Goal: Task Accomplishment & Management: Use online tool/utility

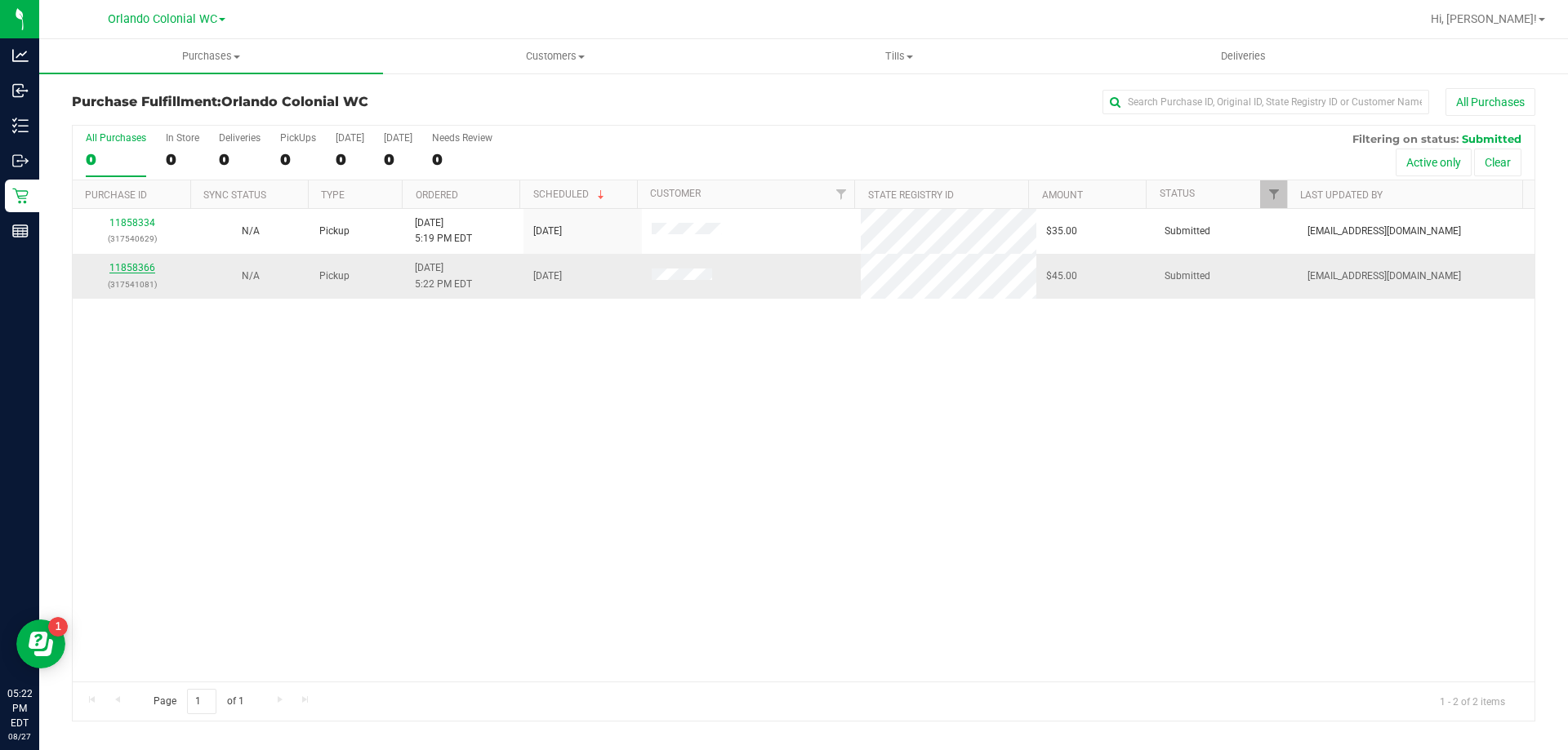
click at [131, 268] on link "11858366" at bounding box center [131, 267] width 46 height 12
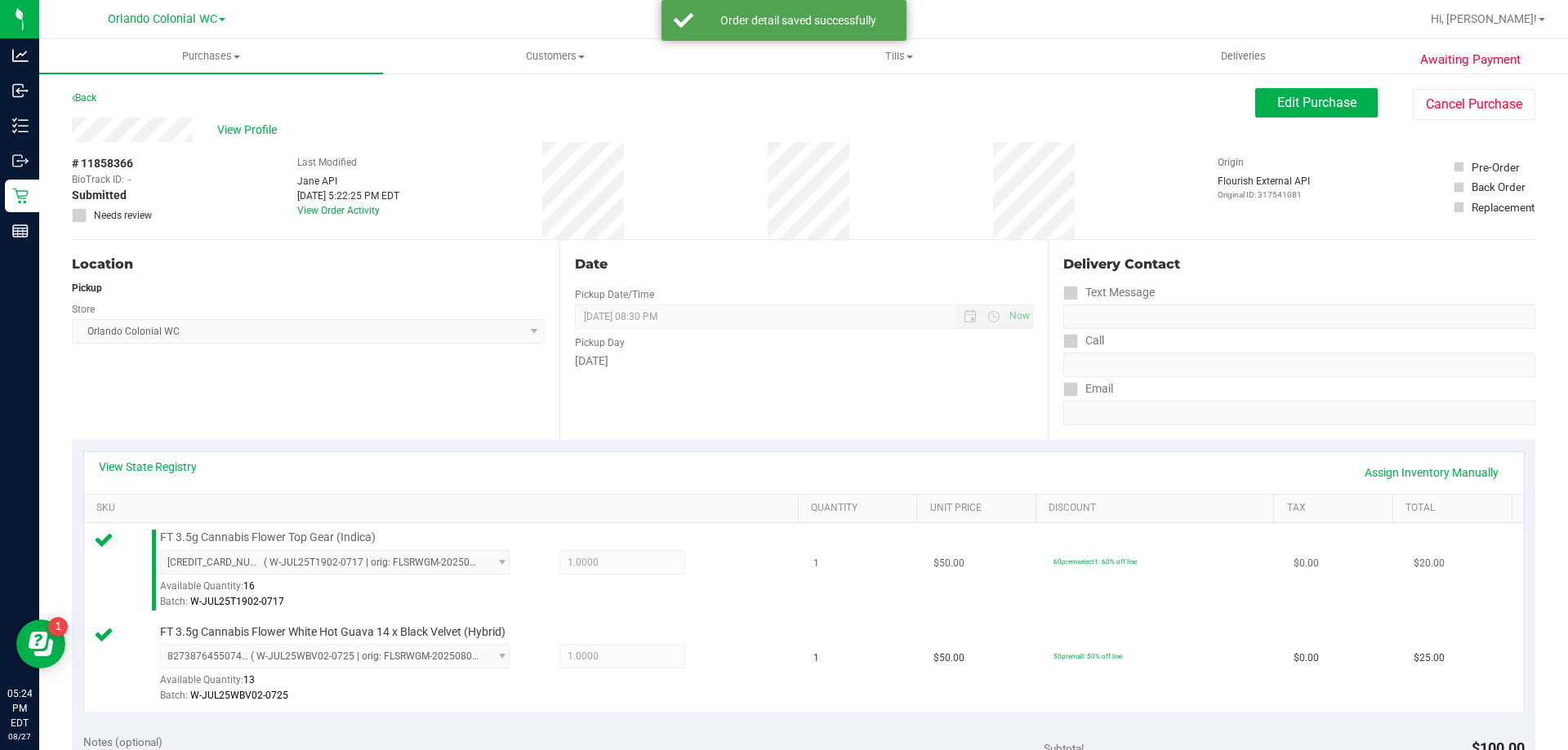
click at [940, 572] on td "$50.00" at bounding box center [983, 571] width 120 height 95
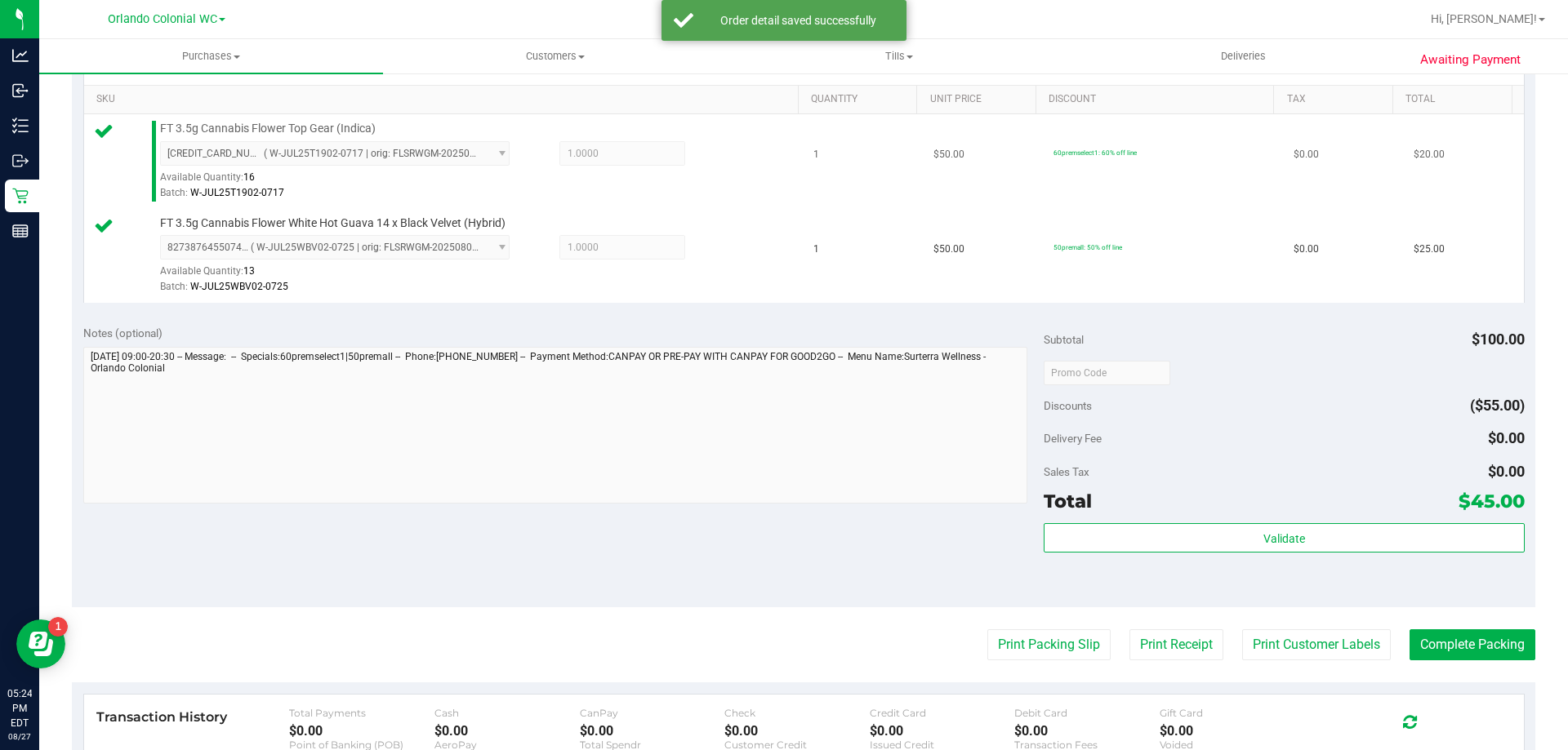
scroll to position [578, 0]
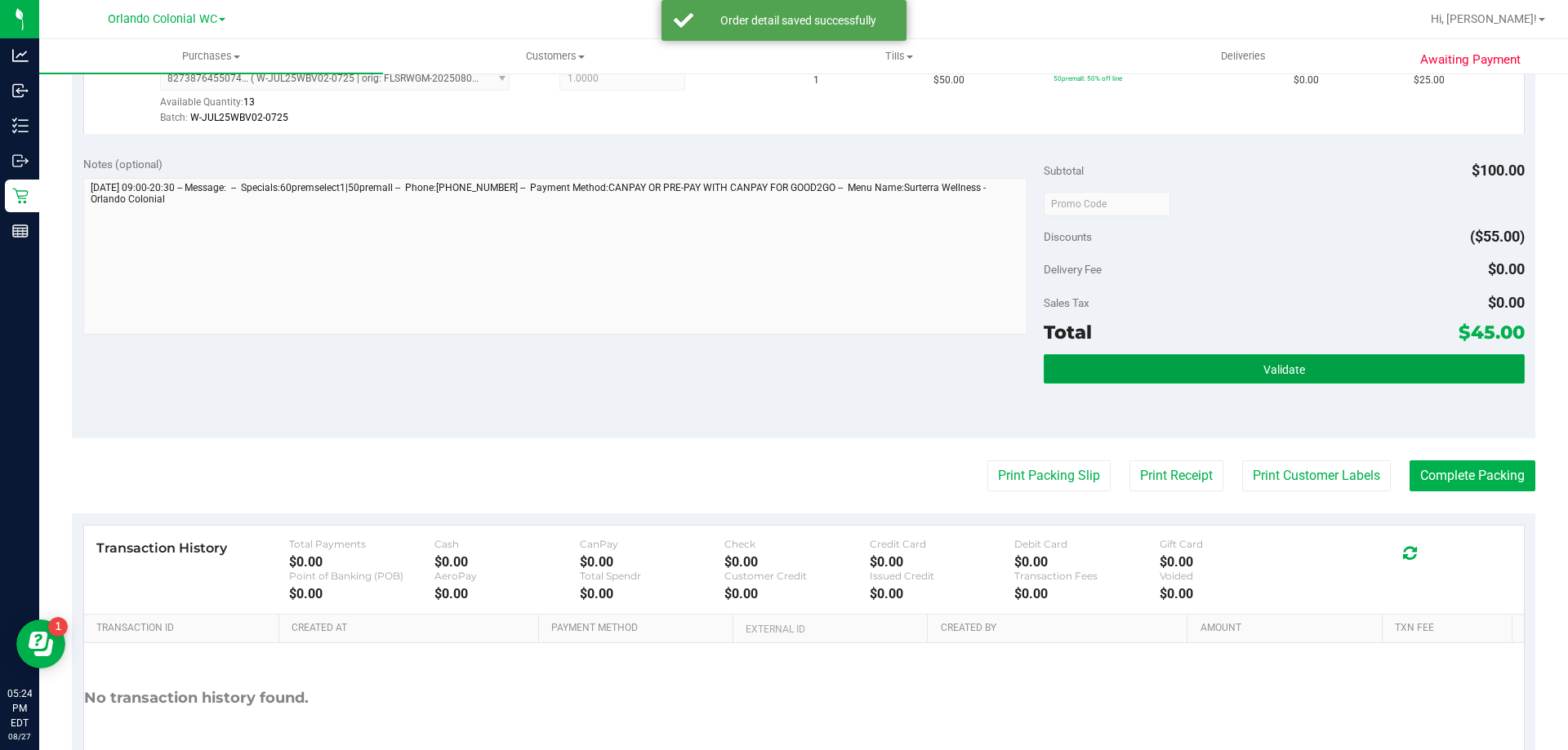
click at [1260, 378] on button "Validate" at bounding box center [1283, 368] width 480 height 29
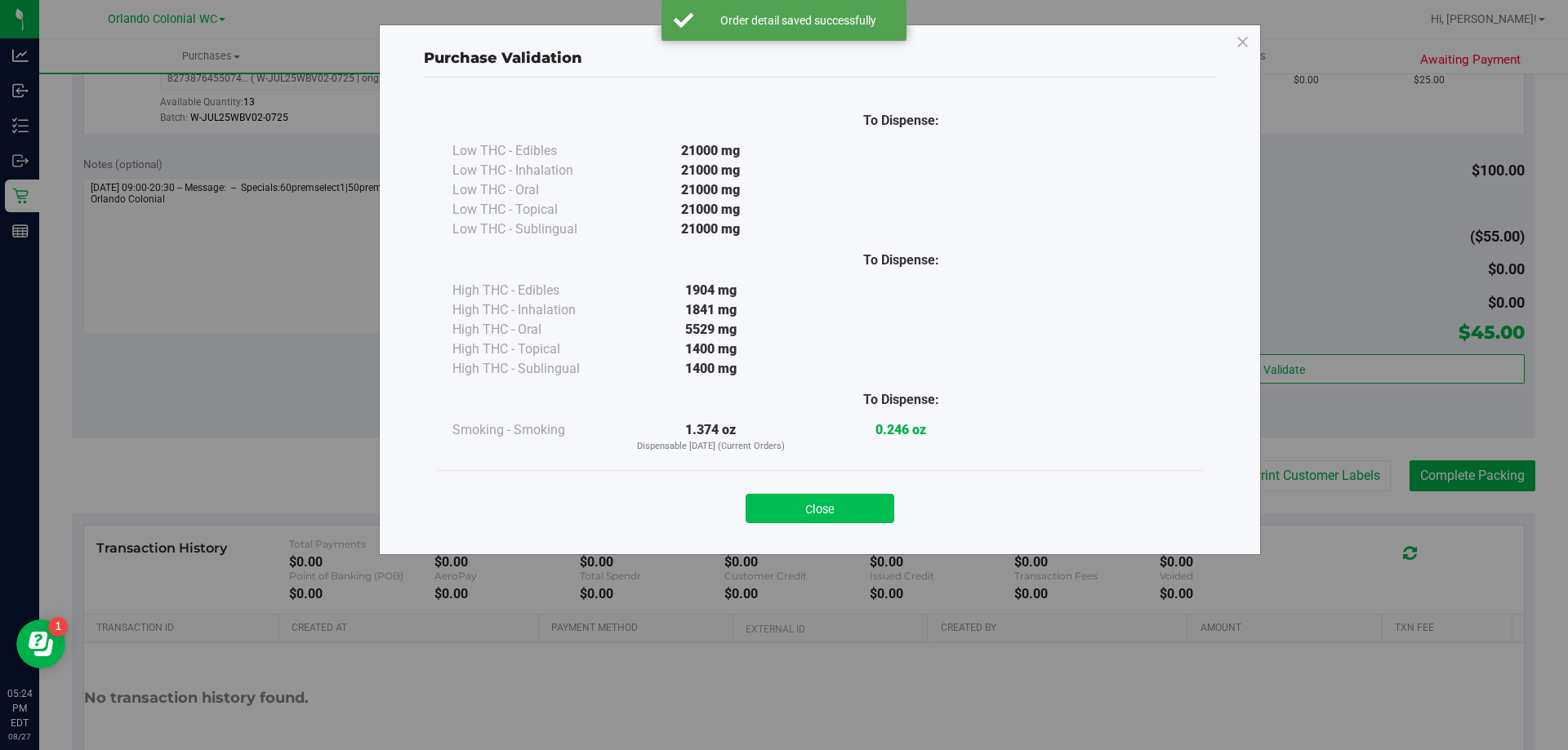
click at [817, 514] on button "Close" at bounding box center [820, 509] width 148 height 29
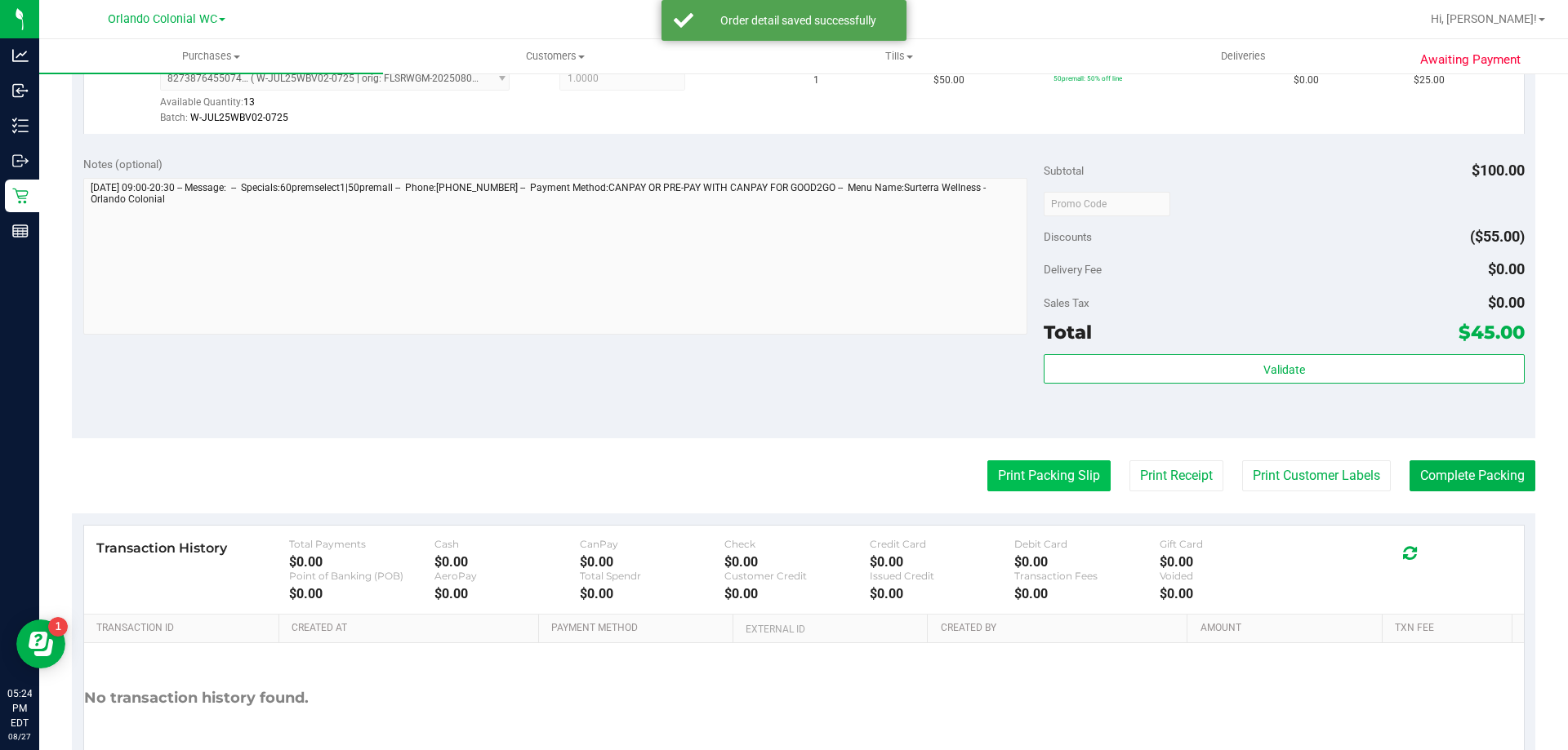
click at [1034, 483] on button "Print Packing Slip" at bounding box center [1049, 476] width 123 height 31
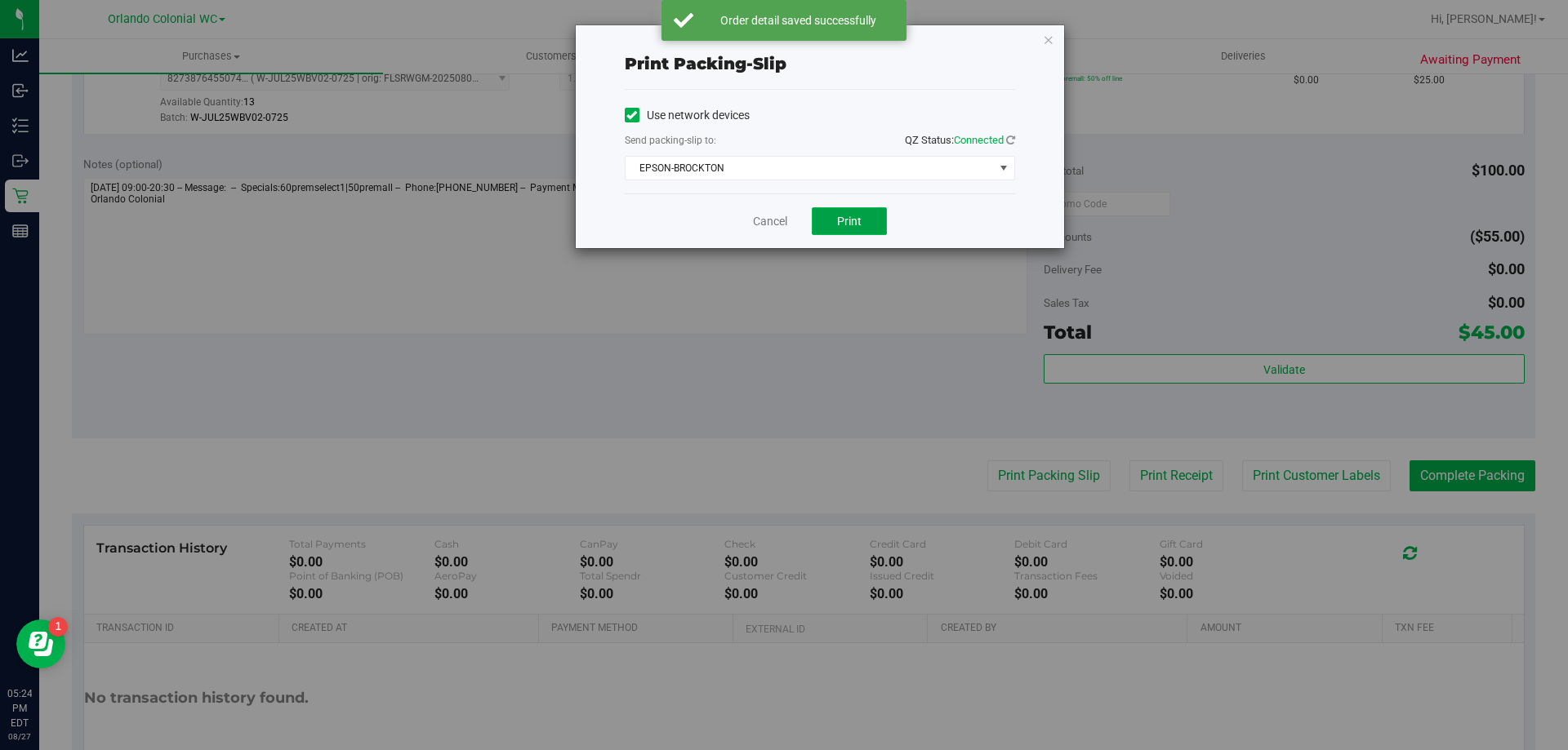
click at [865, 215] on button "Print" at bounding box center [849, 221] width 75 height 28
click at [1050, 38] on icon "button" at bounding box center [1048, 39] width 12 height 20
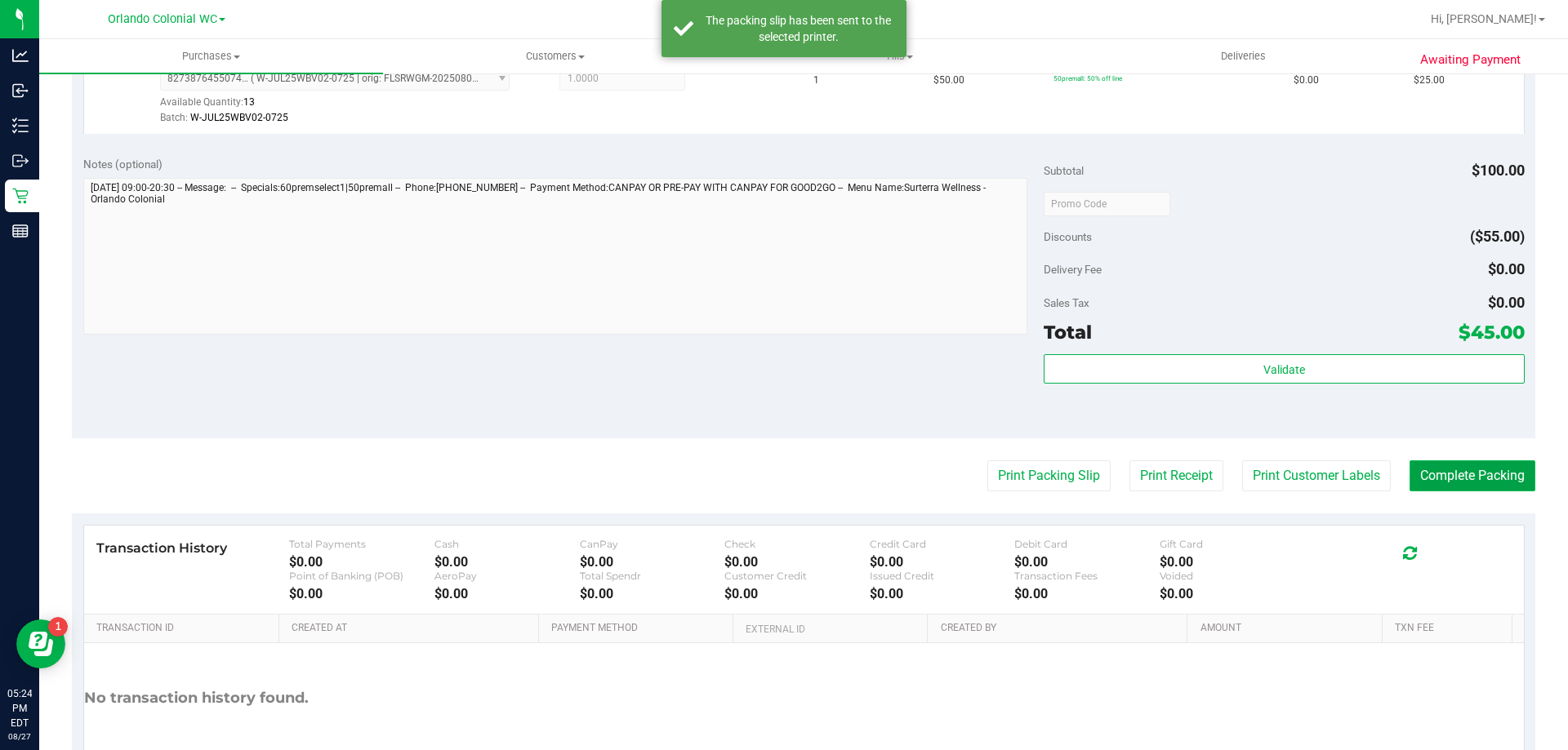
click at [1443, 484] on button "Complete Packing" at bounding box center [1472, 476] width 126 height 31
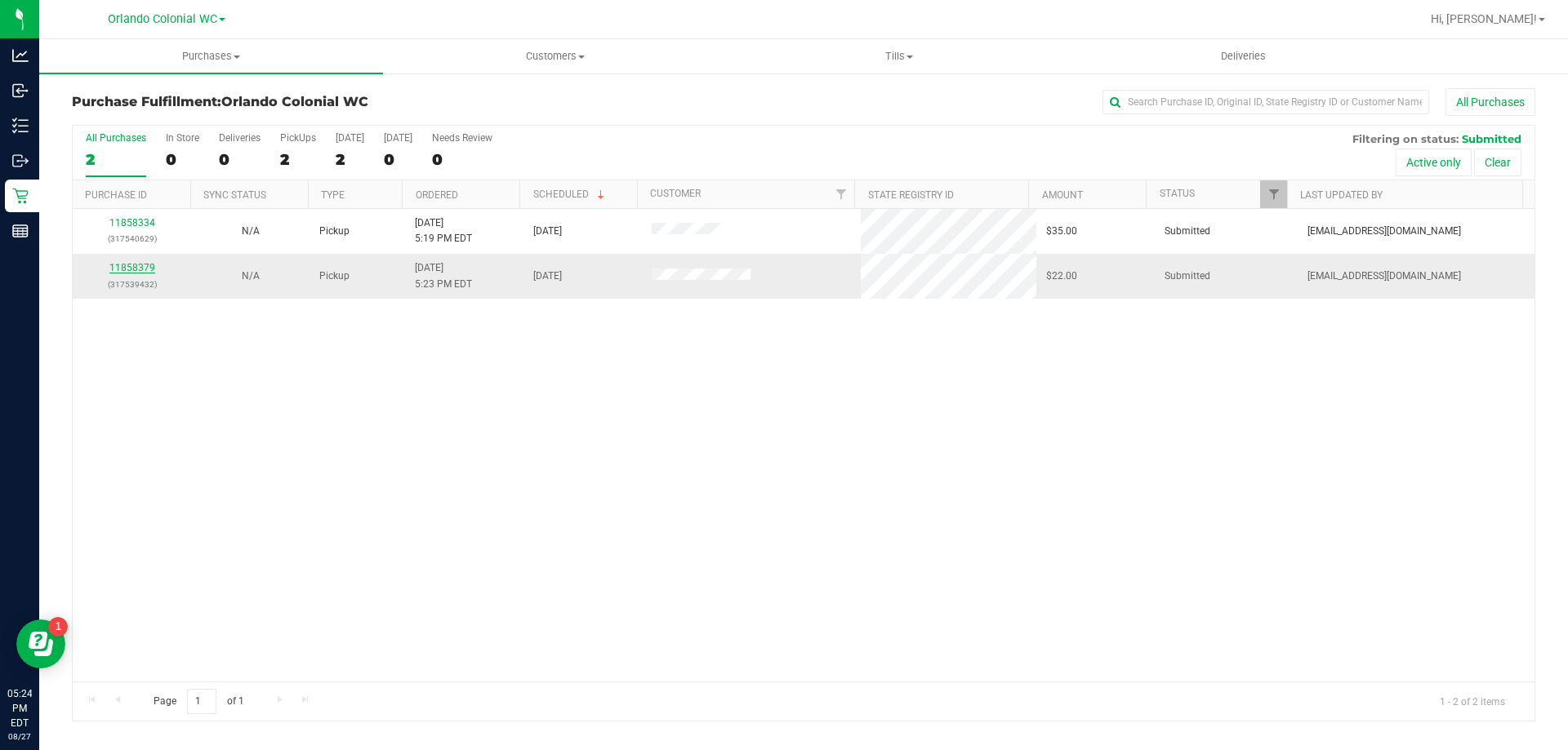
click at [109, 265] on link "11858379" at bounding box center [131, 267] width 46 height 12
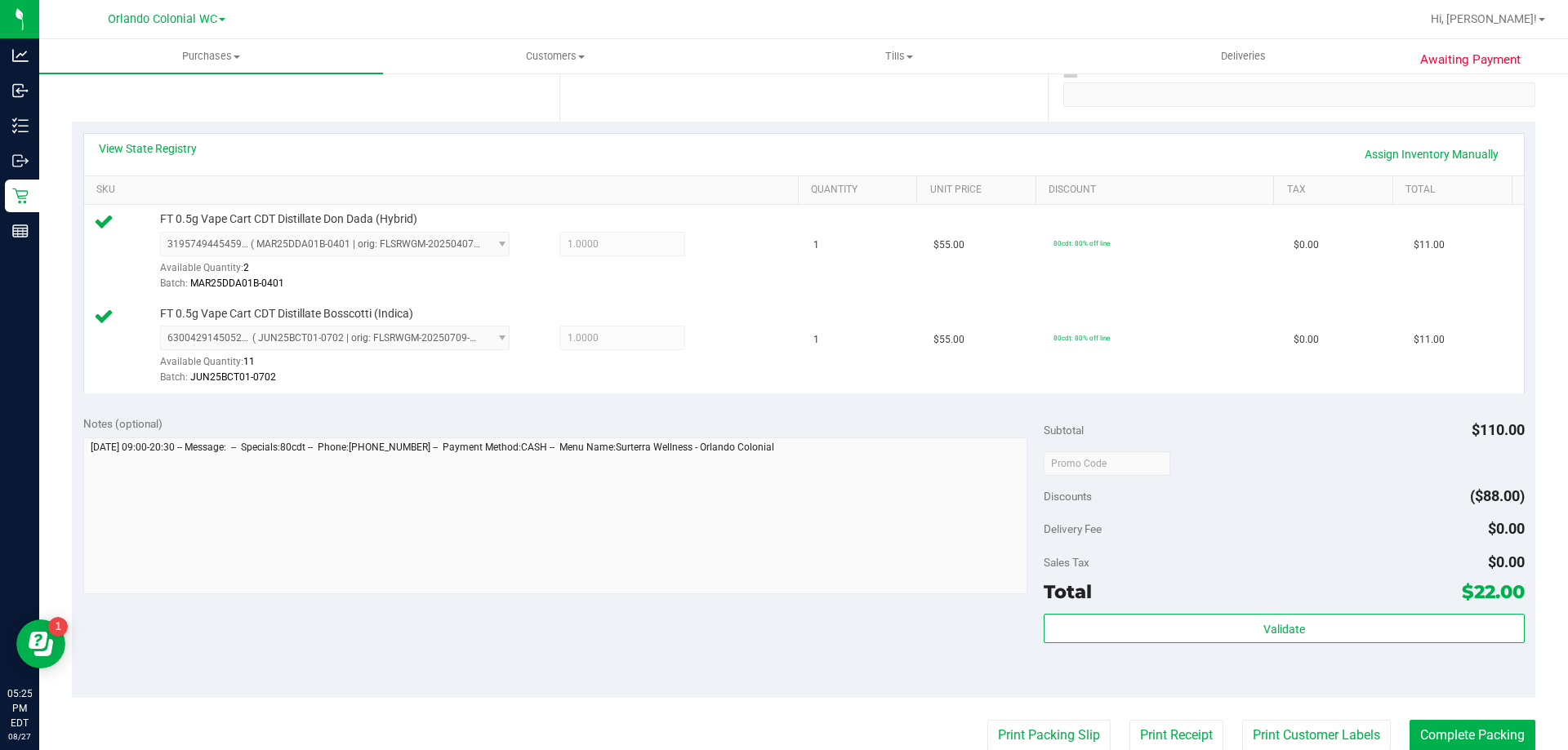
scroll to position [333, 0]
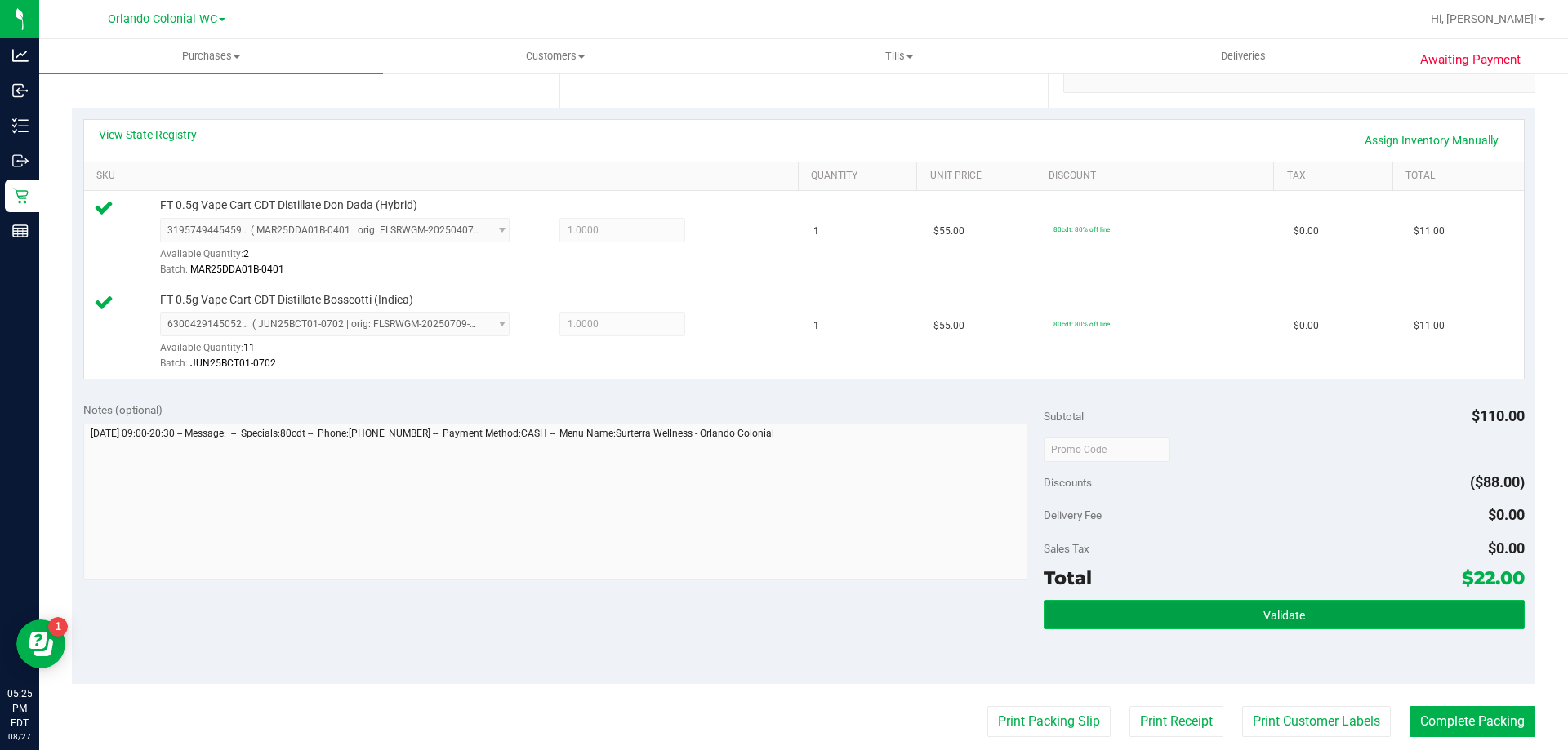
click at [1244, 603] on button "Validate" at bounding box center [1283, 614] width 480 height 29
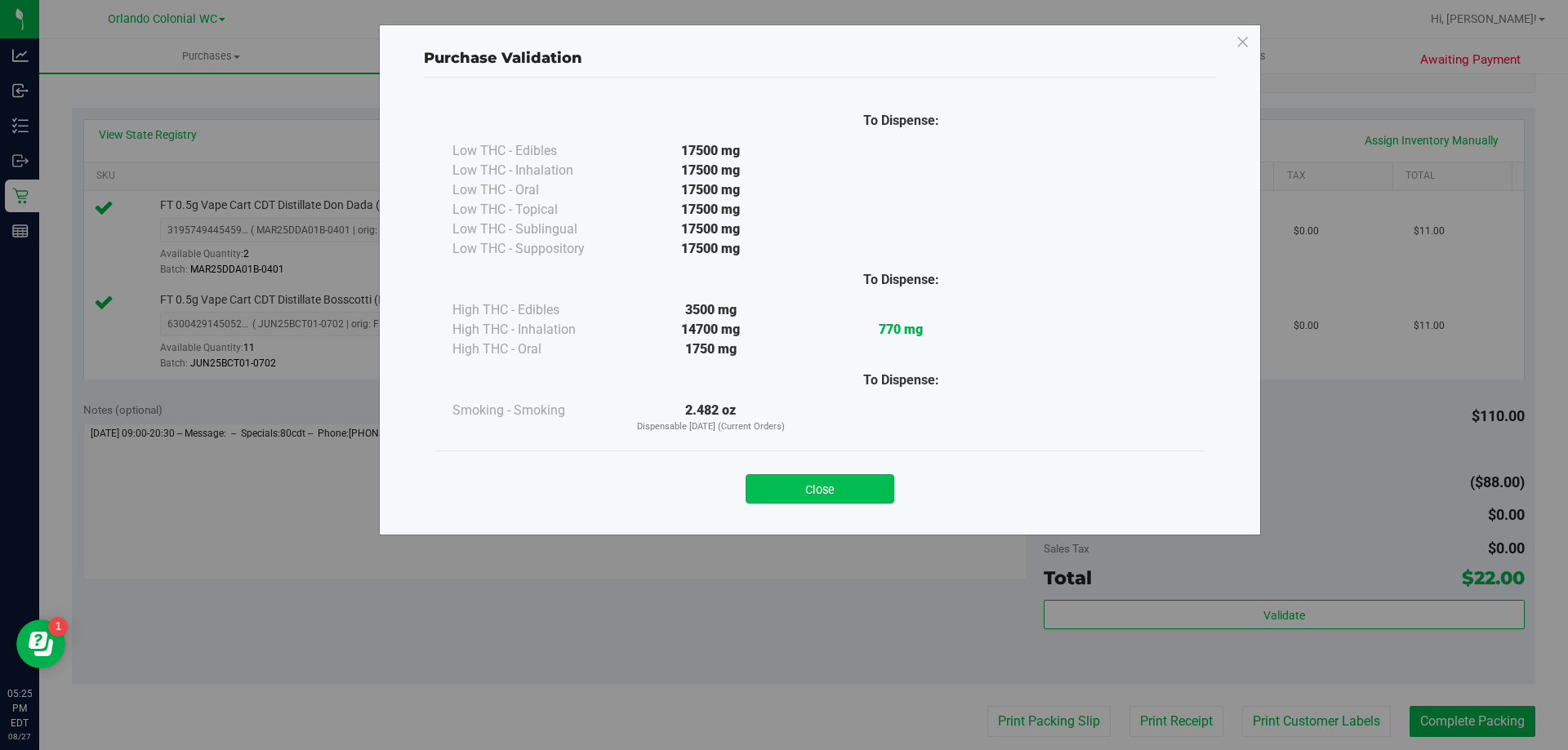
click at [839, 486] on button "Close" at bounding box center [820, 489] width 148 height 29
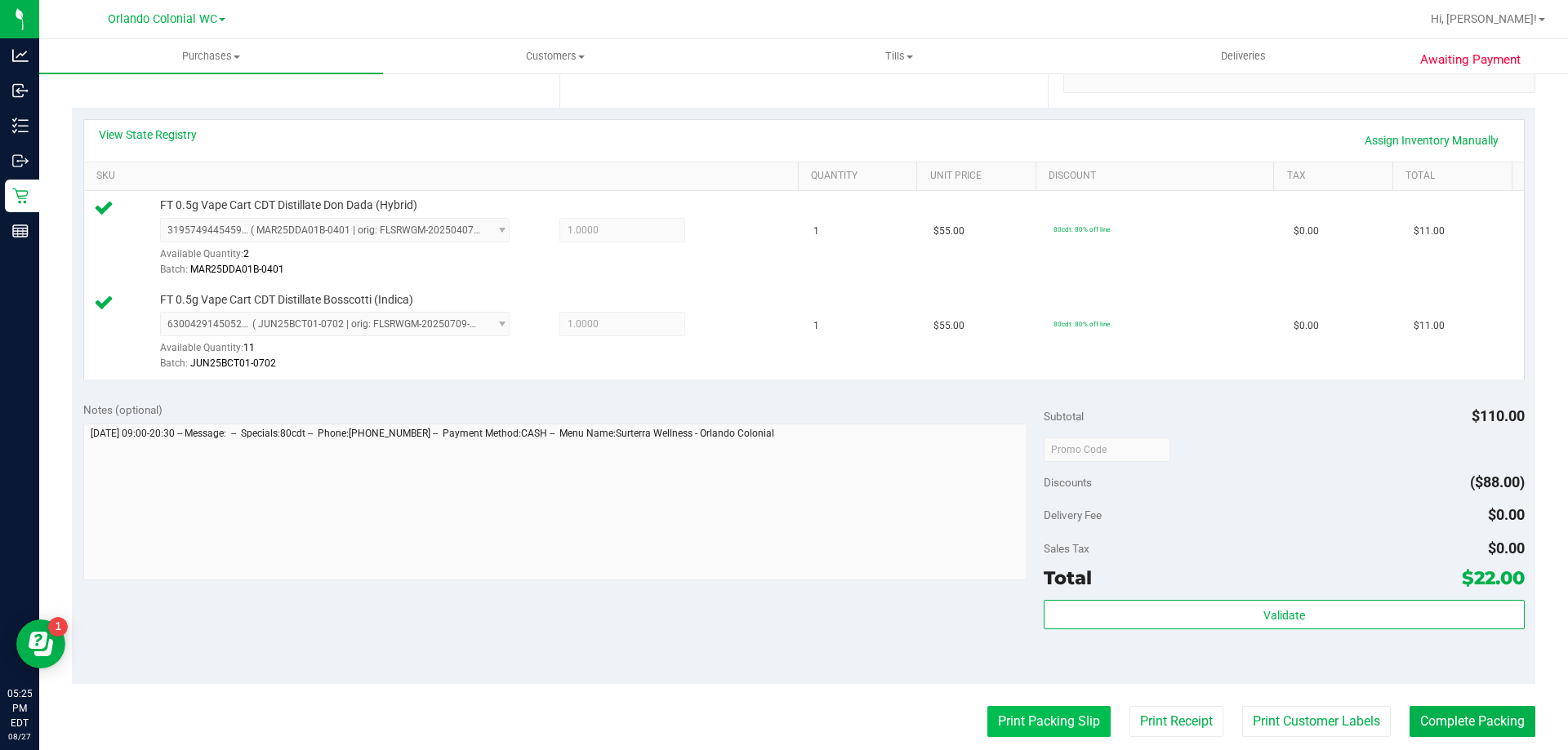
click at [1041, 725] on button "Print Packing Slip" at bounding box center [1049, 721] width 123 height 31
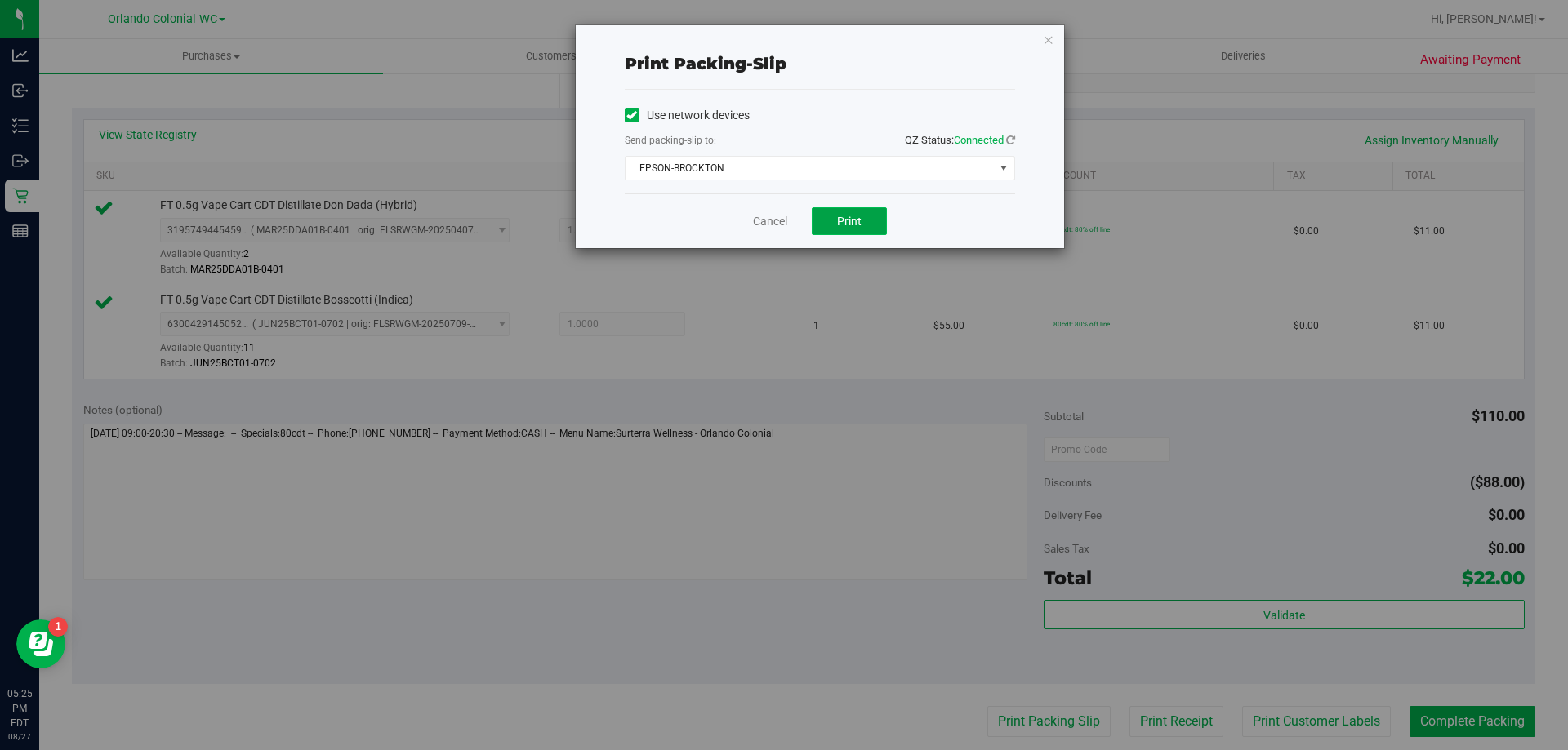
click at [859, 232] on button "Print" at bounding box center [849, 221] width 75 height 28
click at [1047, 43] on icon "button" at bounding box center [1048, 39] width 12 height 20
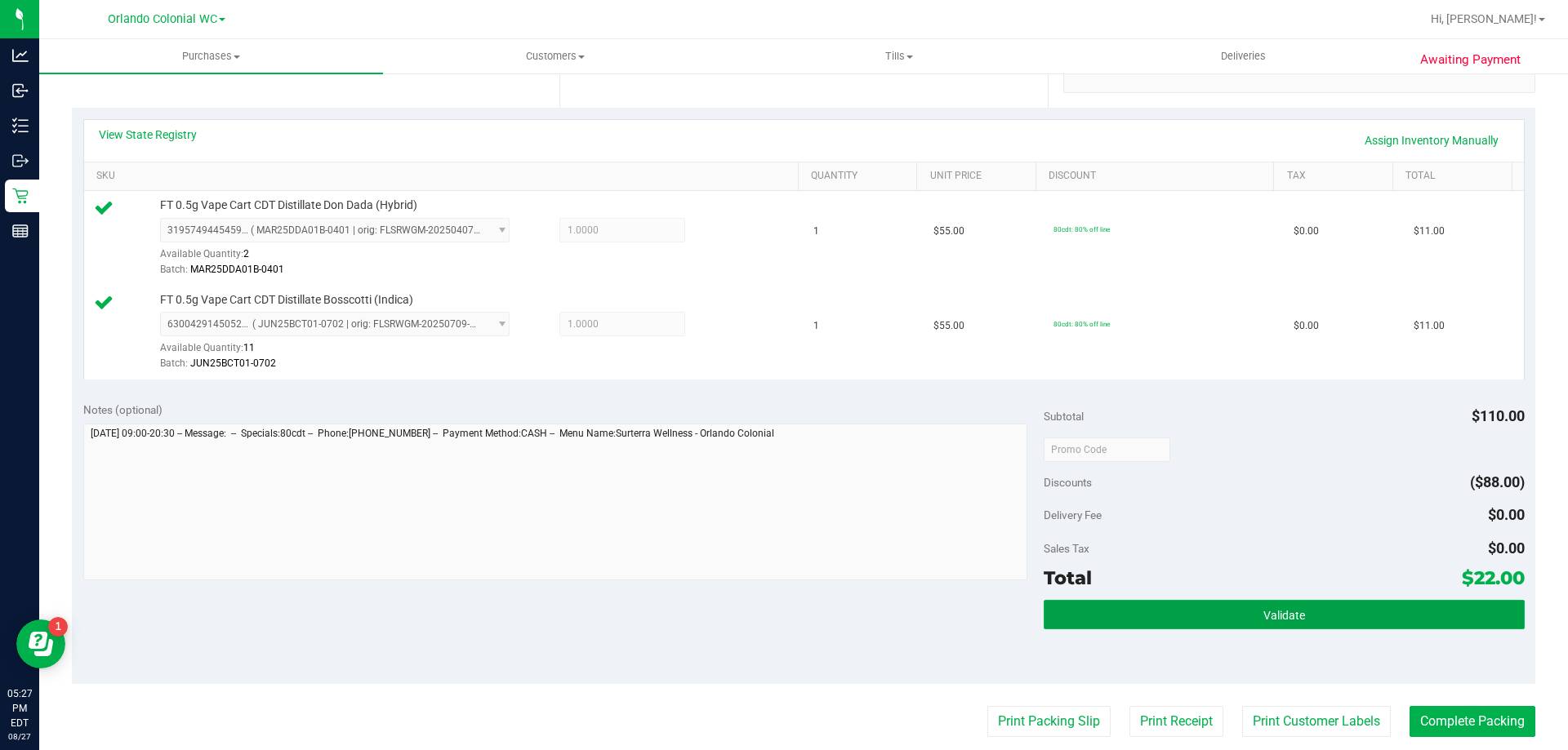
click at [1232, 622] on button "Validate" at bounding box center [1283, 614] width 480 height 29
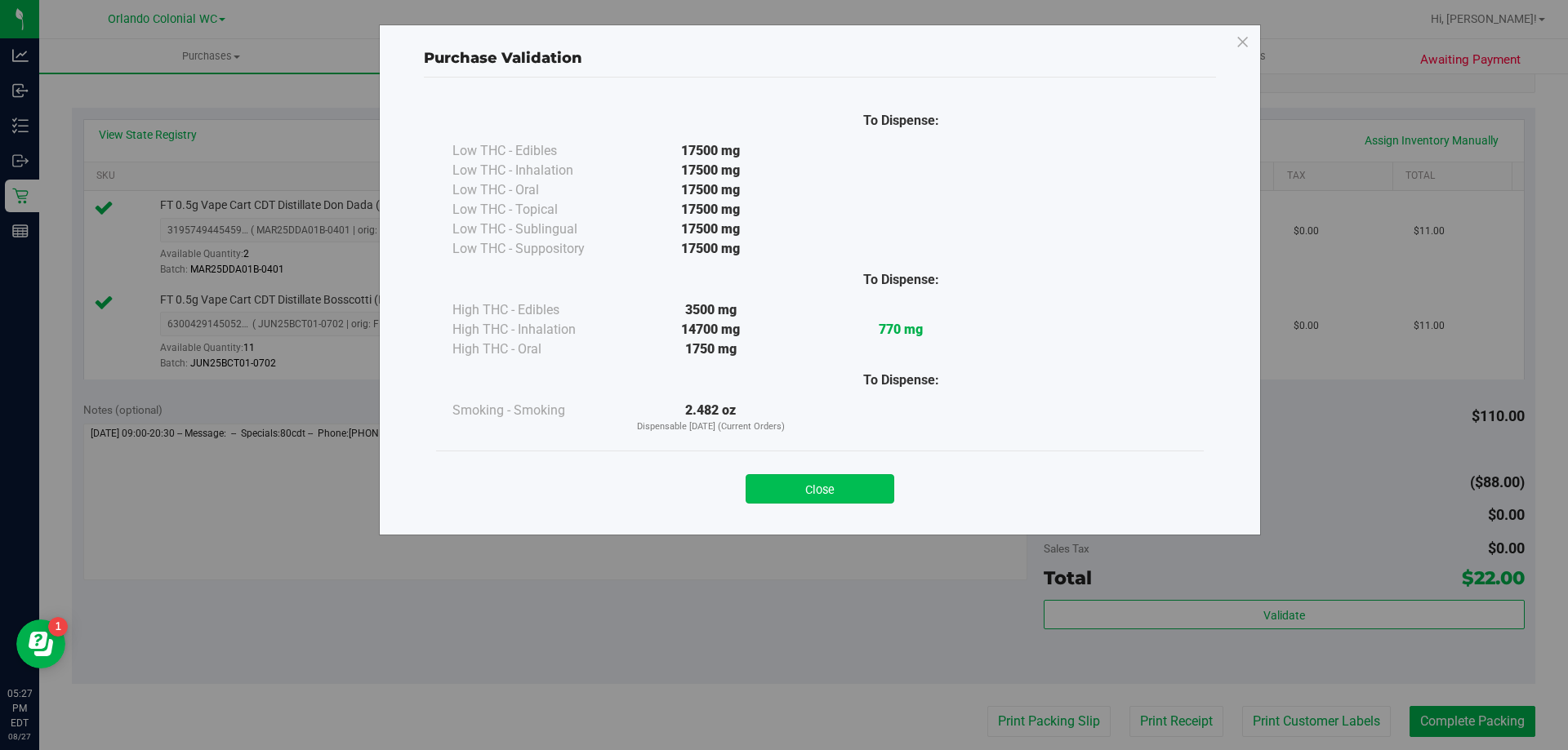
click at [821, 496] on button "Close" at bounding box center [820, 489] width 148 height 29
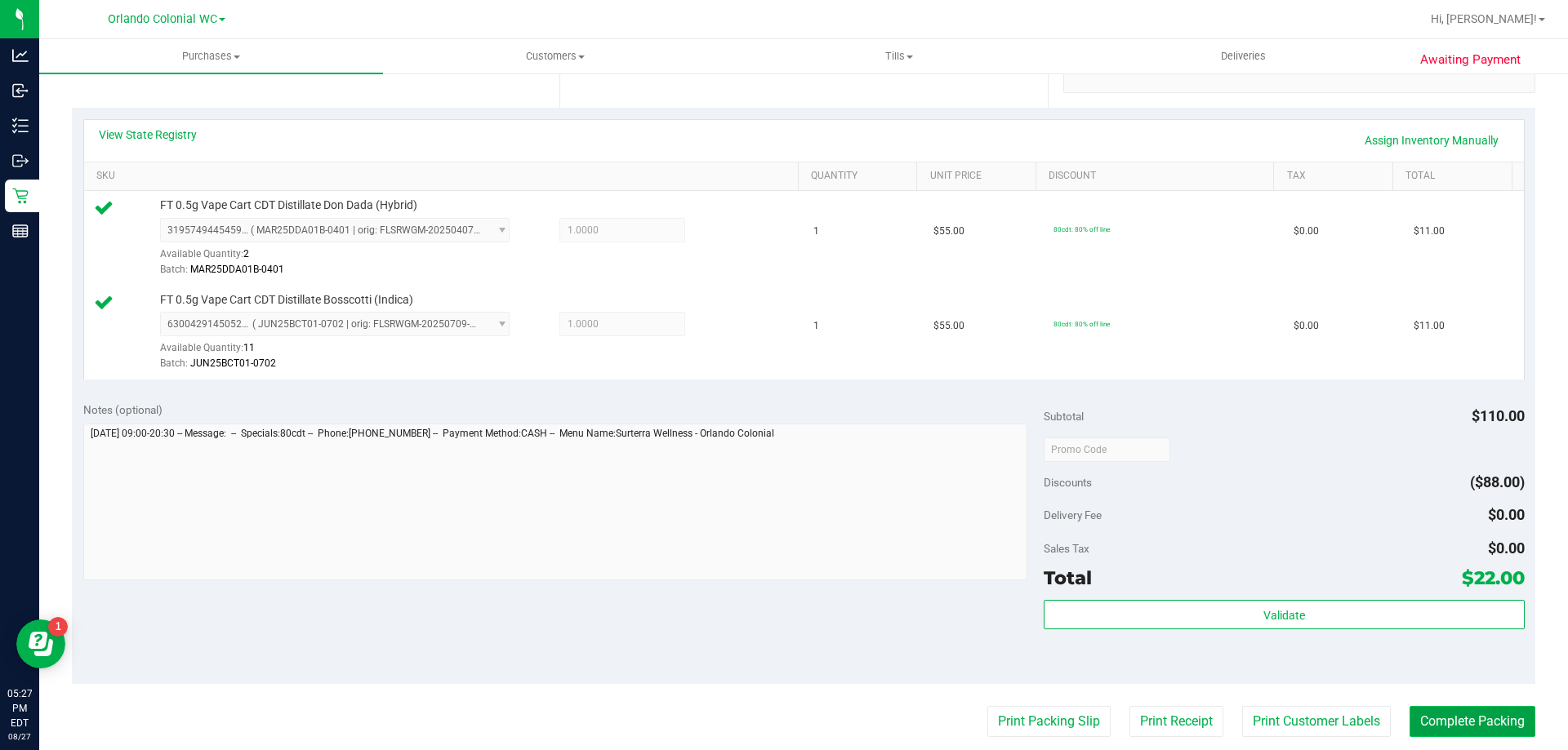
click at [1451, 721] on button "Complete Packing" at bounding box center [1472, 721] width 126 height 31
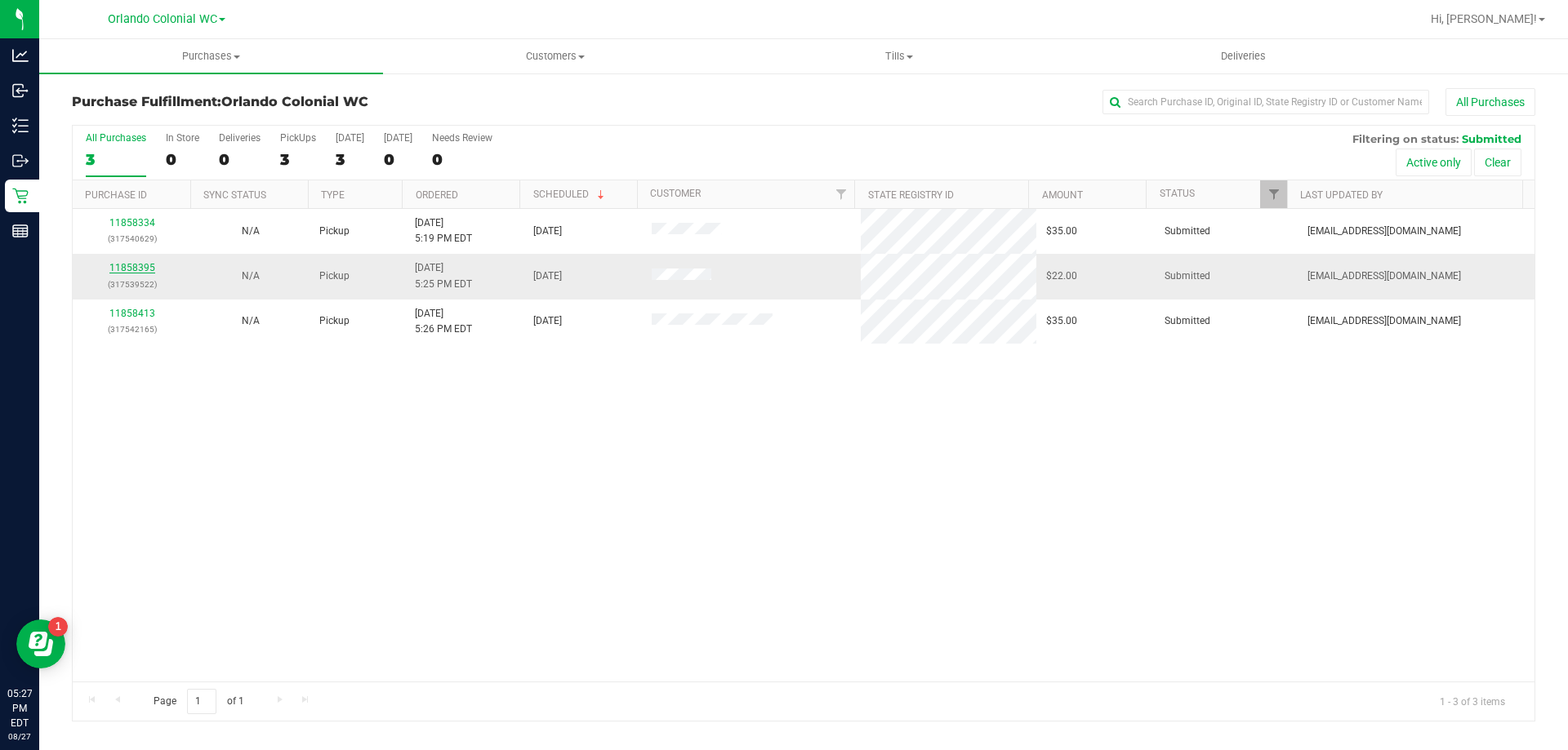
click at [150, 273] on link "11858395" at bounding box center [131, 267] width 46 height 12
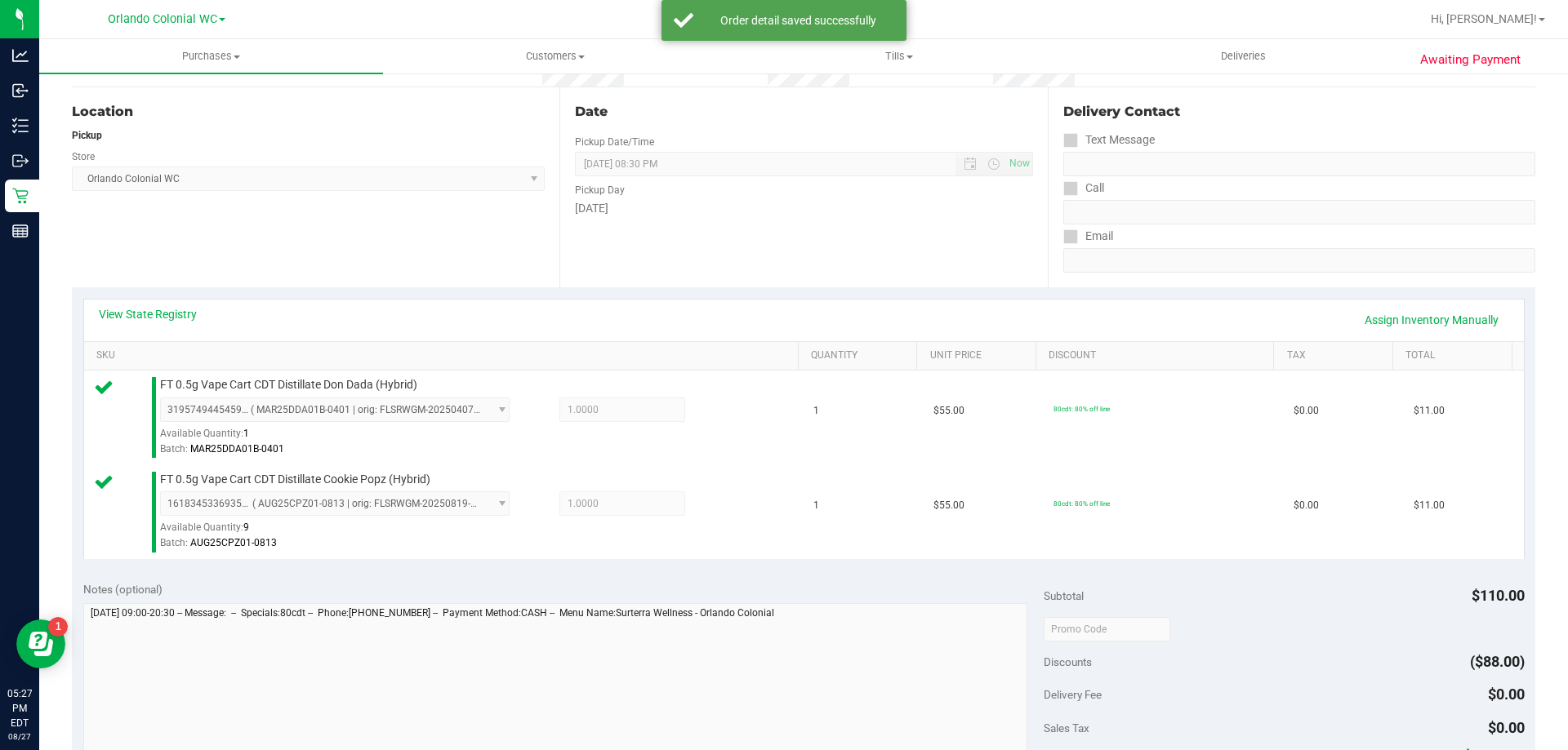
scroll to position [235, 0]
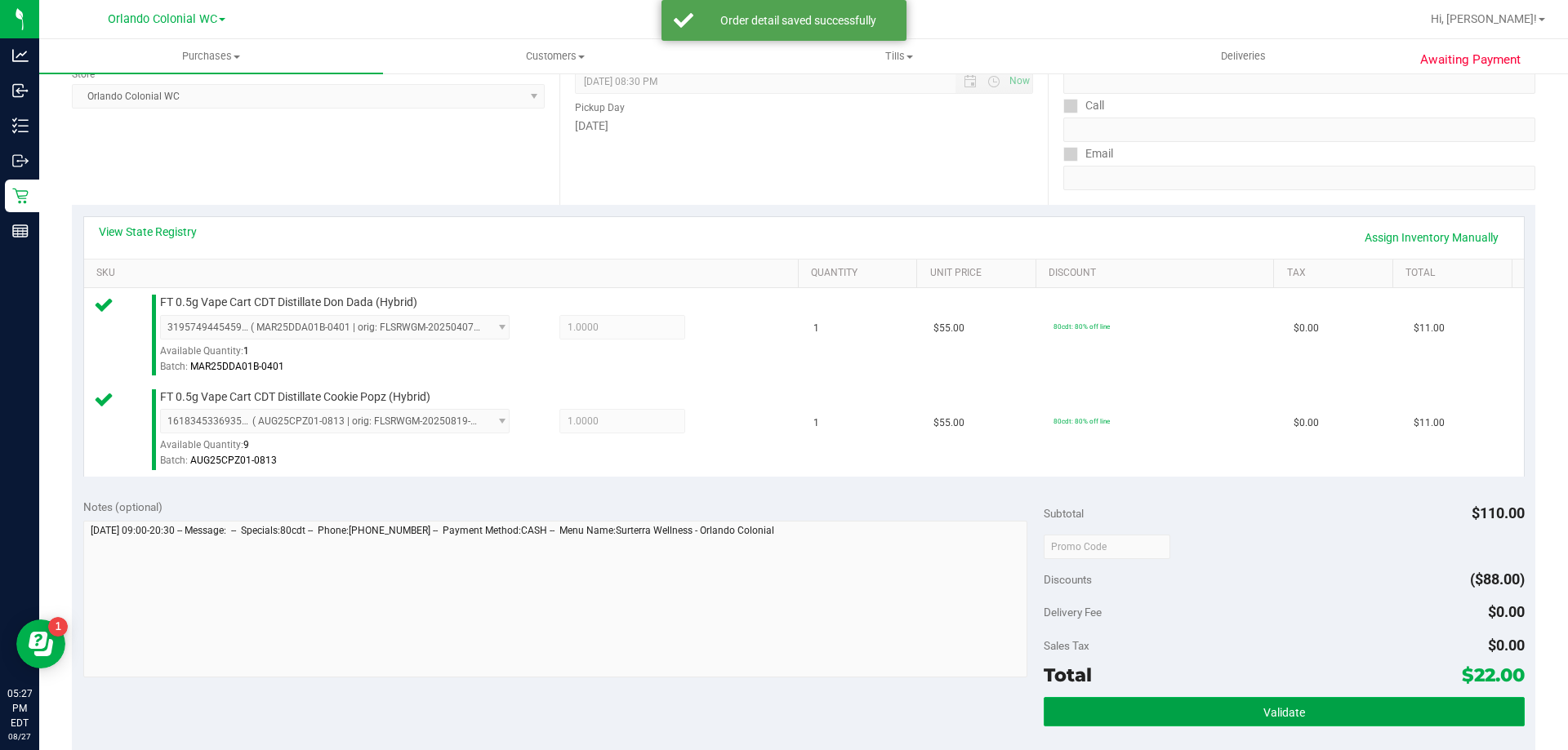
click at [1285, 722] on button "Validate" at bounding box center [1283, 712] width 480 height 29
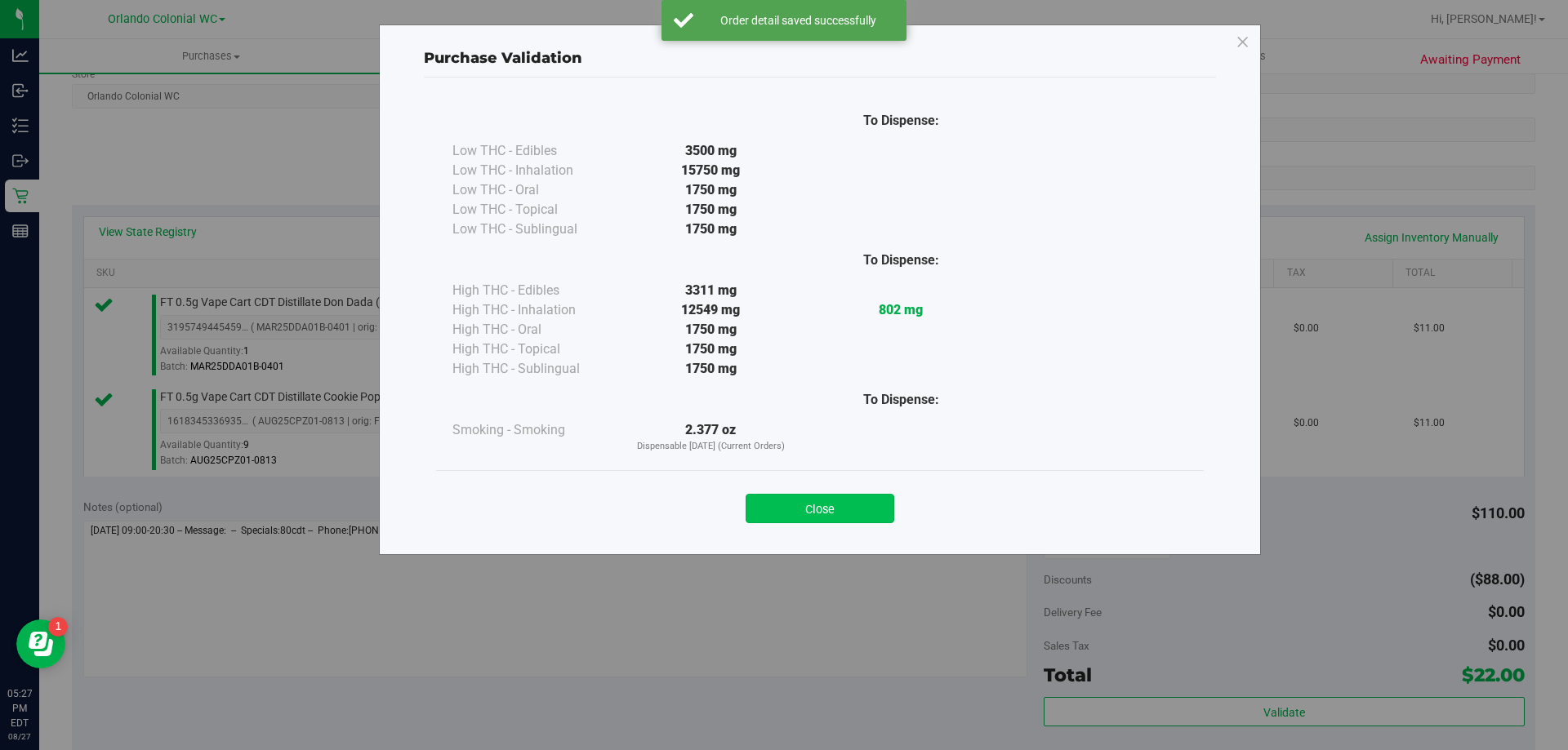
click at [804, 505] on button "Close" at bounding box center [820, 509] width 148 height 29
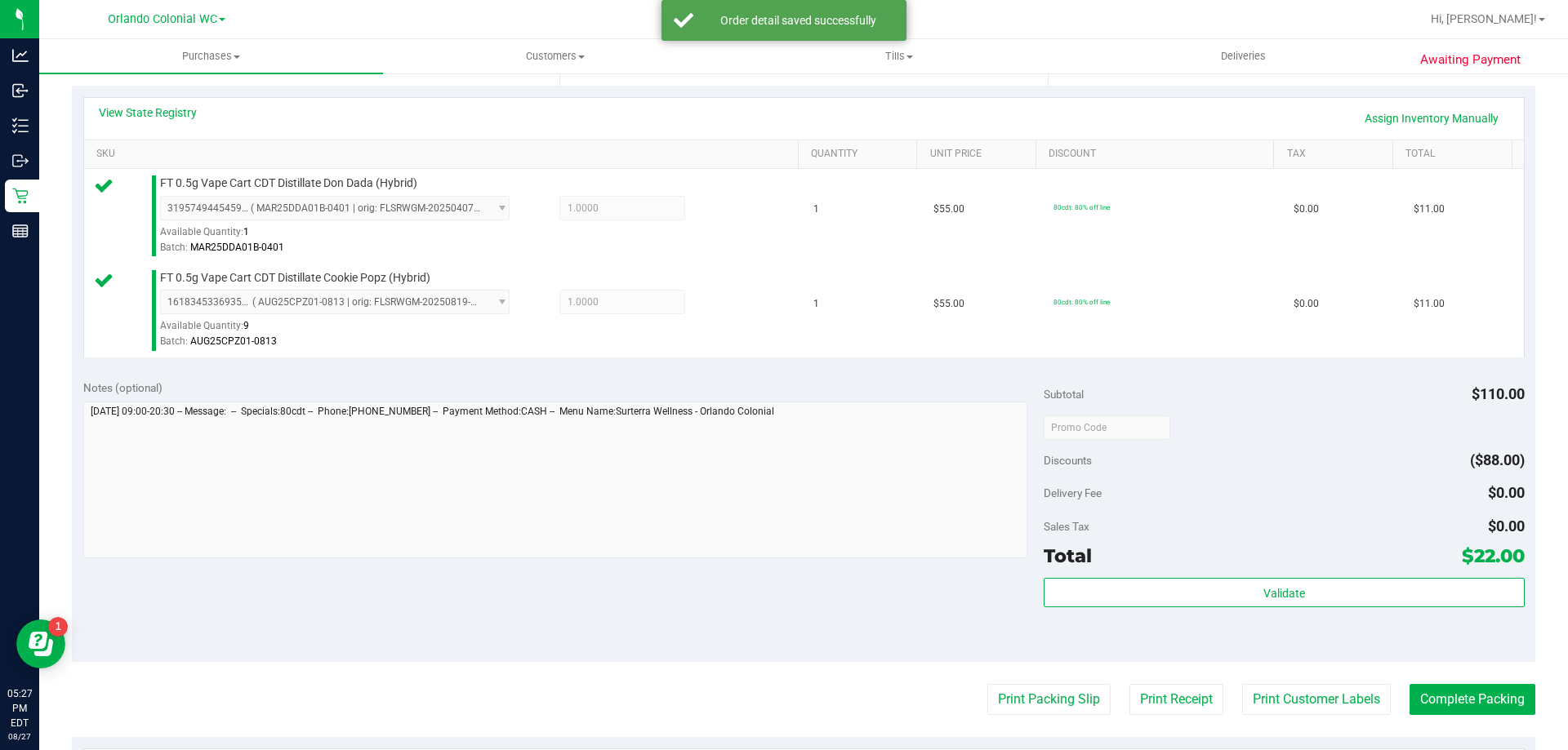
scroll to position [430, 0]
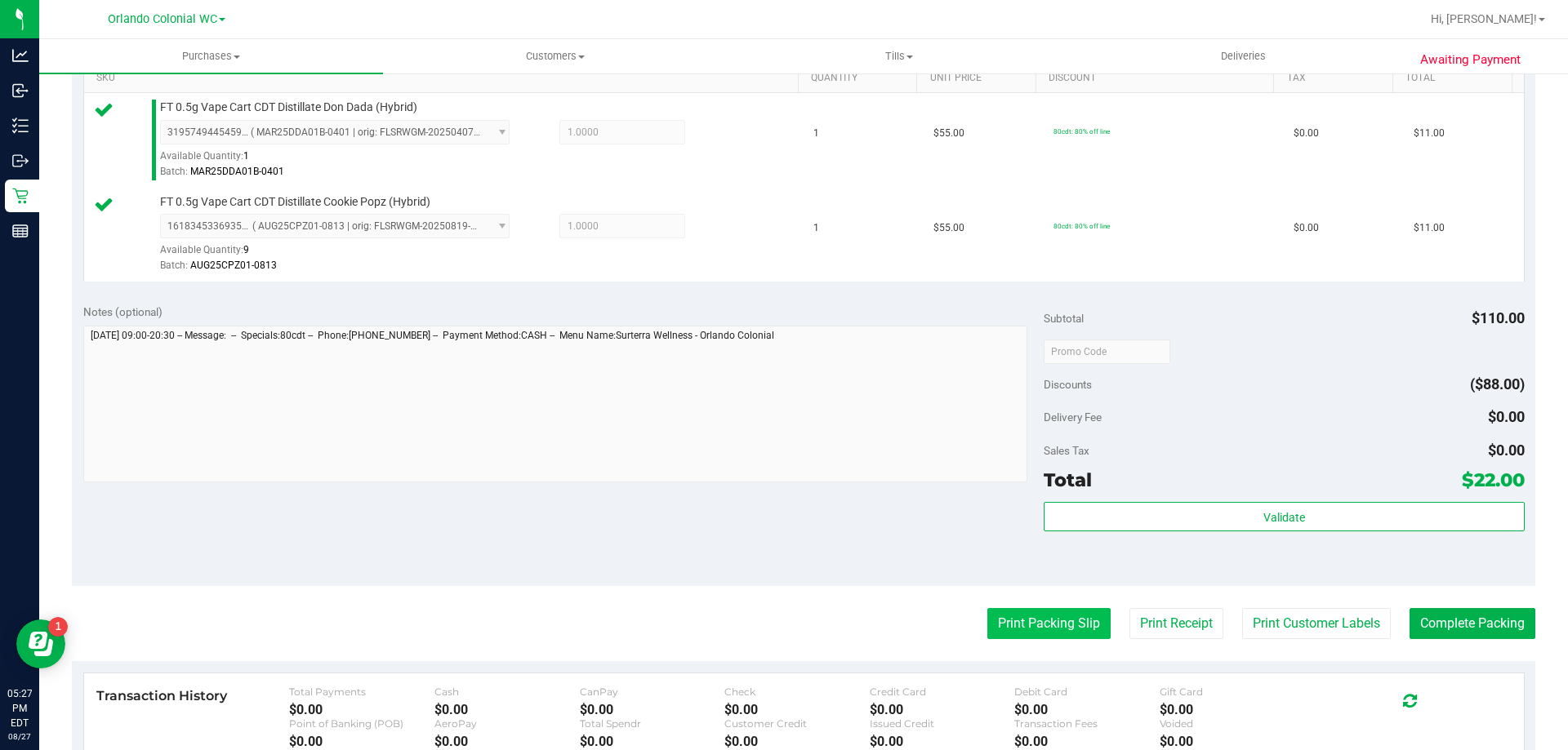
click at [1041, 621] on button "Print Packing Slip" at bounding box center [1049, 624] width 123 height 31
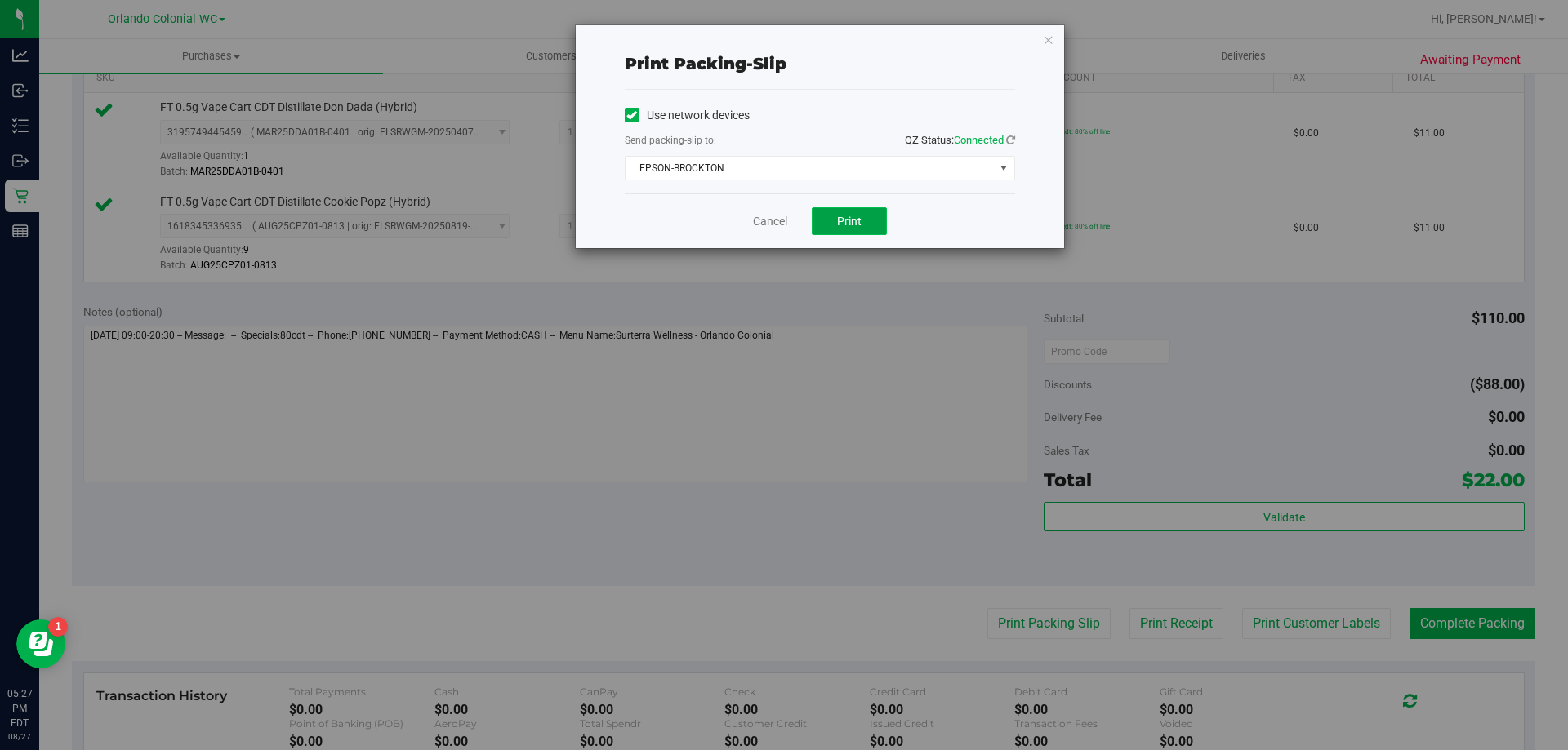
click at [849, 222] on span "Print" at bounding box center [848, 221] width 24 height 13
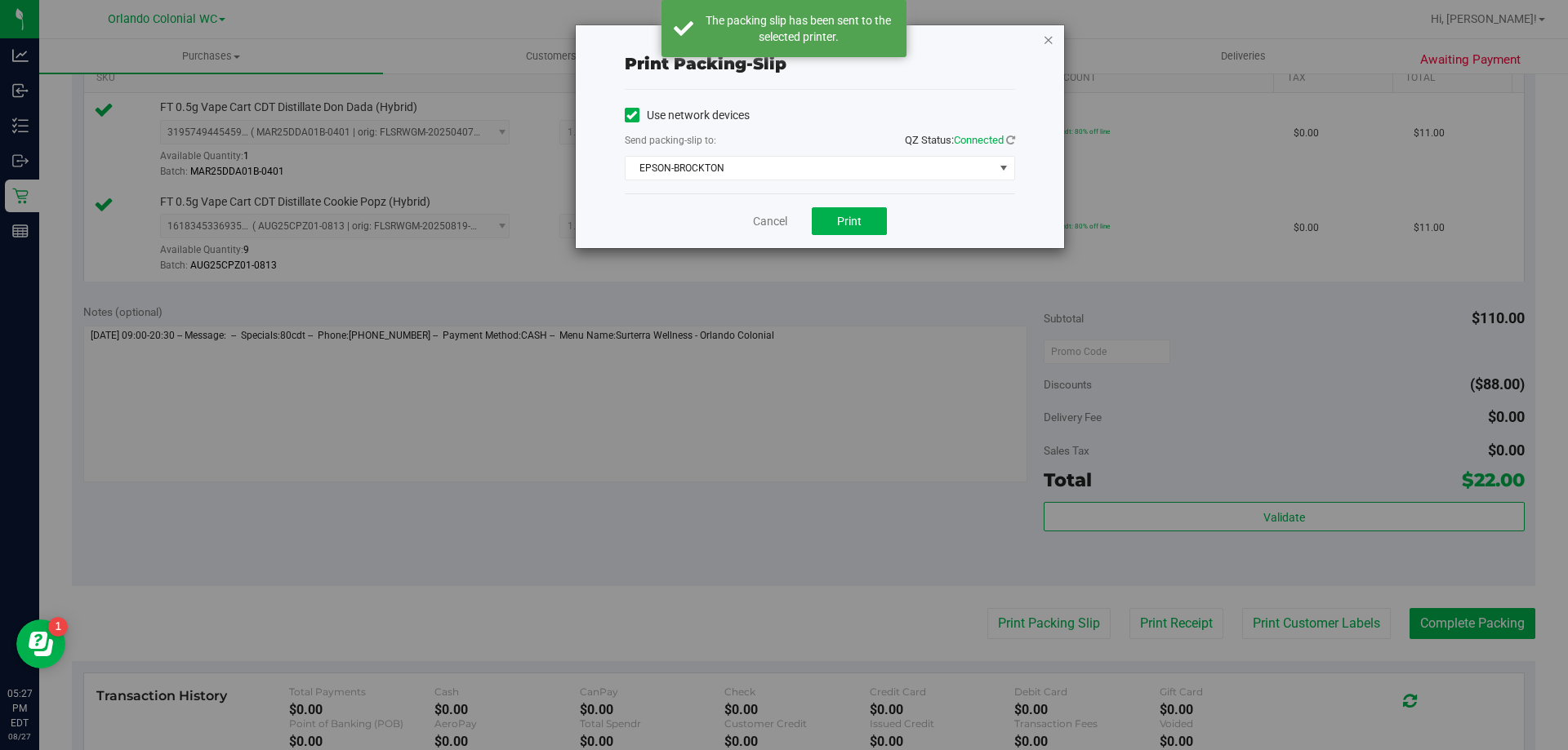
click at [1050, 37] on icon "button" at bounding box center [1048, 39] width 12 height 20
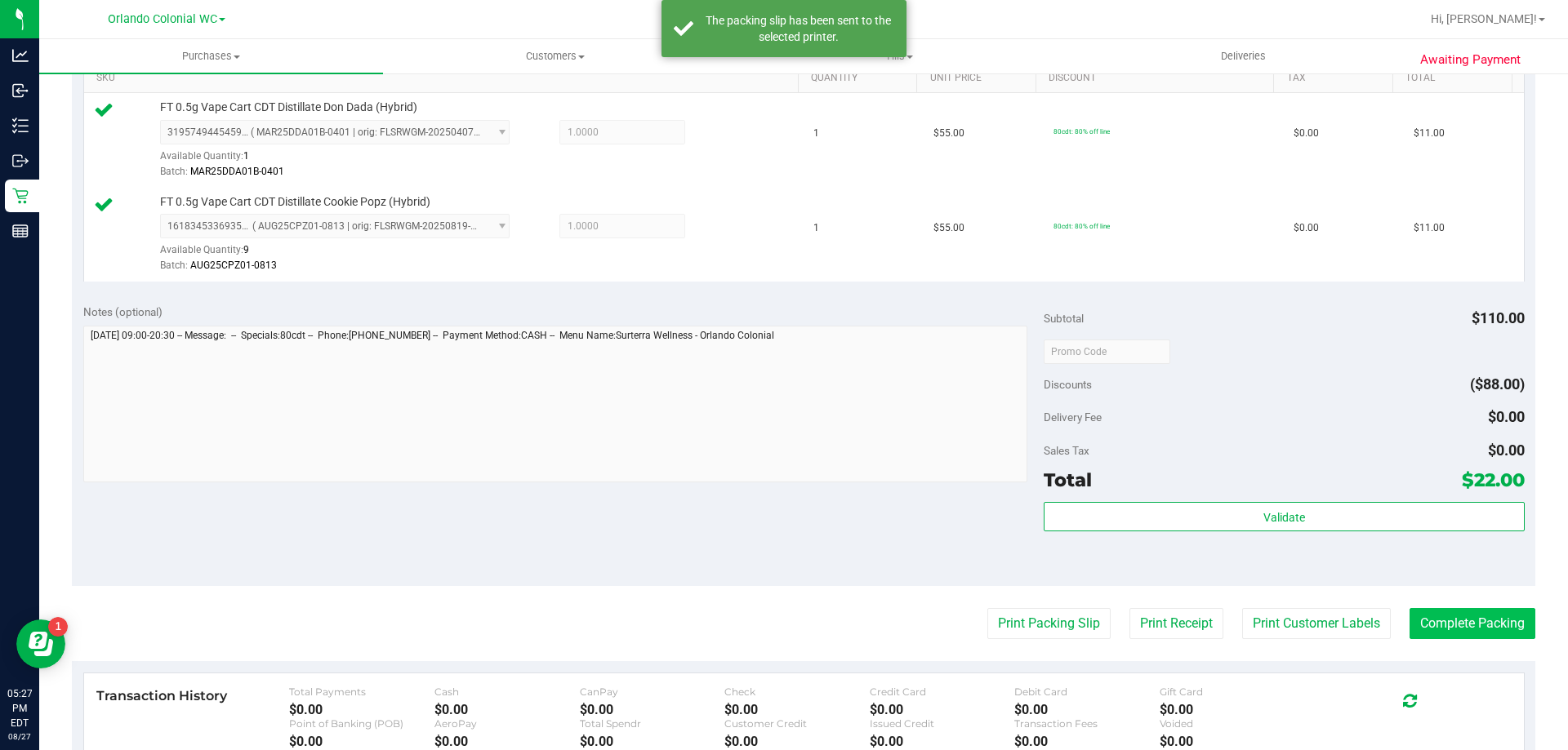
click at [1446, 628] on button "Complete Packing" at bounding box center [1472, 624] width 126 height 31
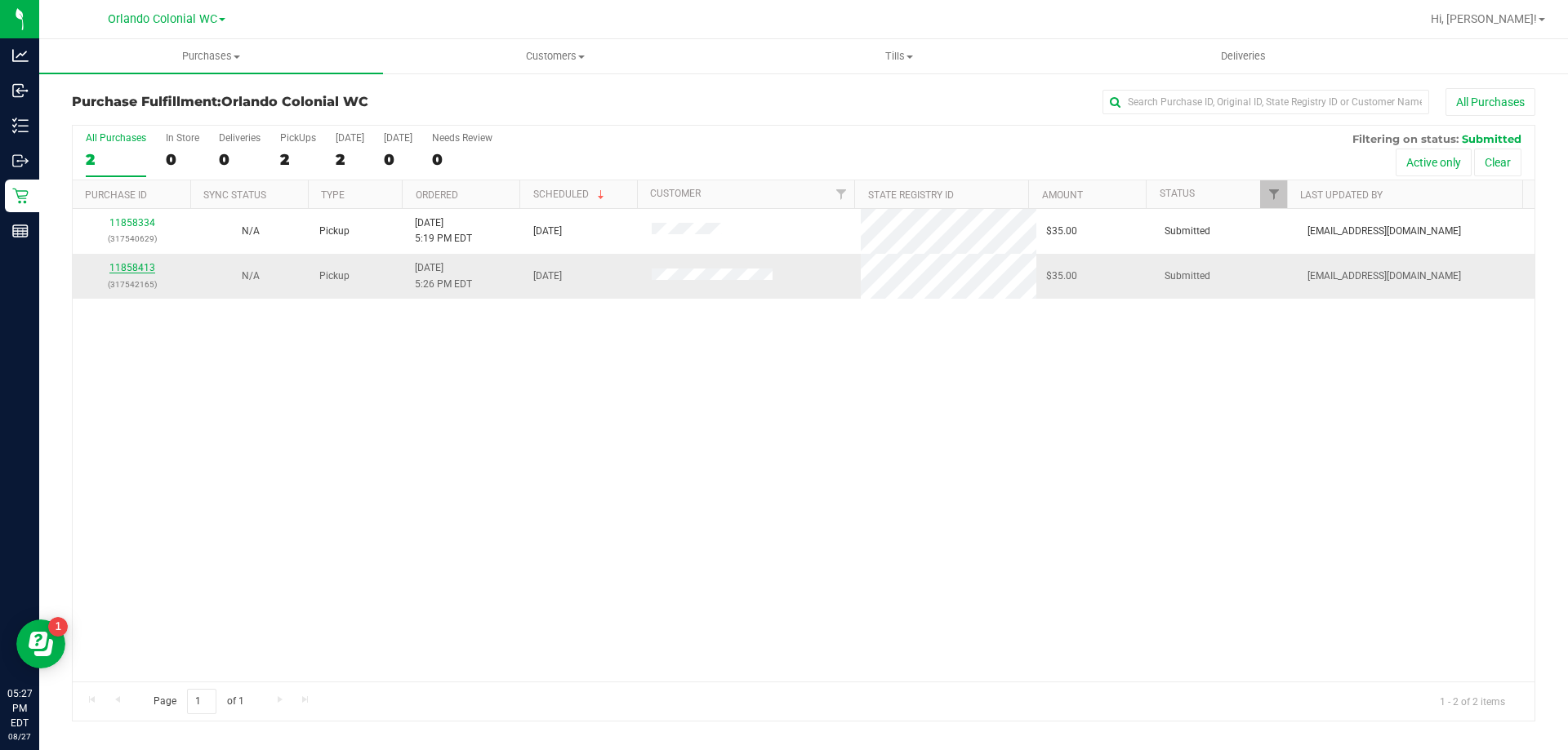
drag, startPoint x: 1446, startPoint y: 628, endPoint x: 131, endPoint y: 268, distance: 1363.4
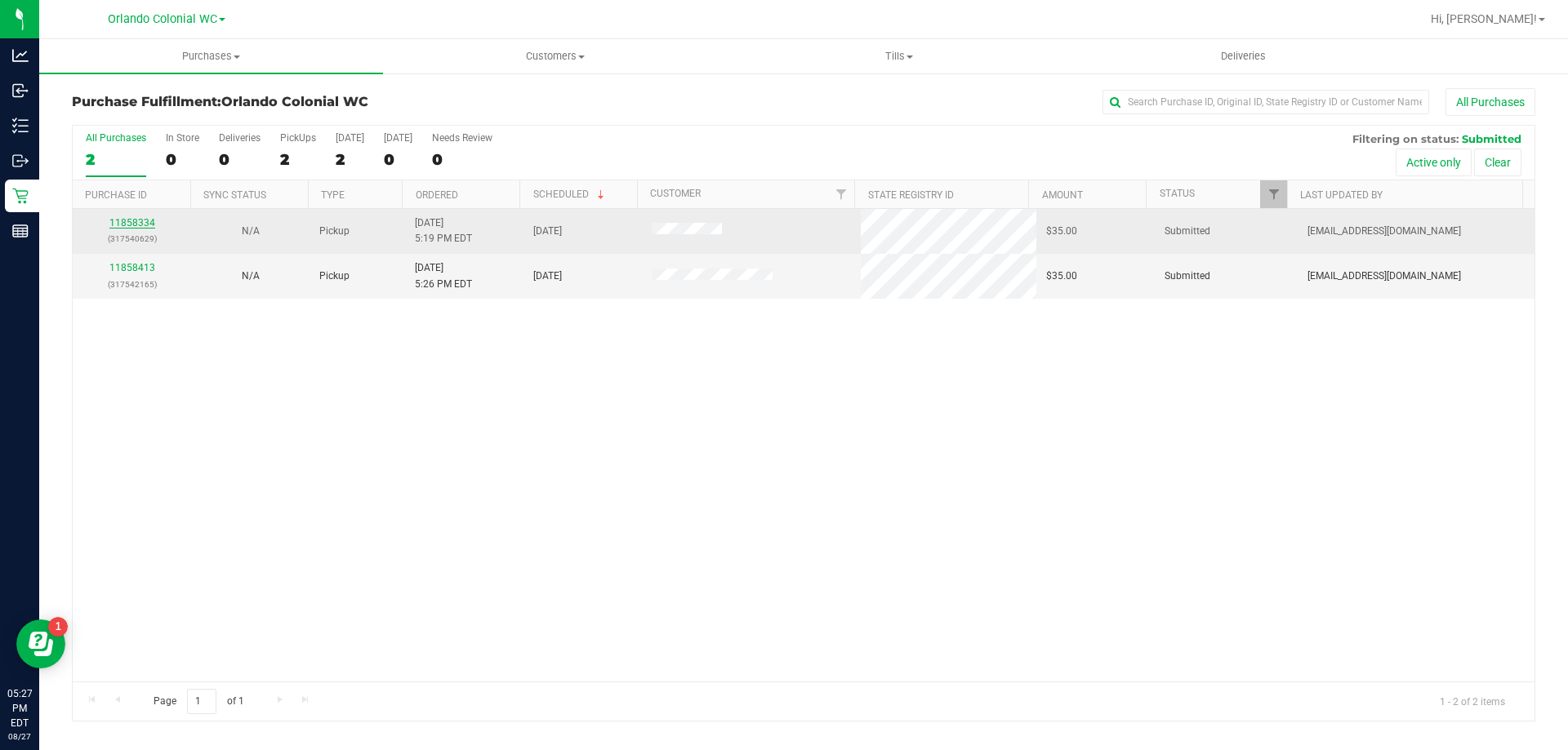
click at [127, 223] on link "11858334" at bounding box center [131, 223] width 46 height 12
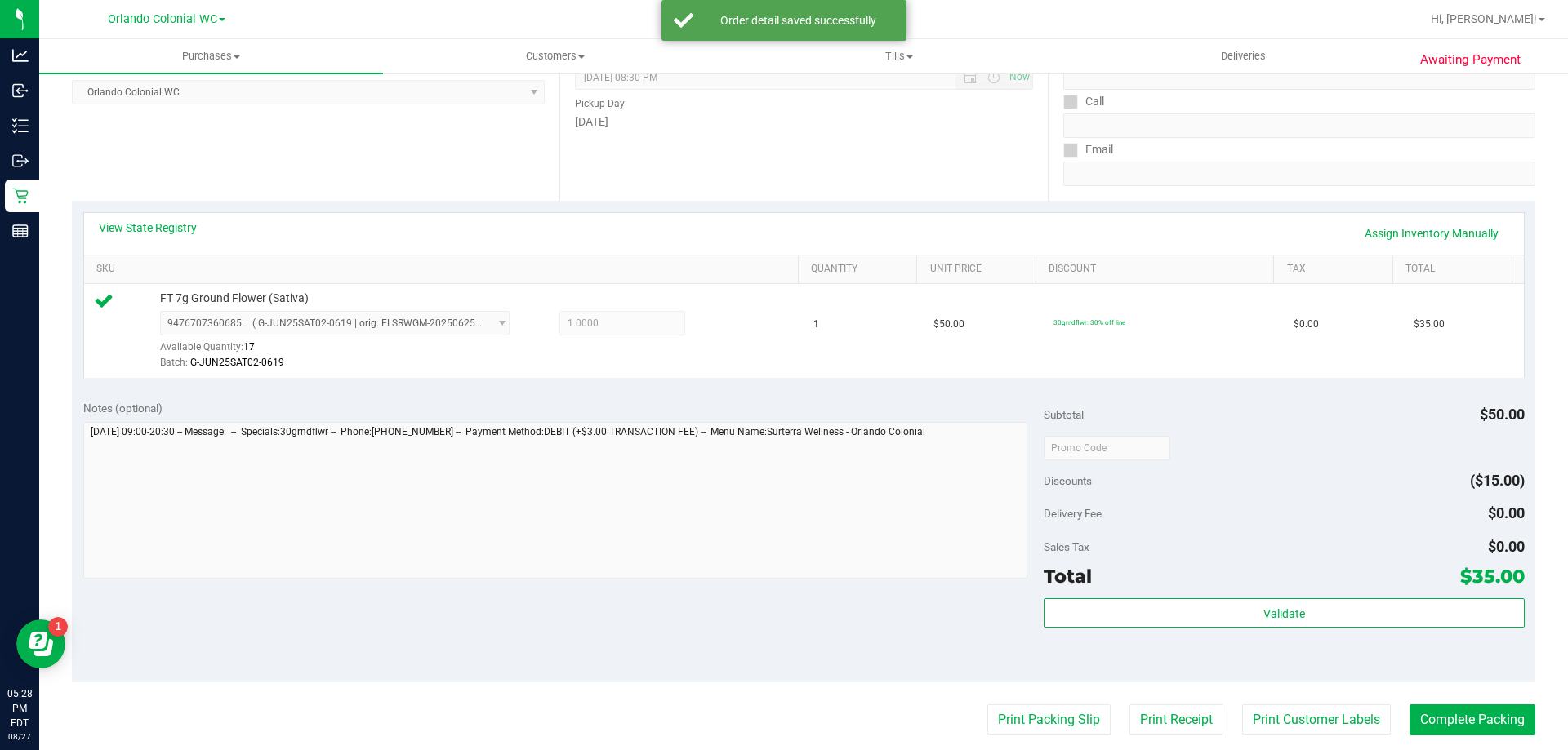
scroll to position [250, 0]
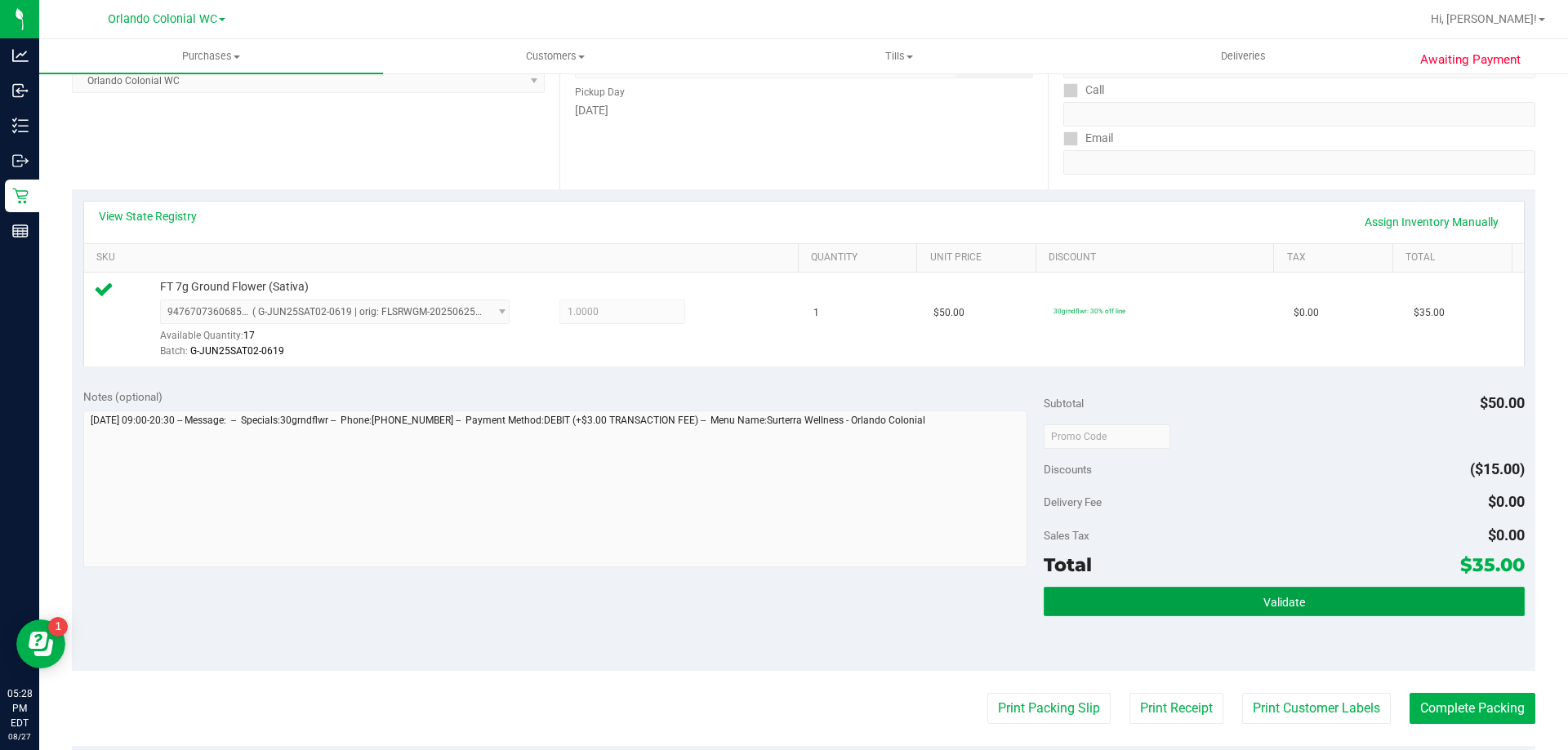
click at [1263, 599] on span "Validate" at bounding box center [1284, 603] width 42 height 13
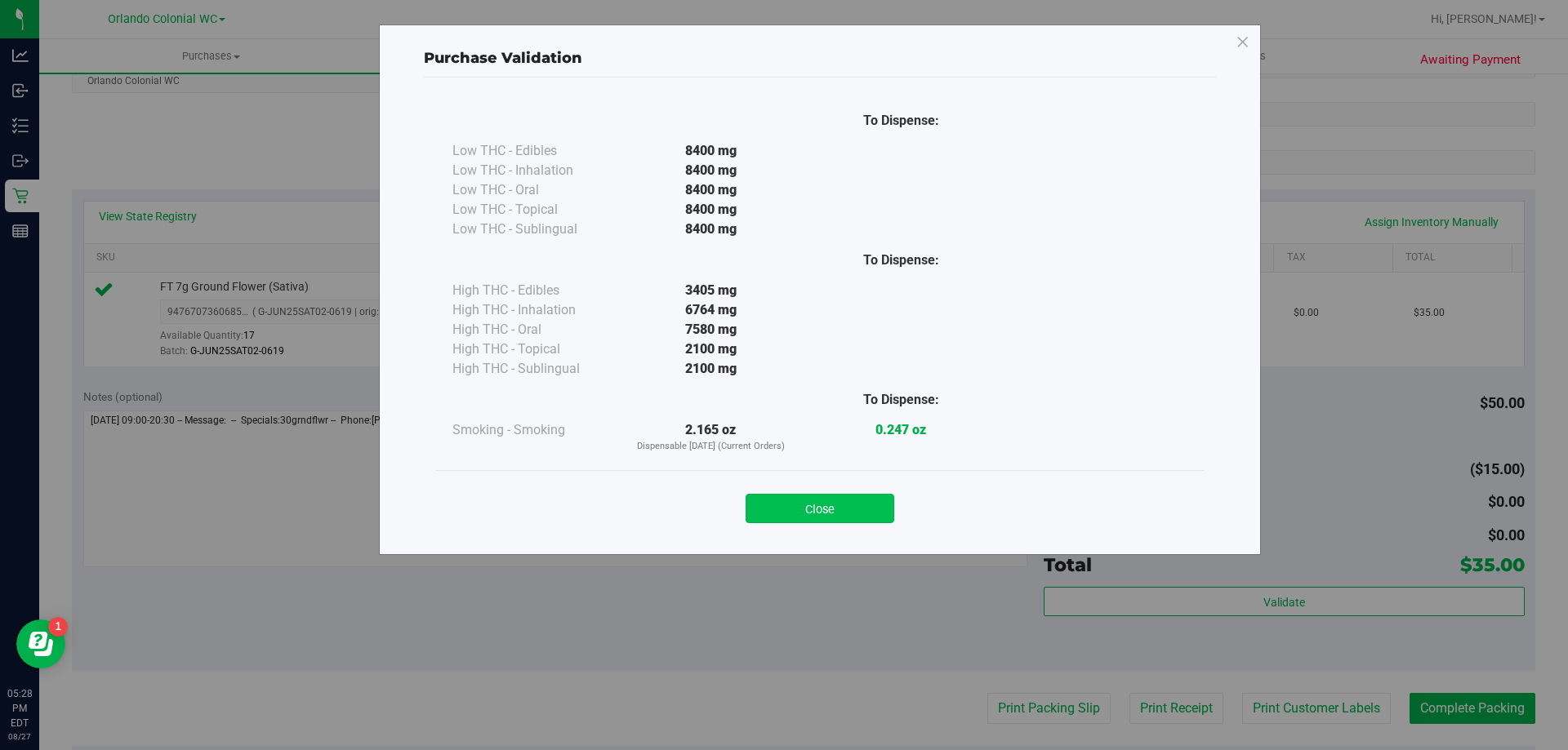
click at [803, 514] on button "Close" at bounding box center [820, 509] width 148 height 29
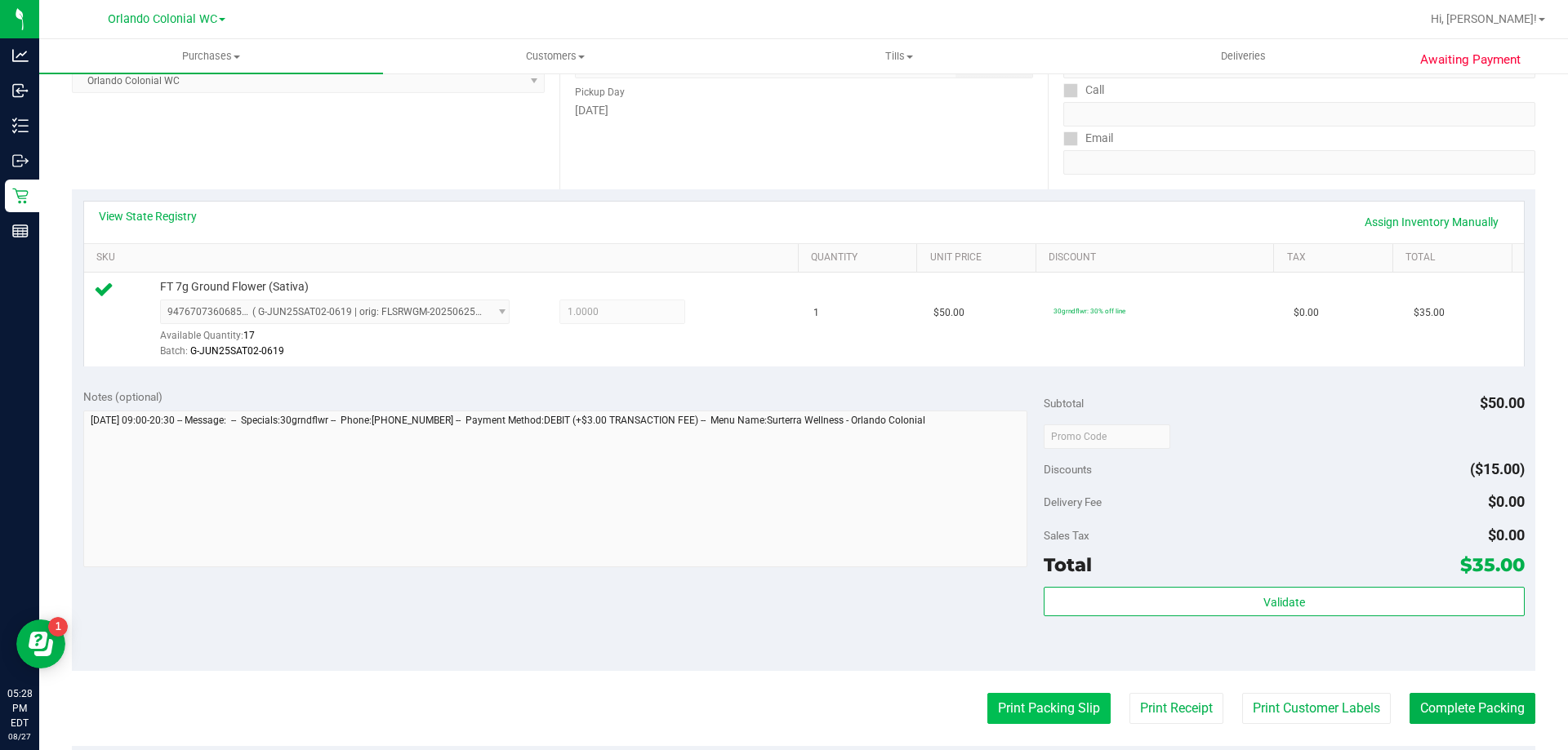
click at [1037, 701] on button "Print Packing Slip" at bounding box center [1049, 709] width 123 height 31
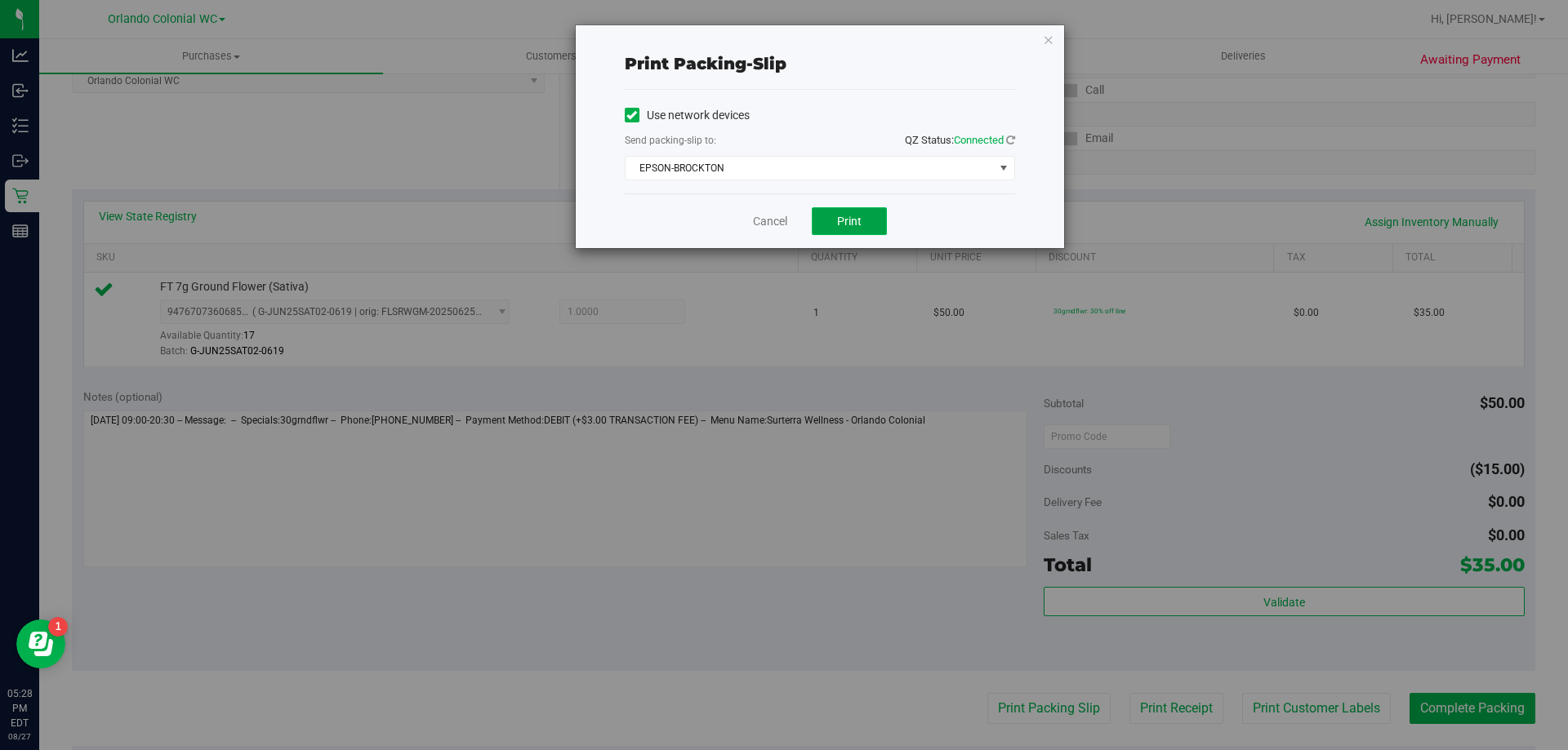
click at [847, 223] on span "Print" at bounding box center [848, 221] width 24 height 13
click at [1050, 40] on icon "button" at bounding box center [1048, 39] width 12 height 20
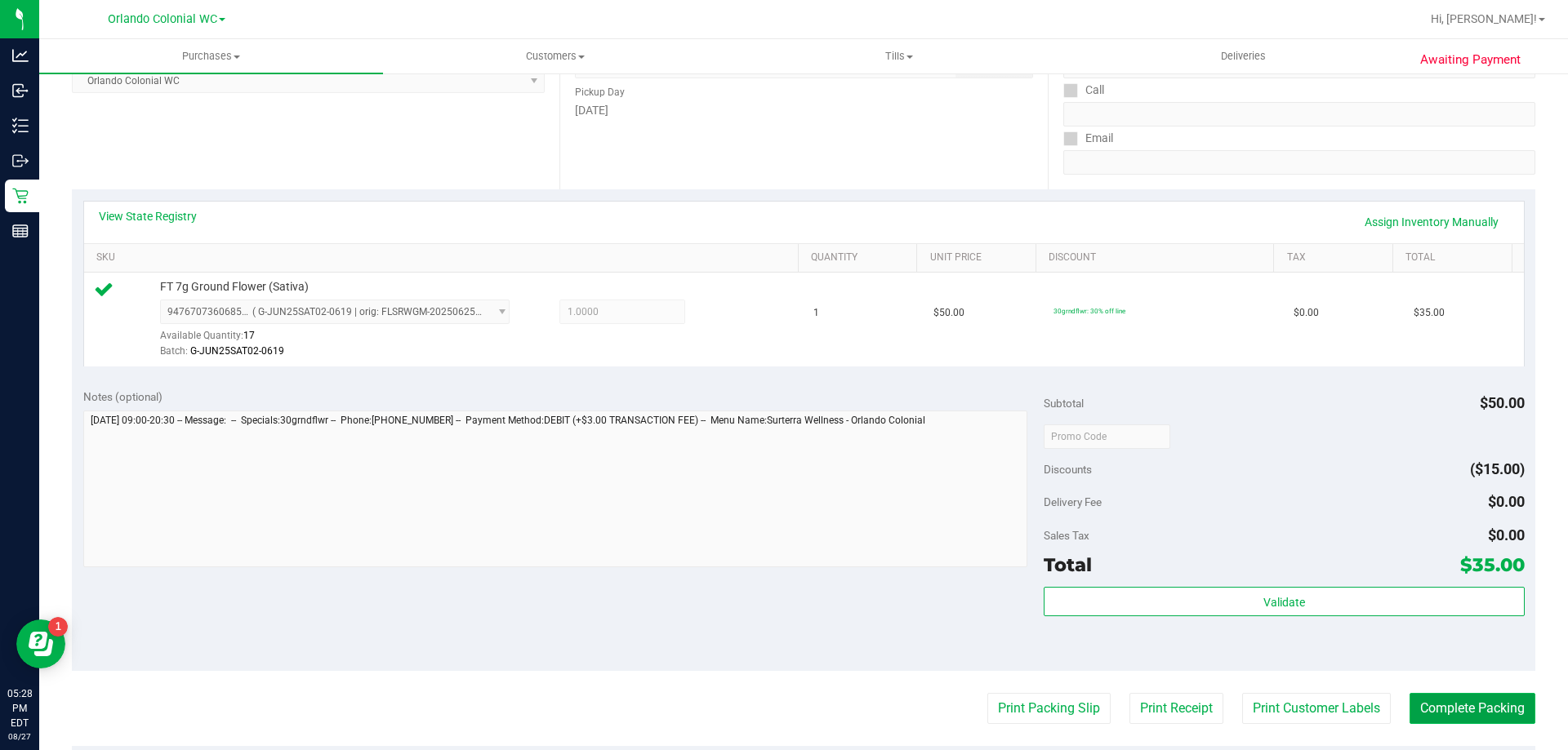
click at [1485, 699] on button "Complete Packing" at bounding box center [1472, 709] width 126 height 31
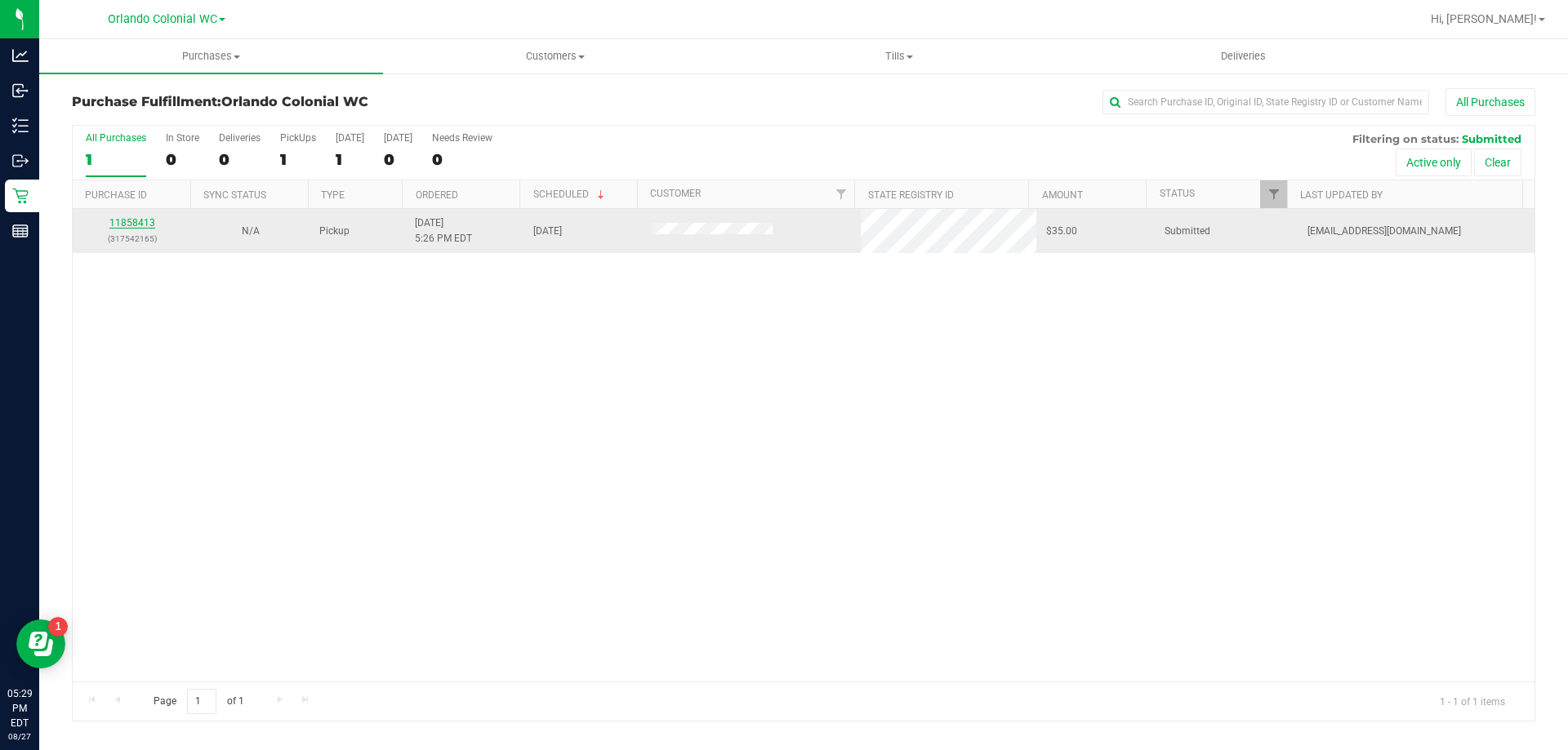
click at [129, 226] on link "11858413" at bounding box center [131, 223] width 46 height 12
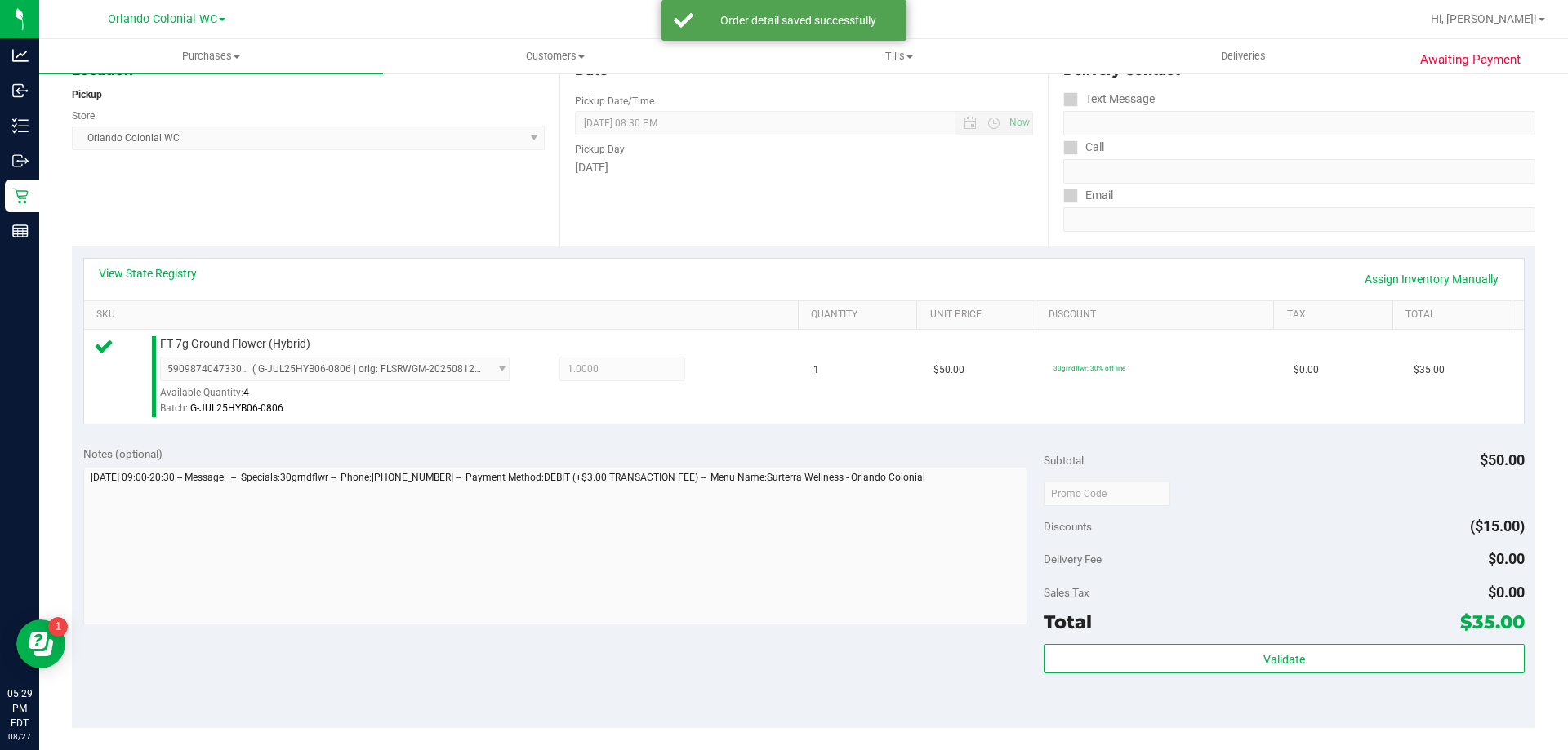
scroll to position [296, 0]
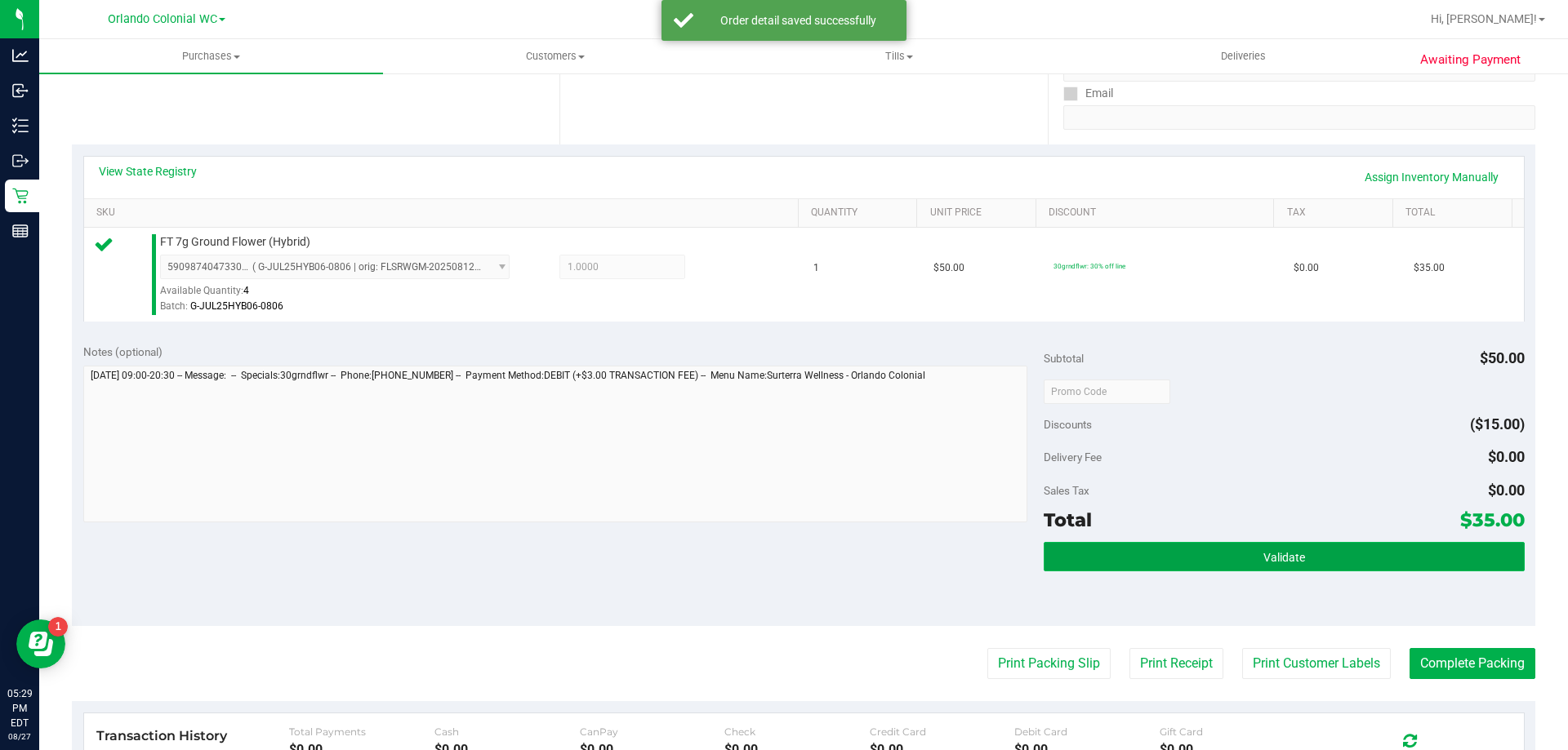
click at [1263, 554] on span "Validate" at bounding box center [1284, 558] width 42 height 13
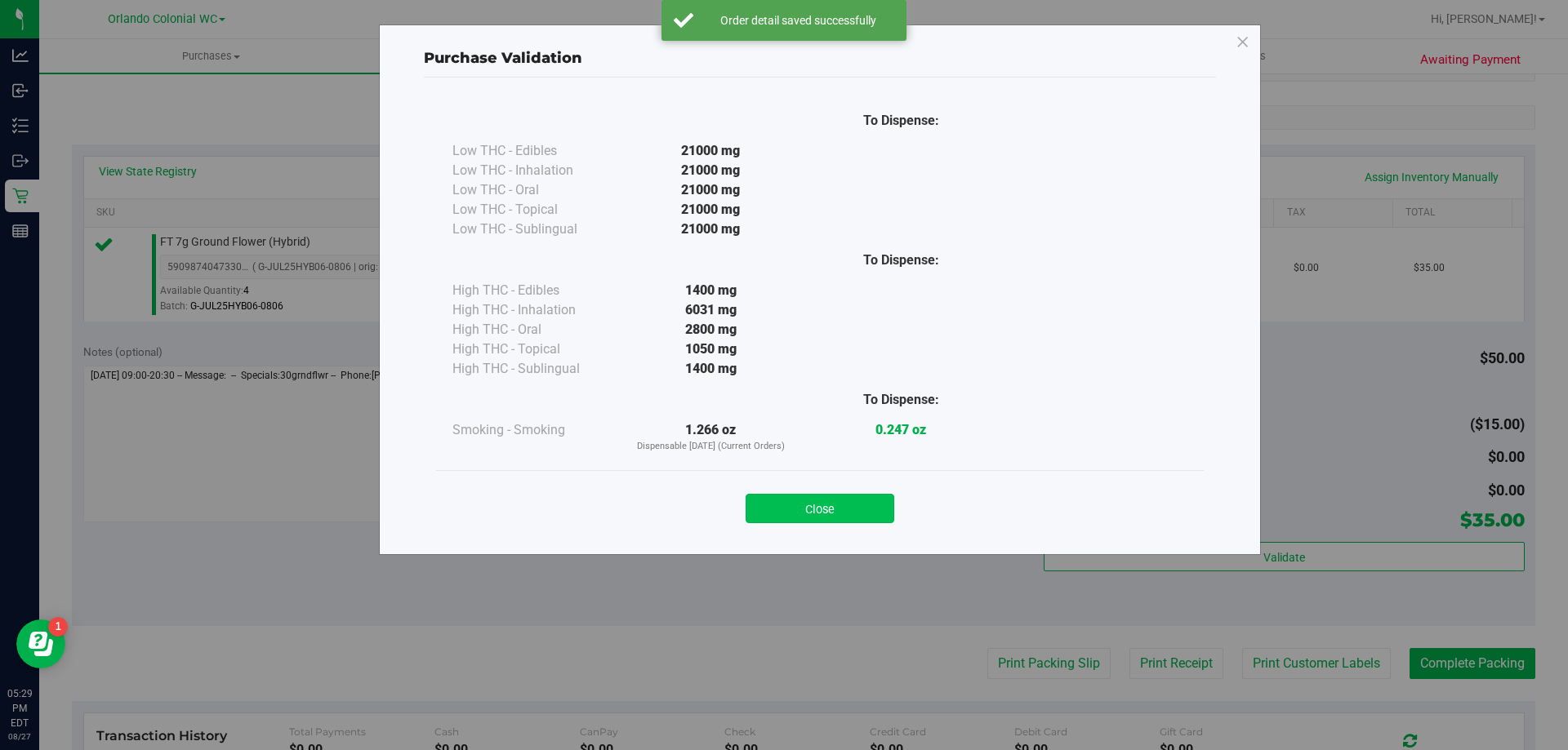
click at [850, 512] on button "Close" at bounding box center [820, 509] width 148 height 29
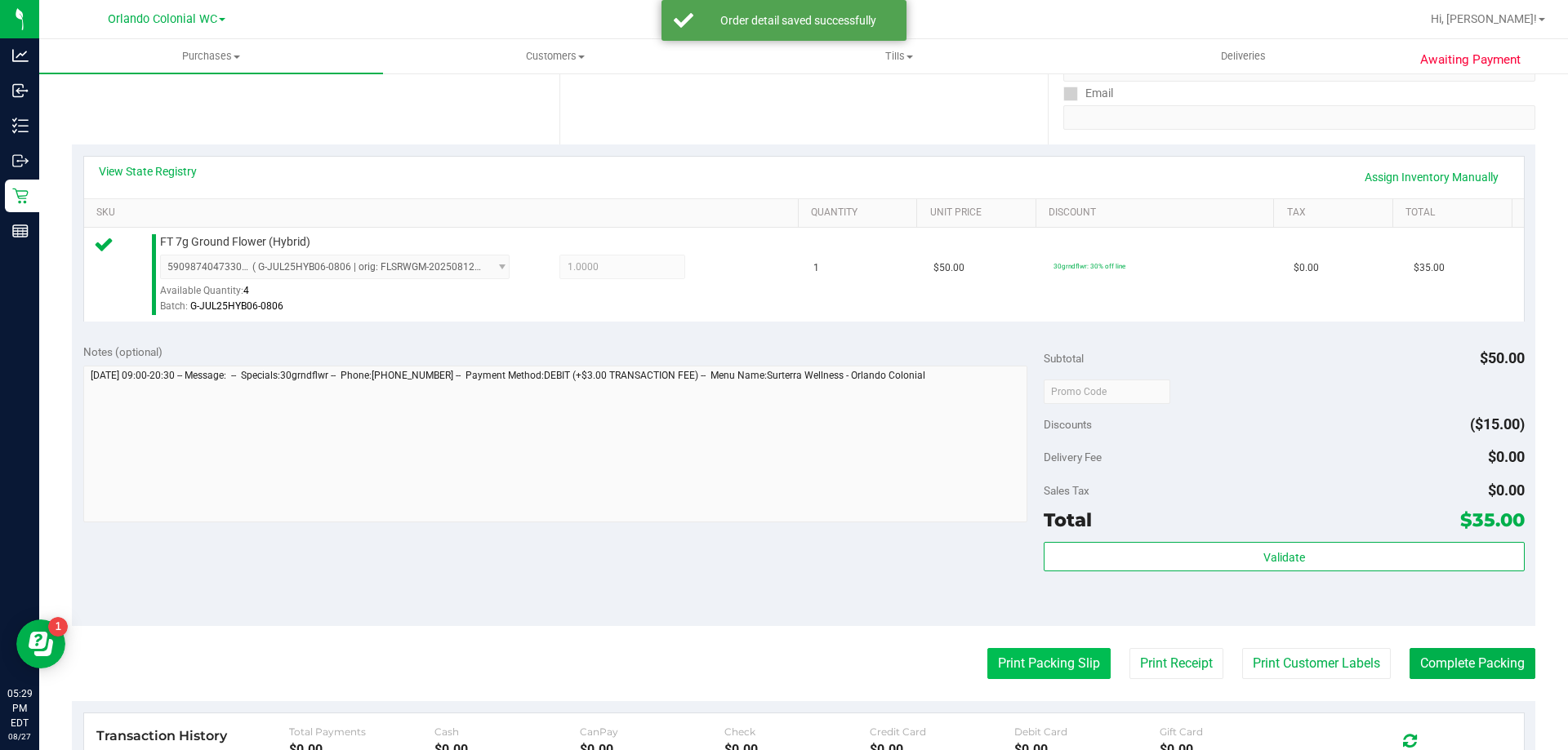
click at [1042, 677] on button "Print Packing Slip" at bounding box center [1049, 663] width 123 height 31
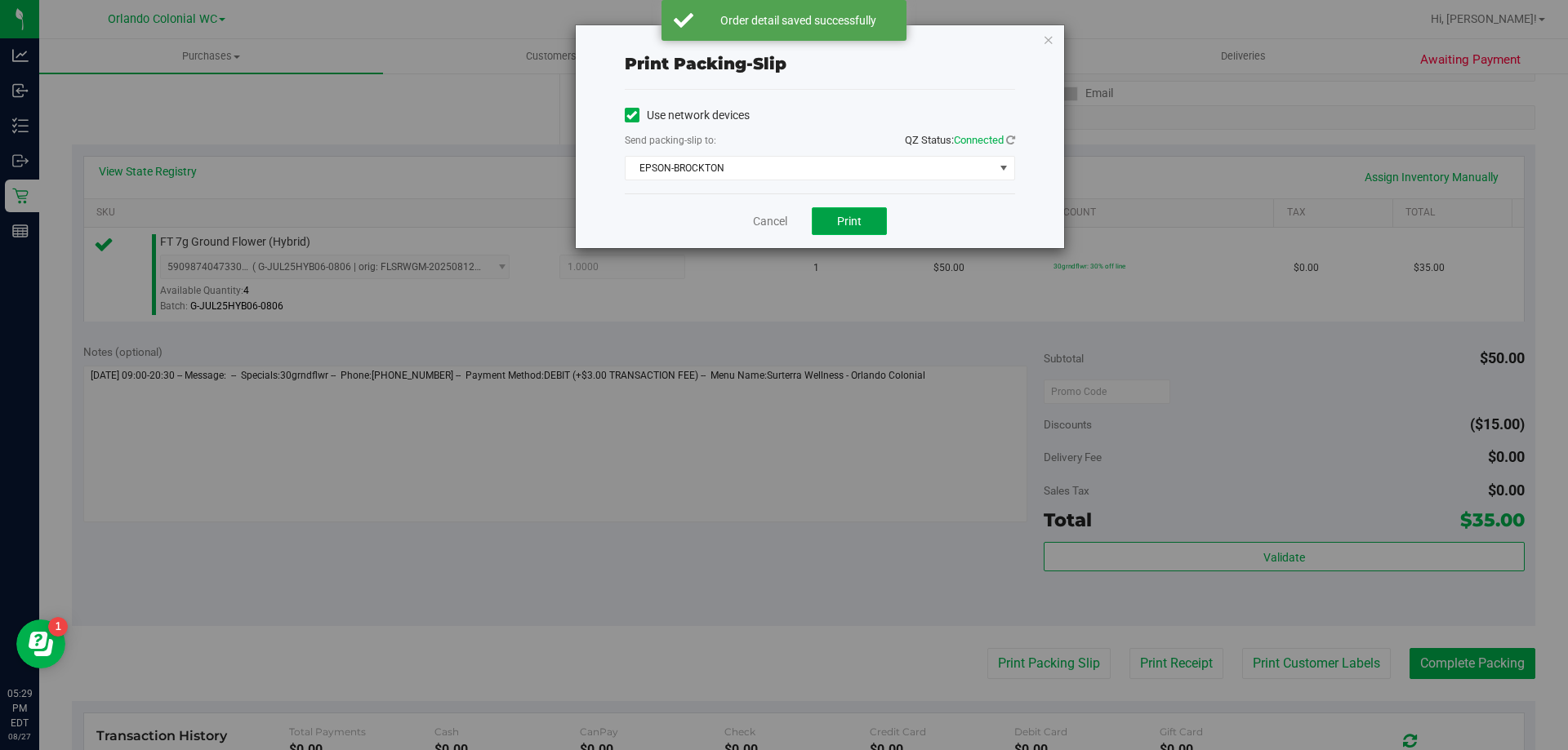
click at [856, 215] on span "Print" at bounding box center [848, 221] width 24 height 13
click at [1085, 45] on div "Print packing-slip Use network devices Send packing-slip to: QZ Status: Connect…" at bounding box center [789, 375] width 1580 height 750
click at [1043, 38] on icon "button" at bounding box center [1048, 39] width 12 height 20
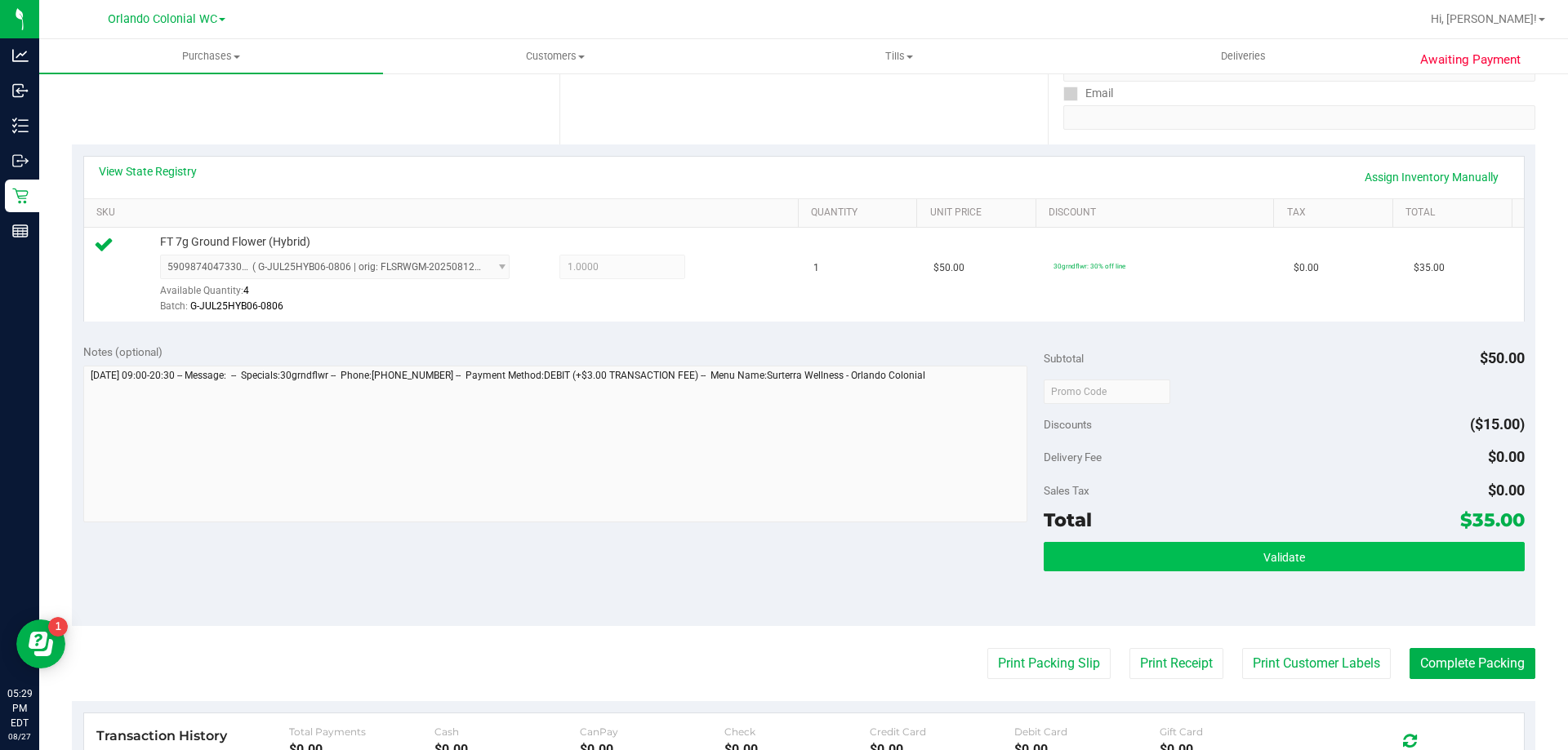
click at [1301, 558] on button "Validate" at bounding box center [1283, 557] width 480 height 29
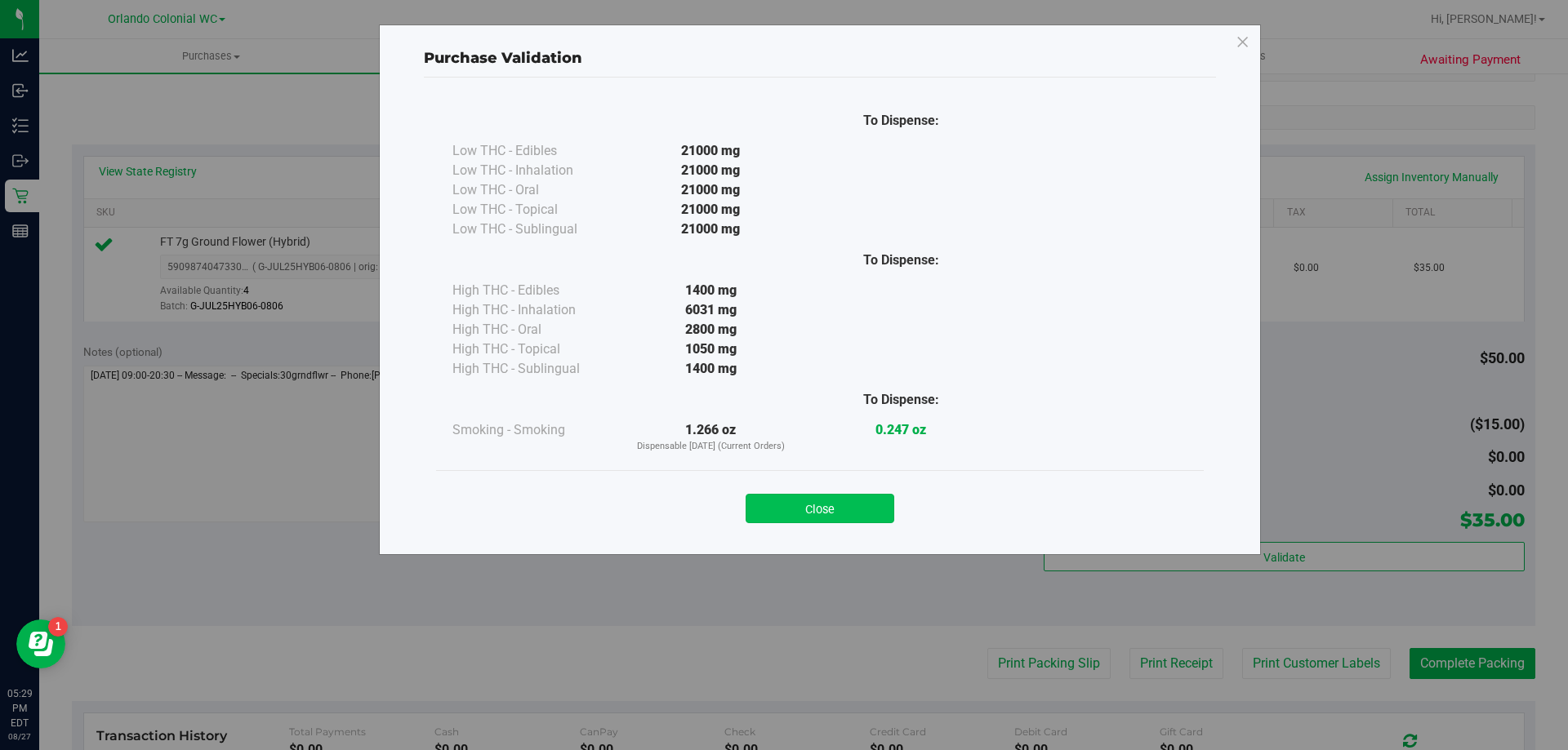
click at [816, 512] on button "Close" at bounding box center [820, 509] width 148 height 29
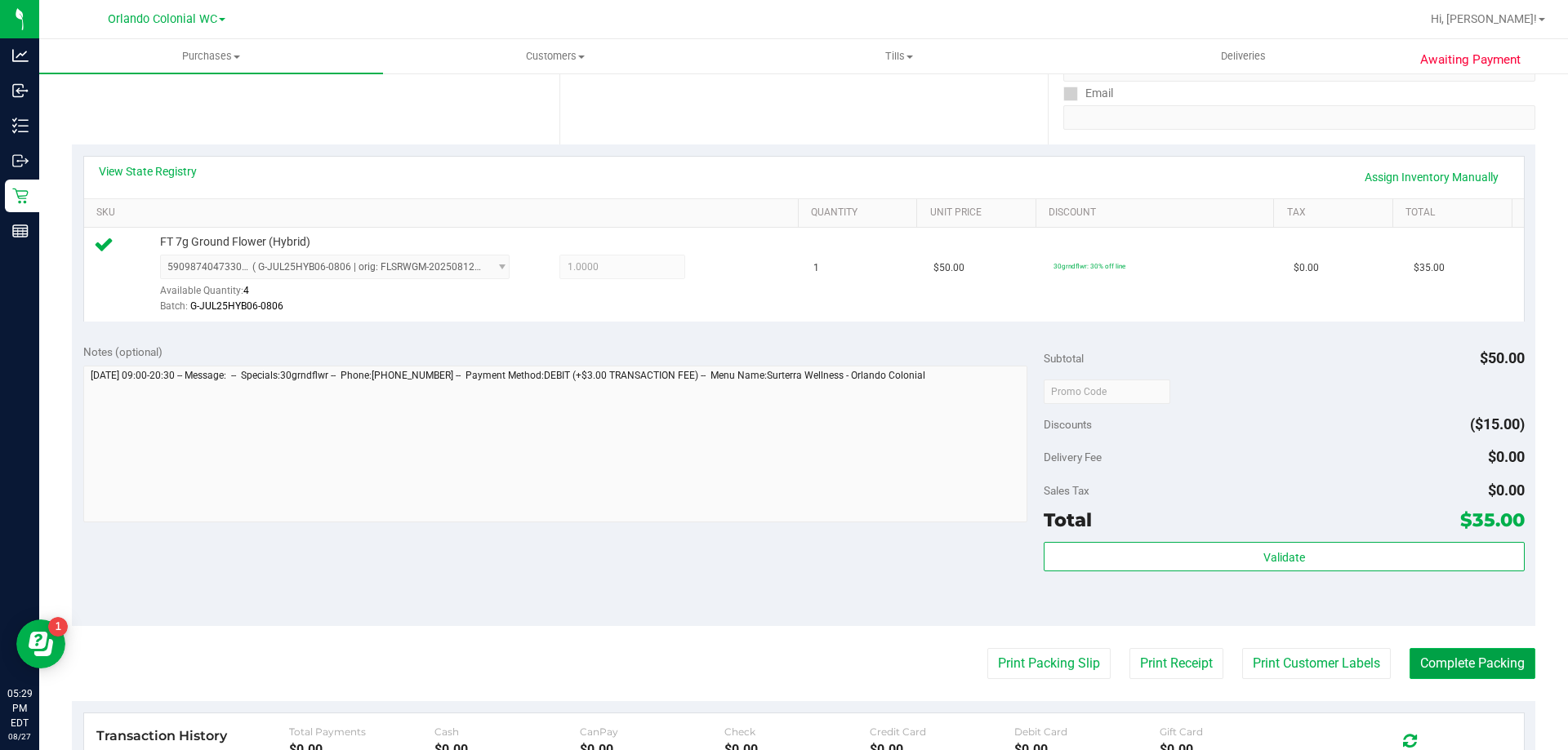
click at [1446, 650] on button "Complete Packing" at bounding box center [1472, 663] width 126 height 31
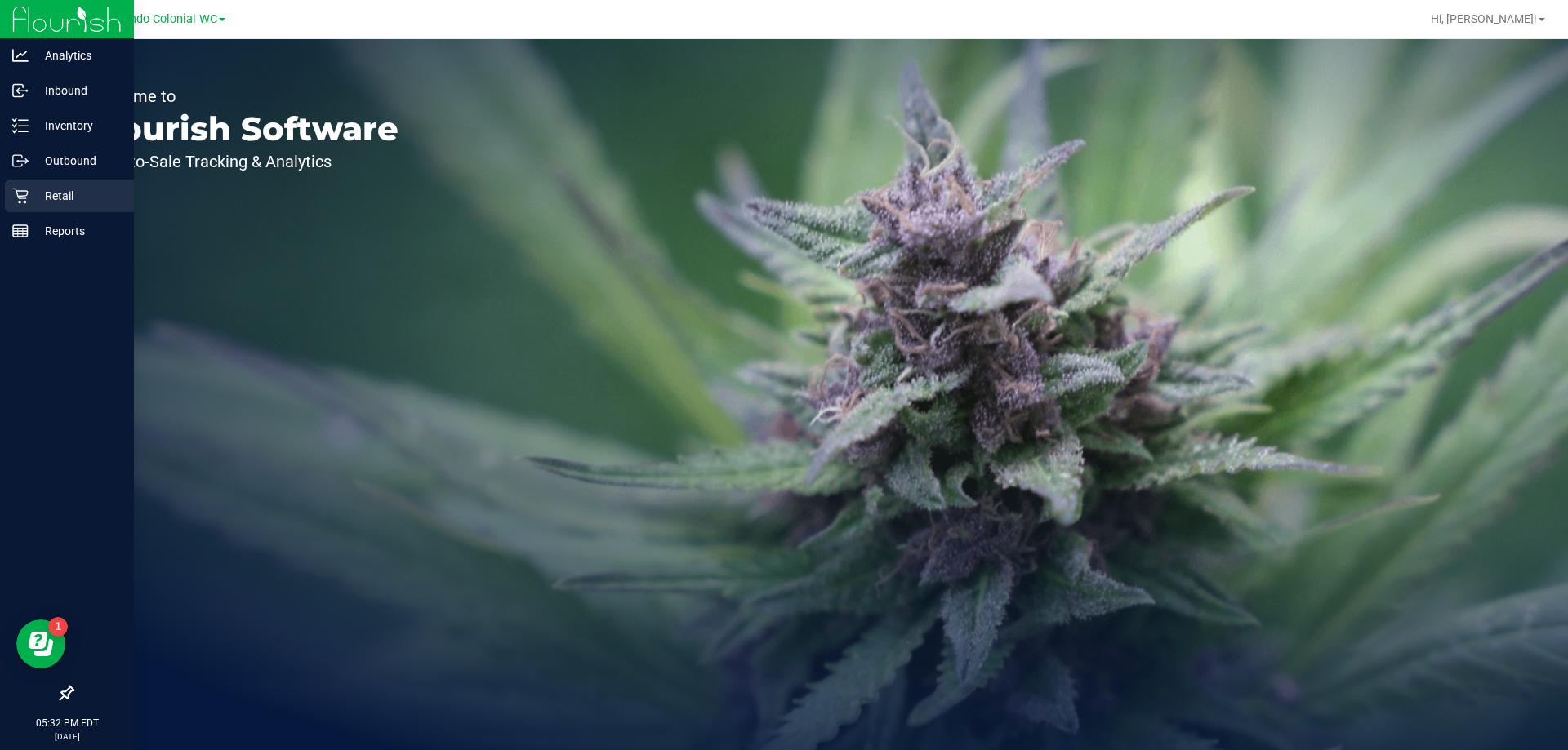
click at [59, 194] on p "Retail" at bounding box center [78, 196] width 98 height 20
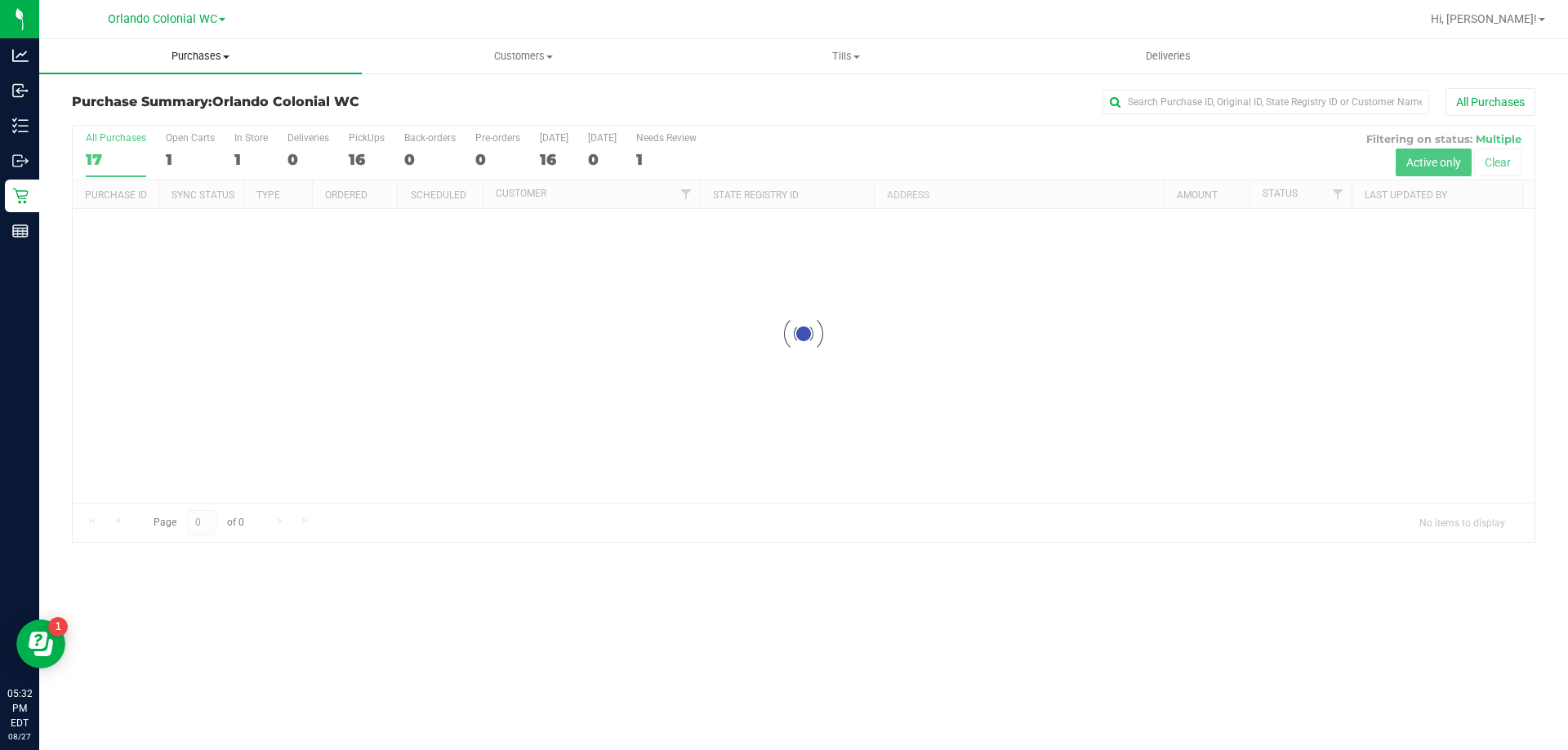
click at [203, 48] on uib-tab-heading "Purchases Summary of purchases Fulfillment All purchases" at bounding box center [200, 56] width 323 height 34
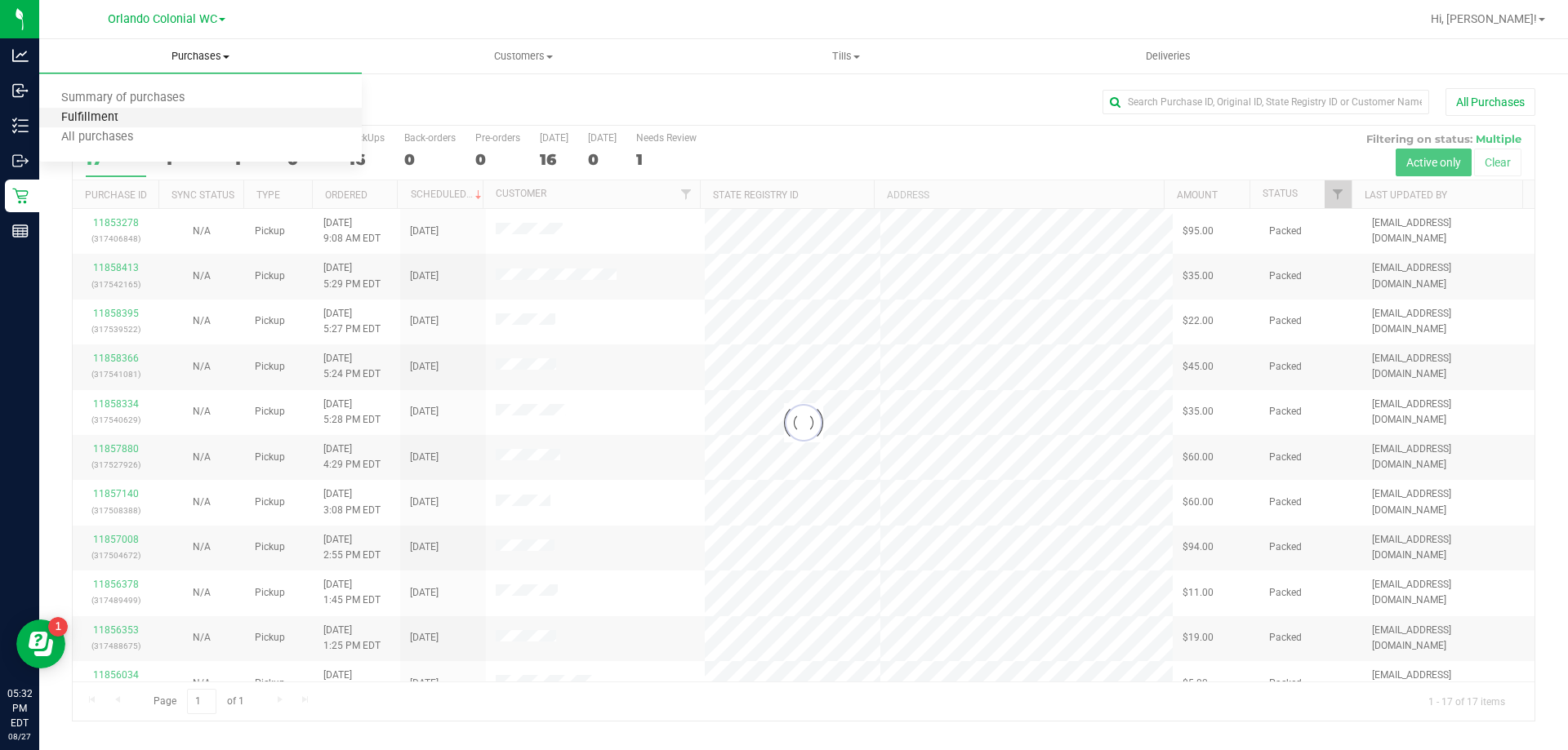
click at [105, 119] on span "Fulfillment" at bounding box center [89, 118] width 101 height 14
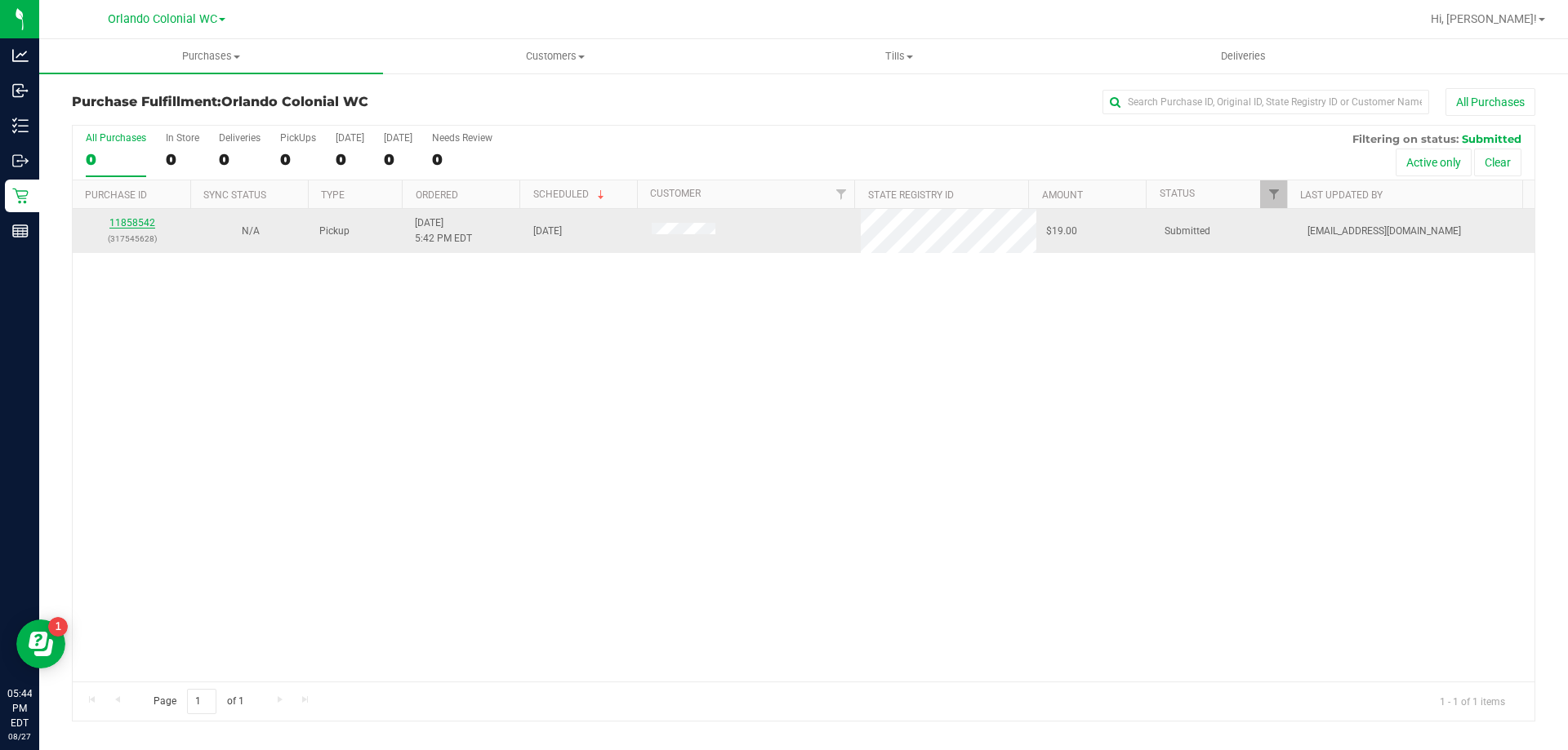
click at [147, 219] on link "11858542" at bounding box center [131, 223] width 46 height 12
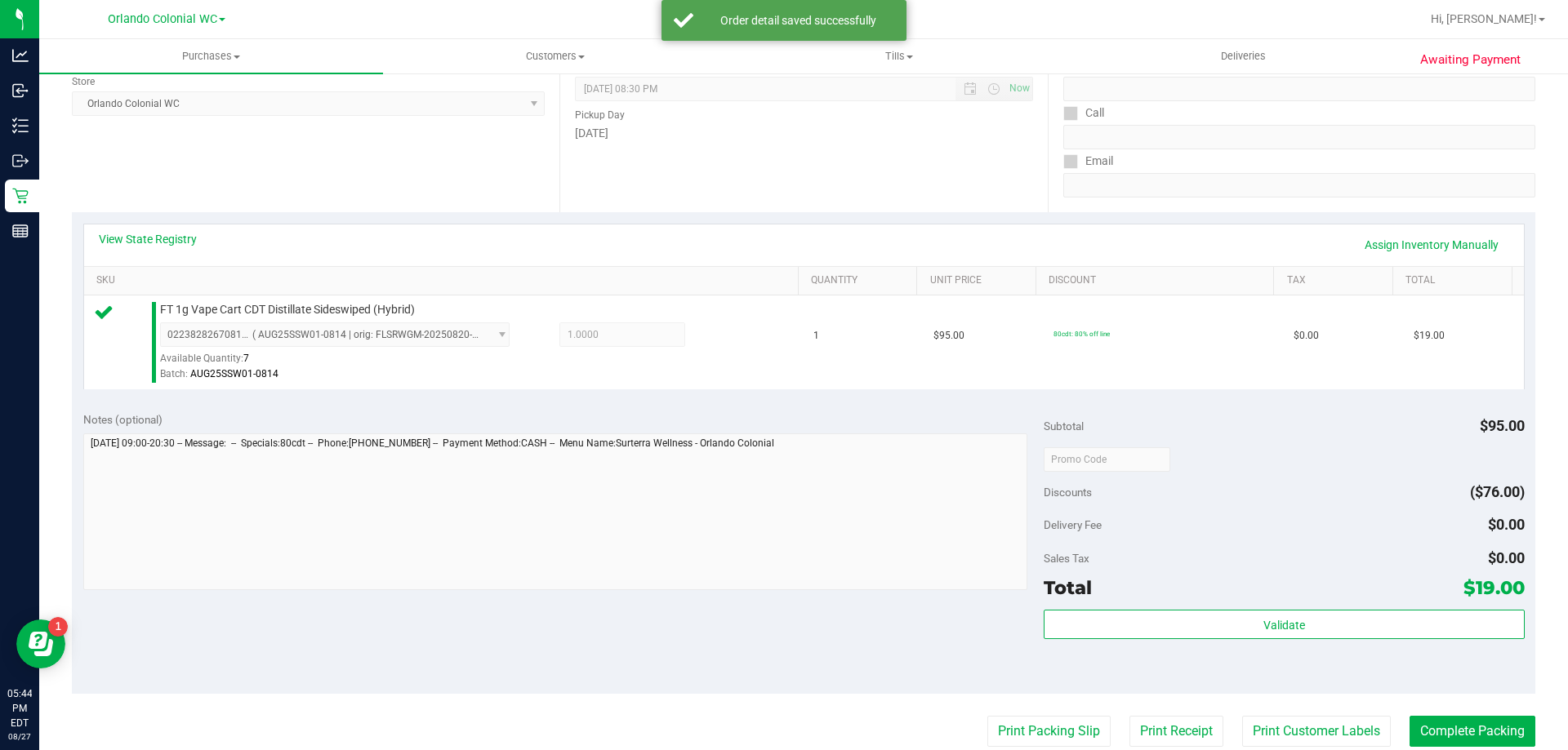
scroll to position [321, 0]
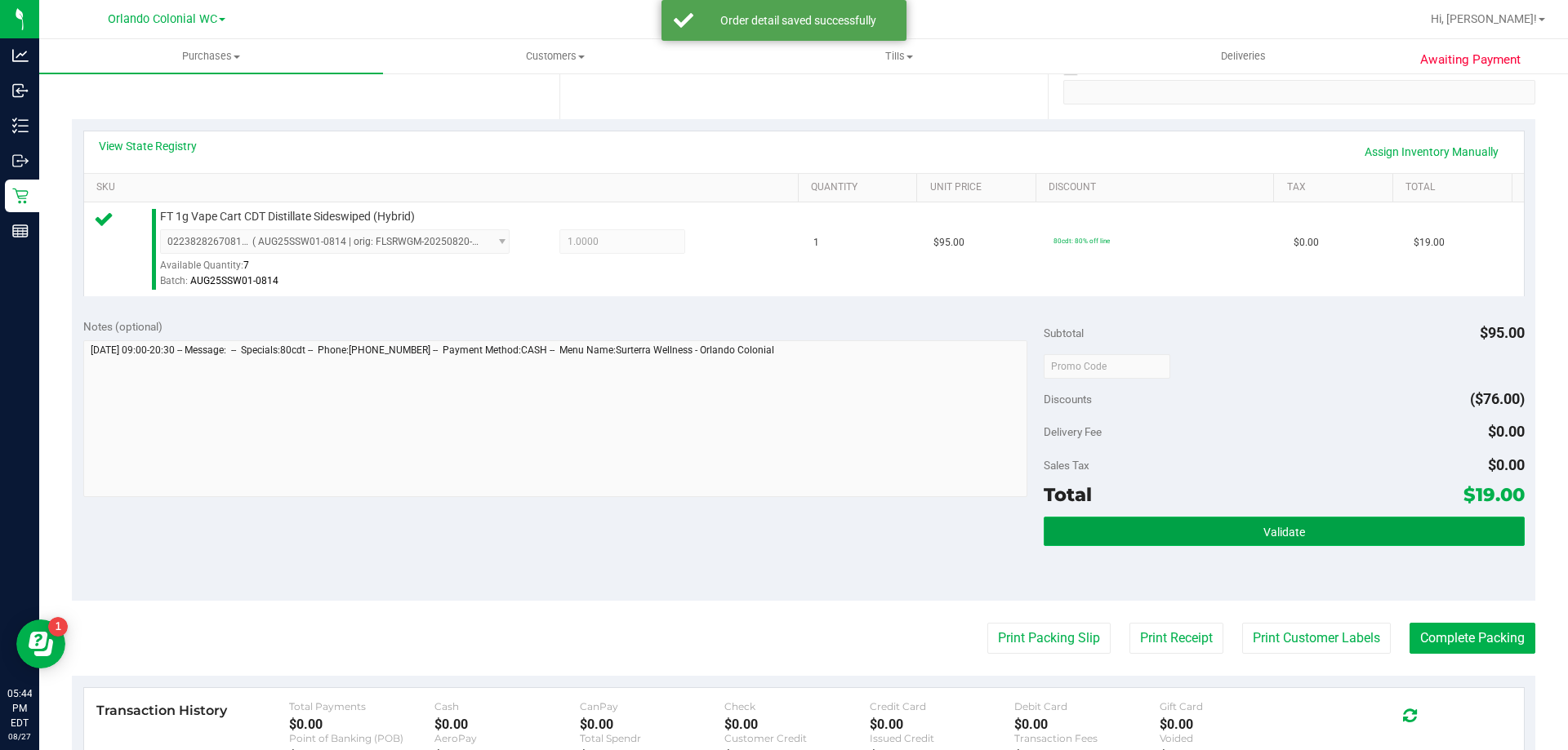
click at [1243, 519] on button "Validate" at bounding box center [1283, 531] width 480 height 29
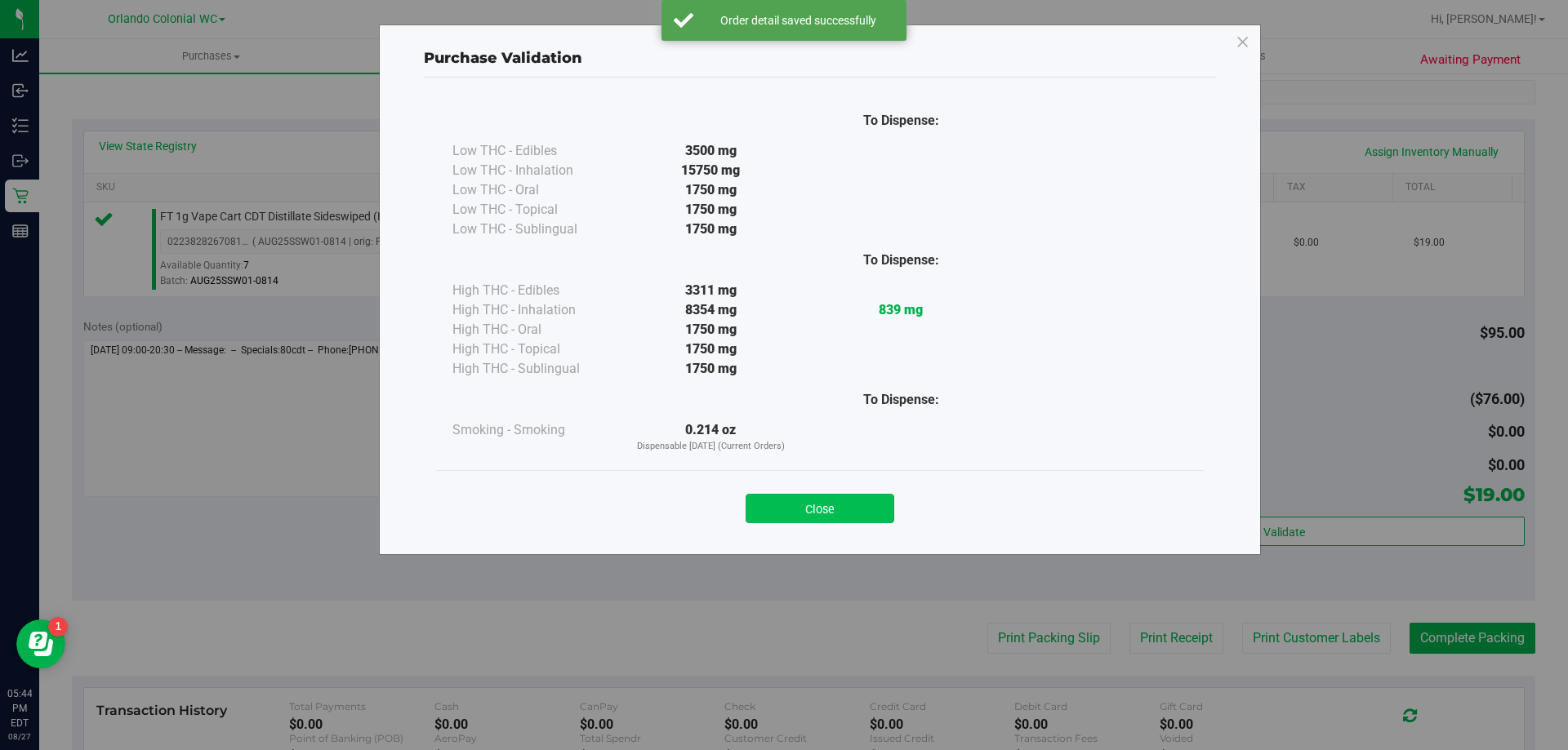
click at [810, 518] on button "Close" at bounding box center [820, 509] width 148 height 29
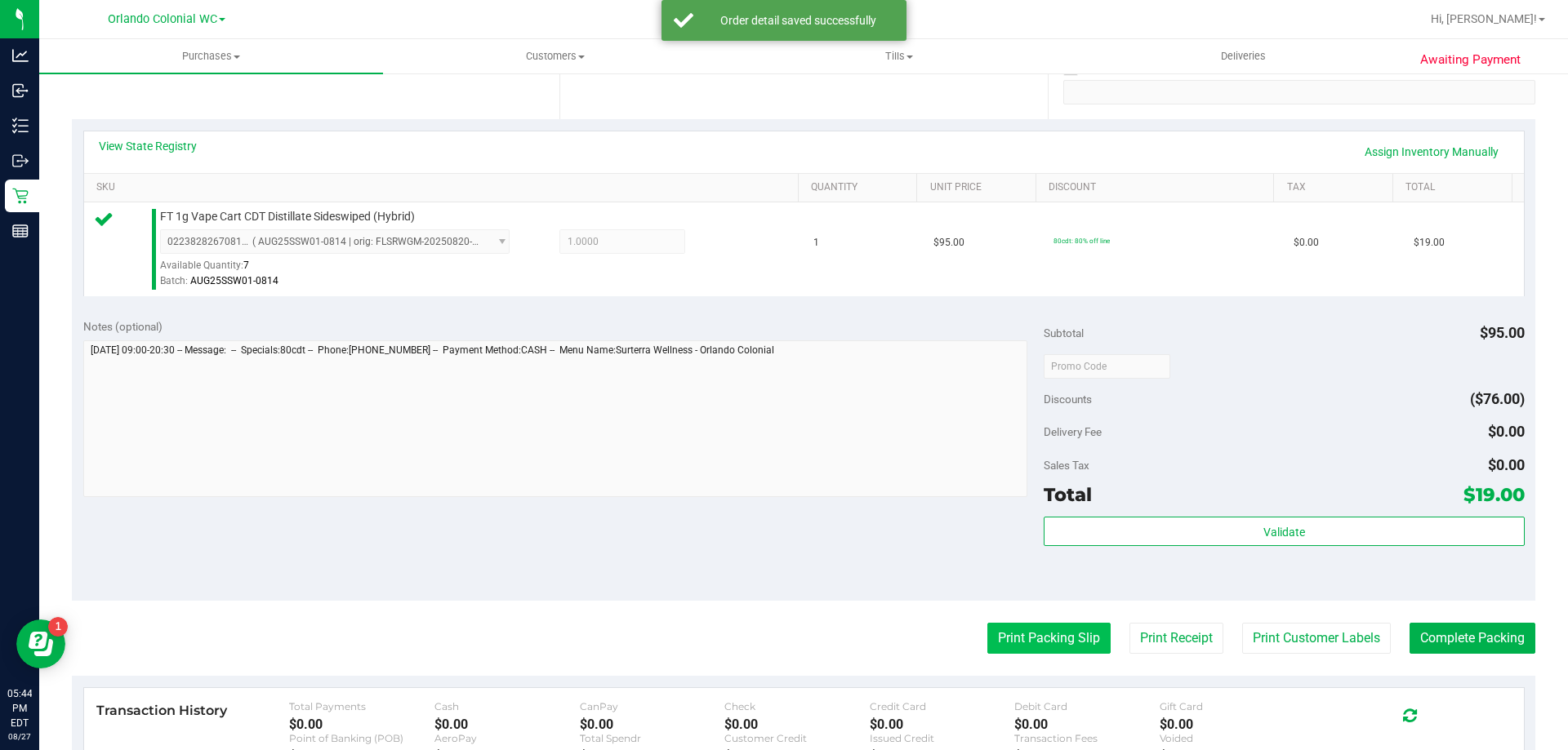
click at [1032, 623] on button "Print Packing Slip" at bounding box center [1049, 638] width 123 height 31
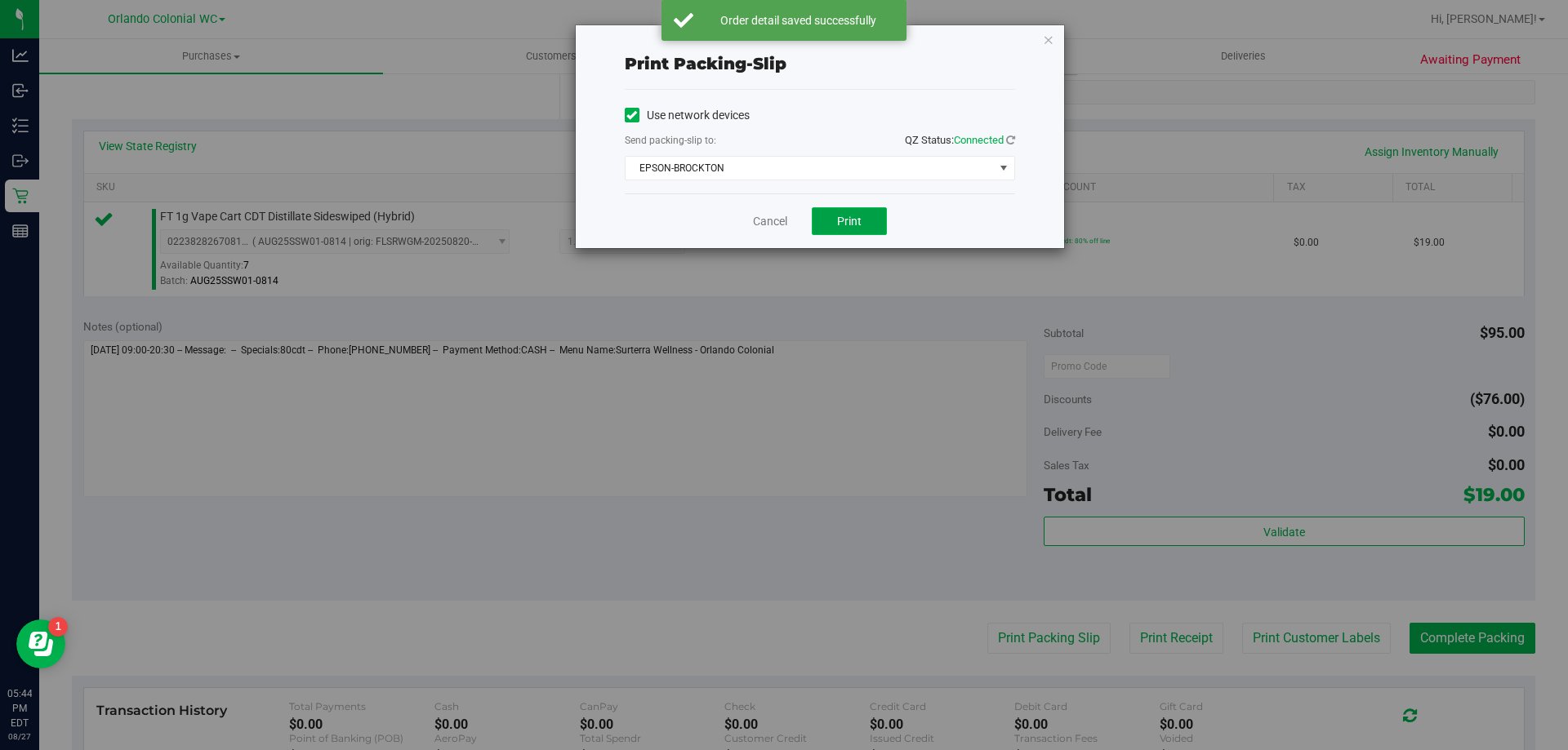
click at [845, 215] on span "Print" at bounding box center [848, 221] width 24 height 13
click at [1051, 33] on icon "button" at bounding box center [1048, 39] width 12 height 20
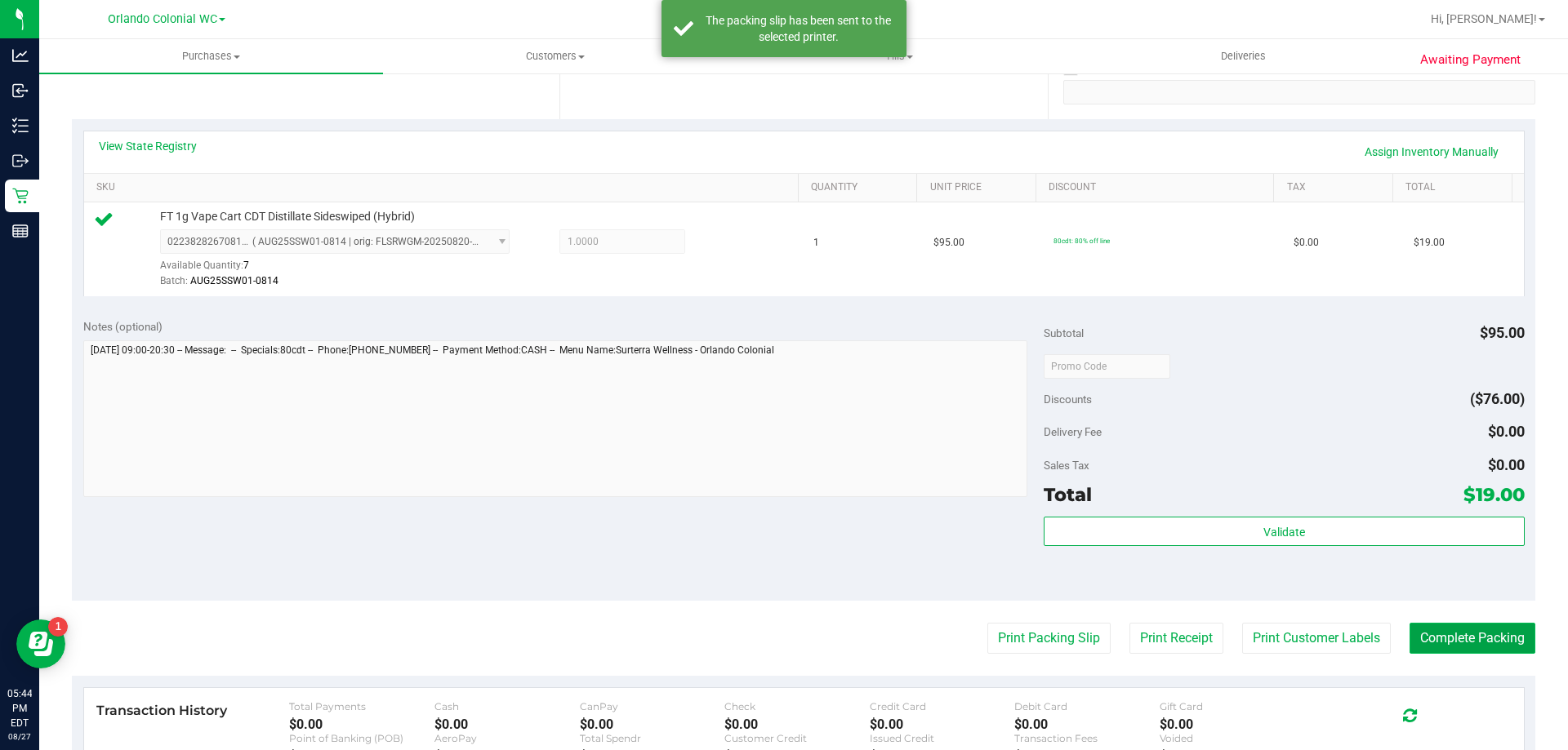
click at [1467, 648] on button "Complete Packing" at bounding box center [1472, 638] width 126 height 31
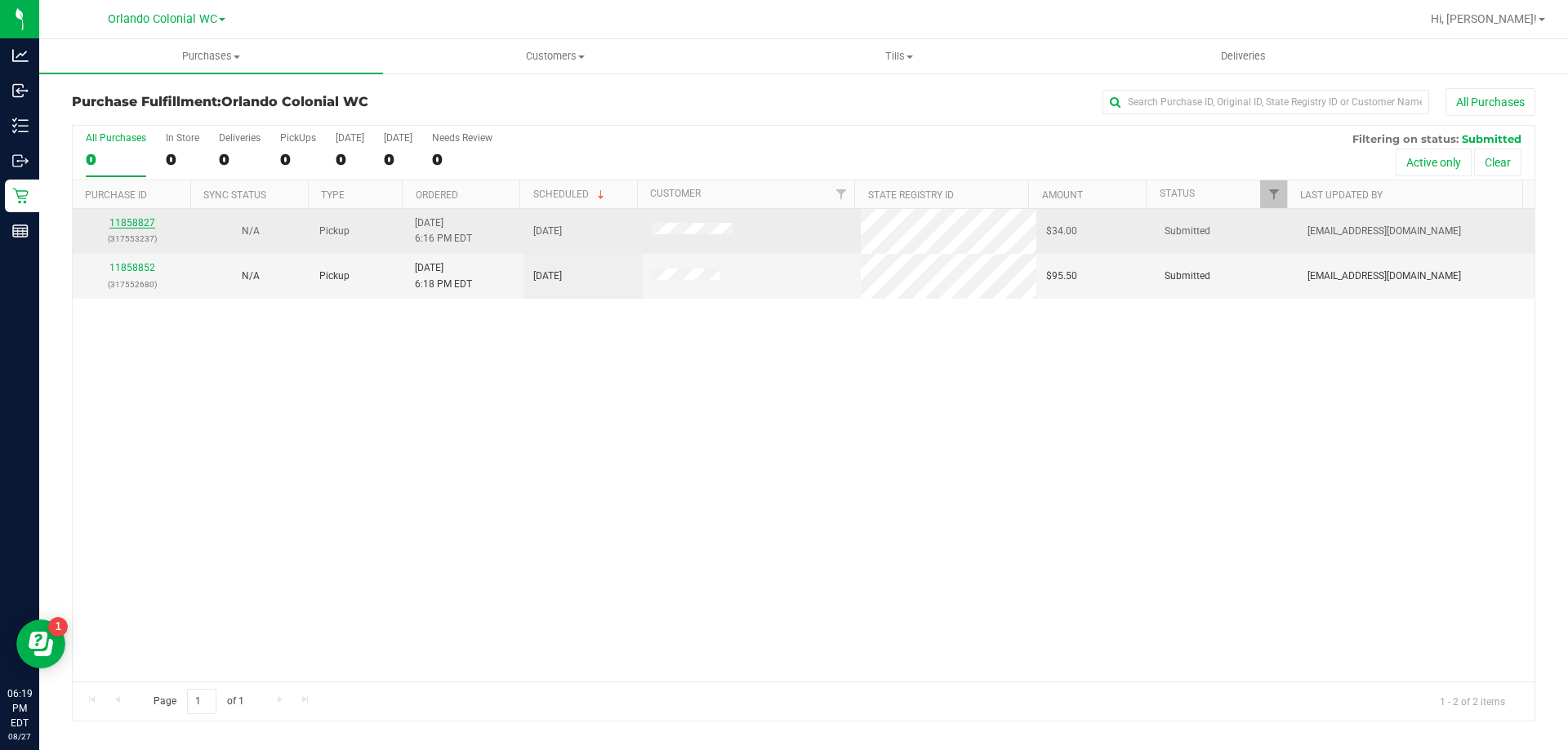
click at [123, 222] on link "11858827" at bounding box center [131, 223] width 46 height 12
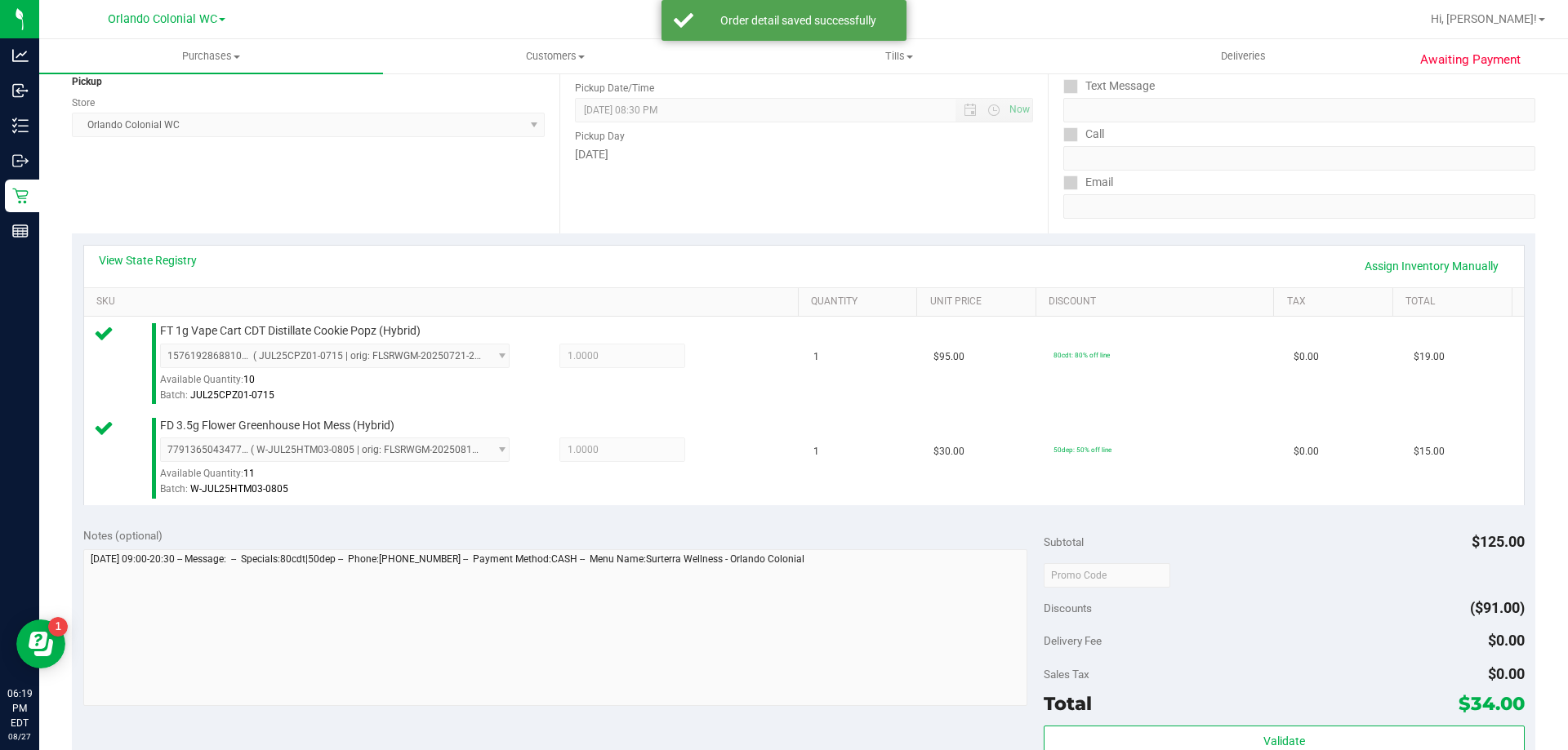
scroll to position [297, 0]
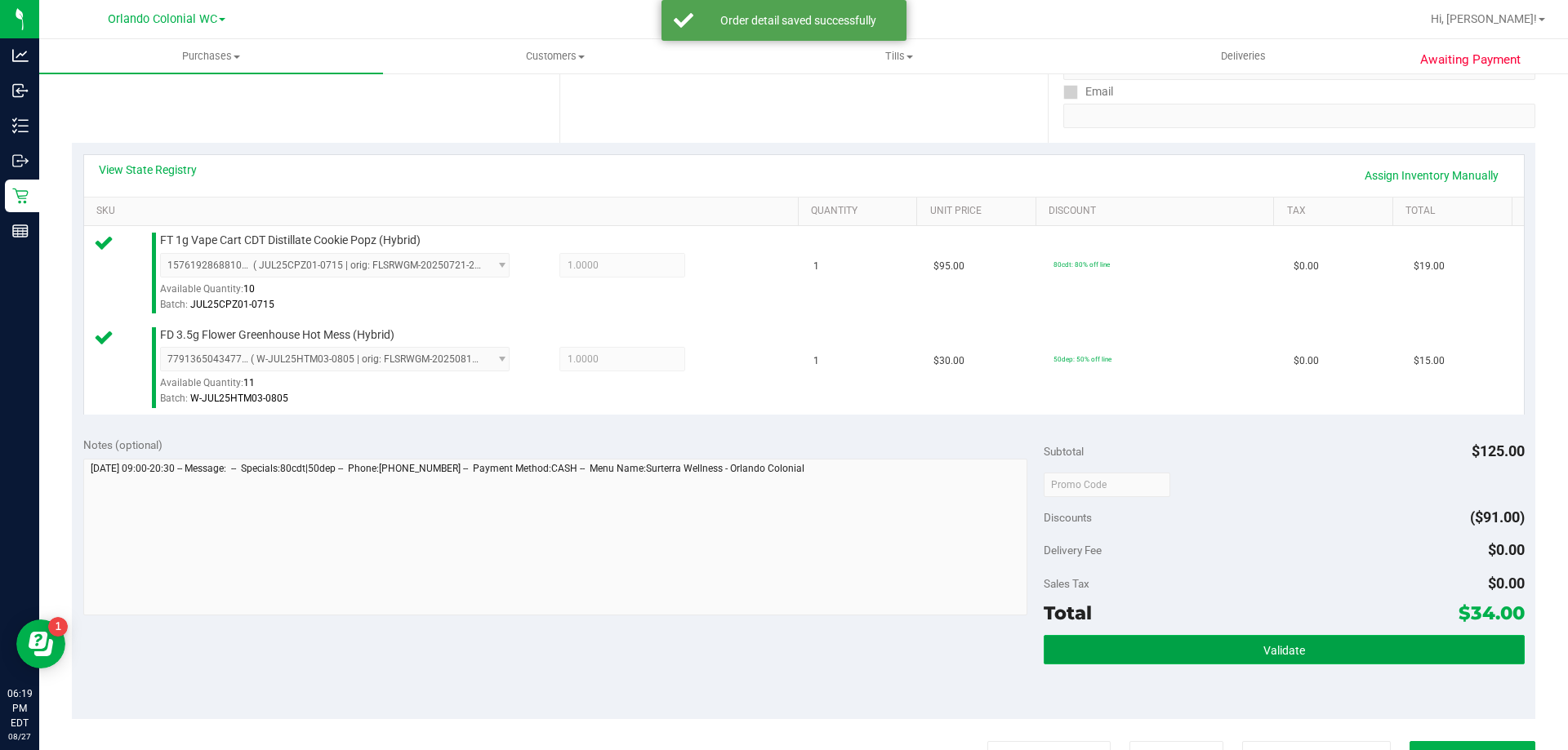
click at [1247, 637] on button "Validate" at bounding box center [1283, 650] width 480 height 29
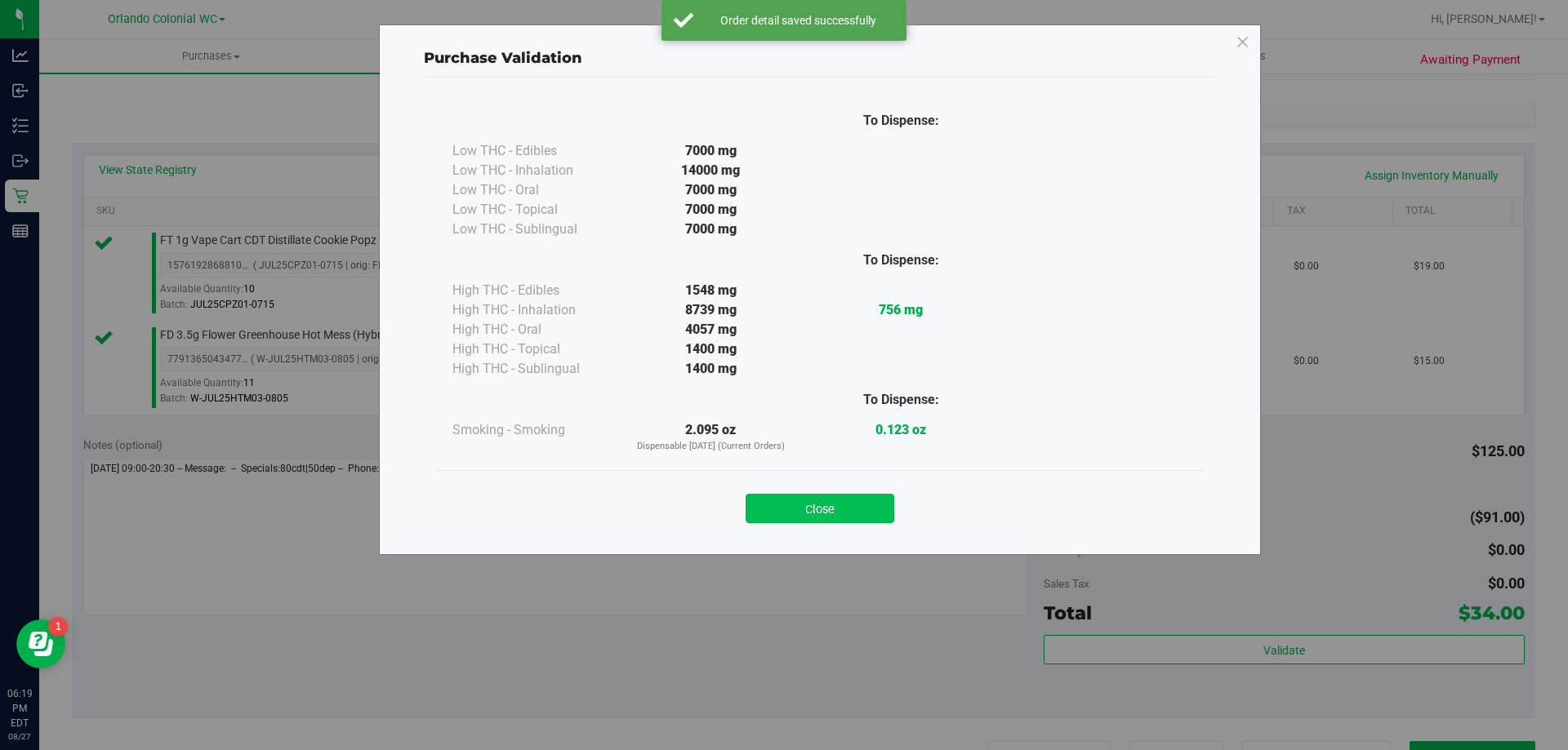
click at [804, 498] on button "Close" at bounding box center [820, 509] width 148 height 29
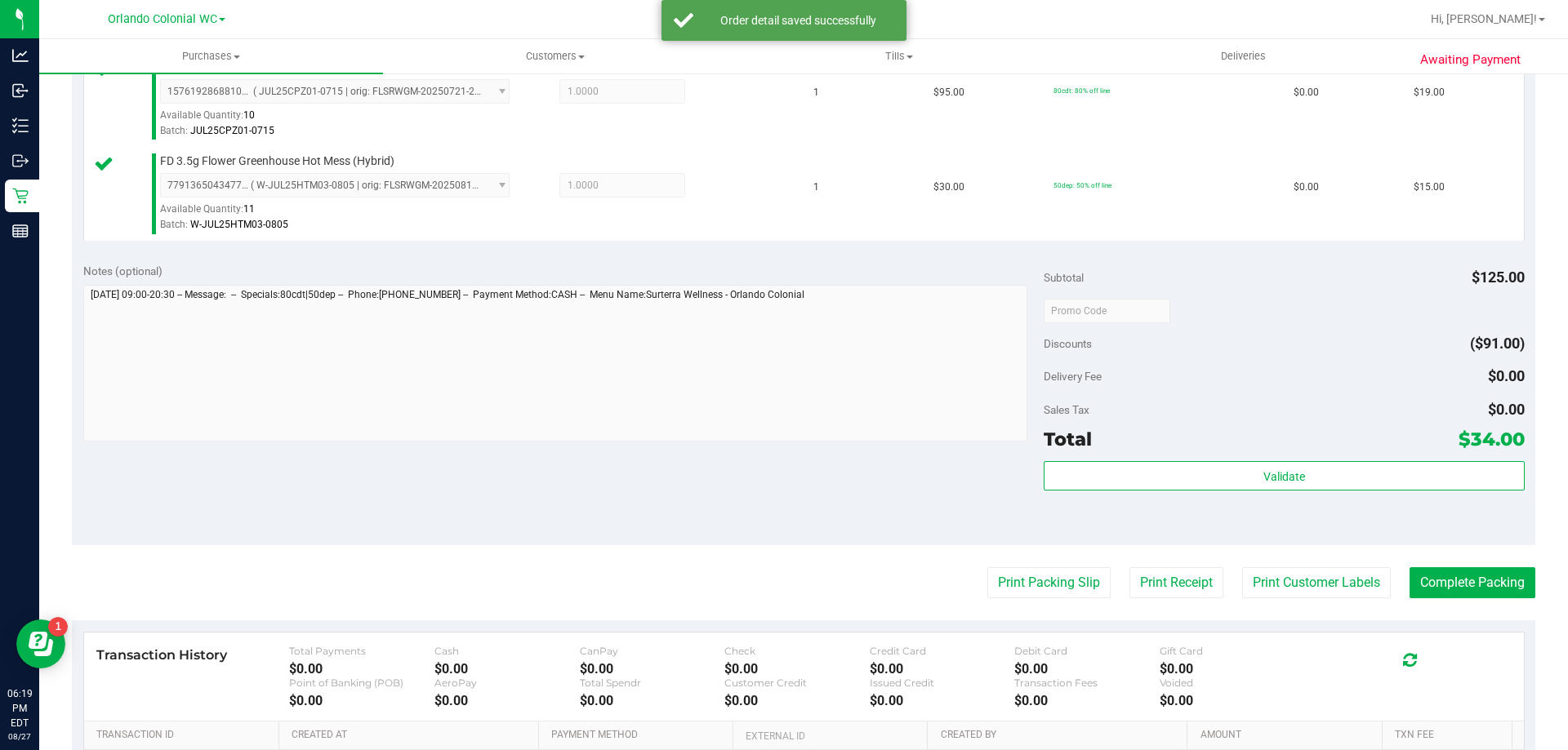
scroll to position [549, 0]
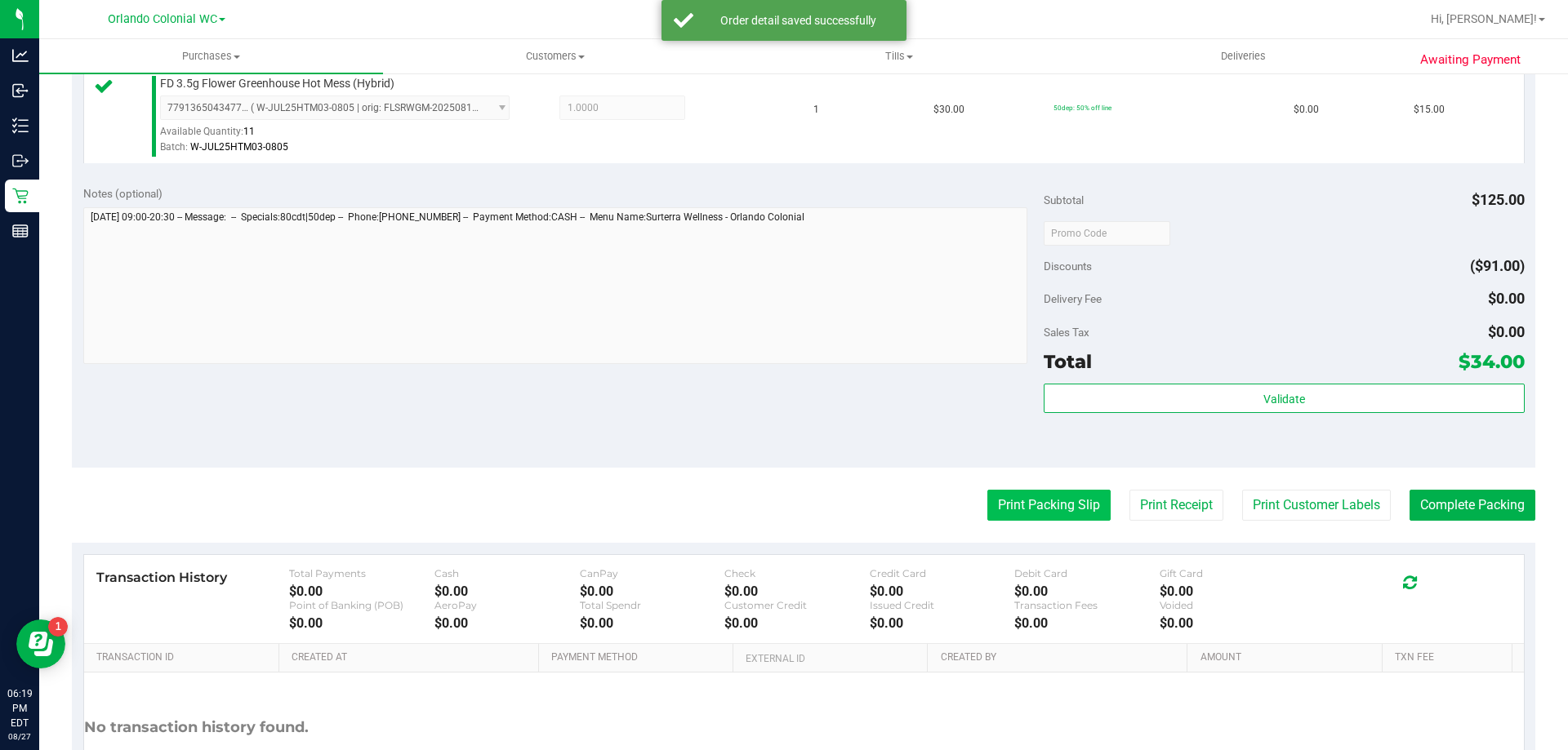
click at [1040, 496] on button "Print Packing Slip" at bounding box center [1049, 505] width 123 height 31
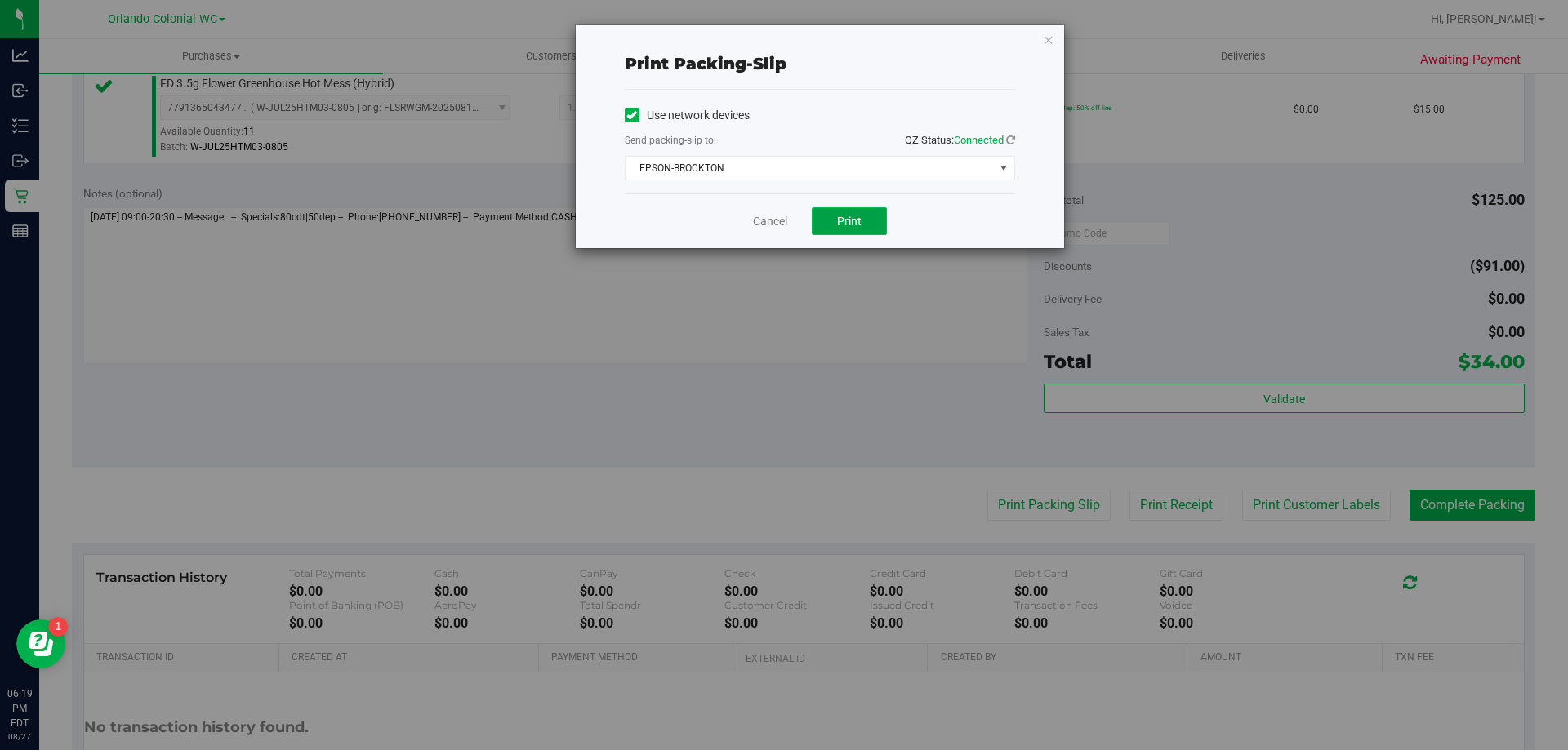
click at [864, 213] on button "Print" at bounding box center [849, 221] width 75 height 28
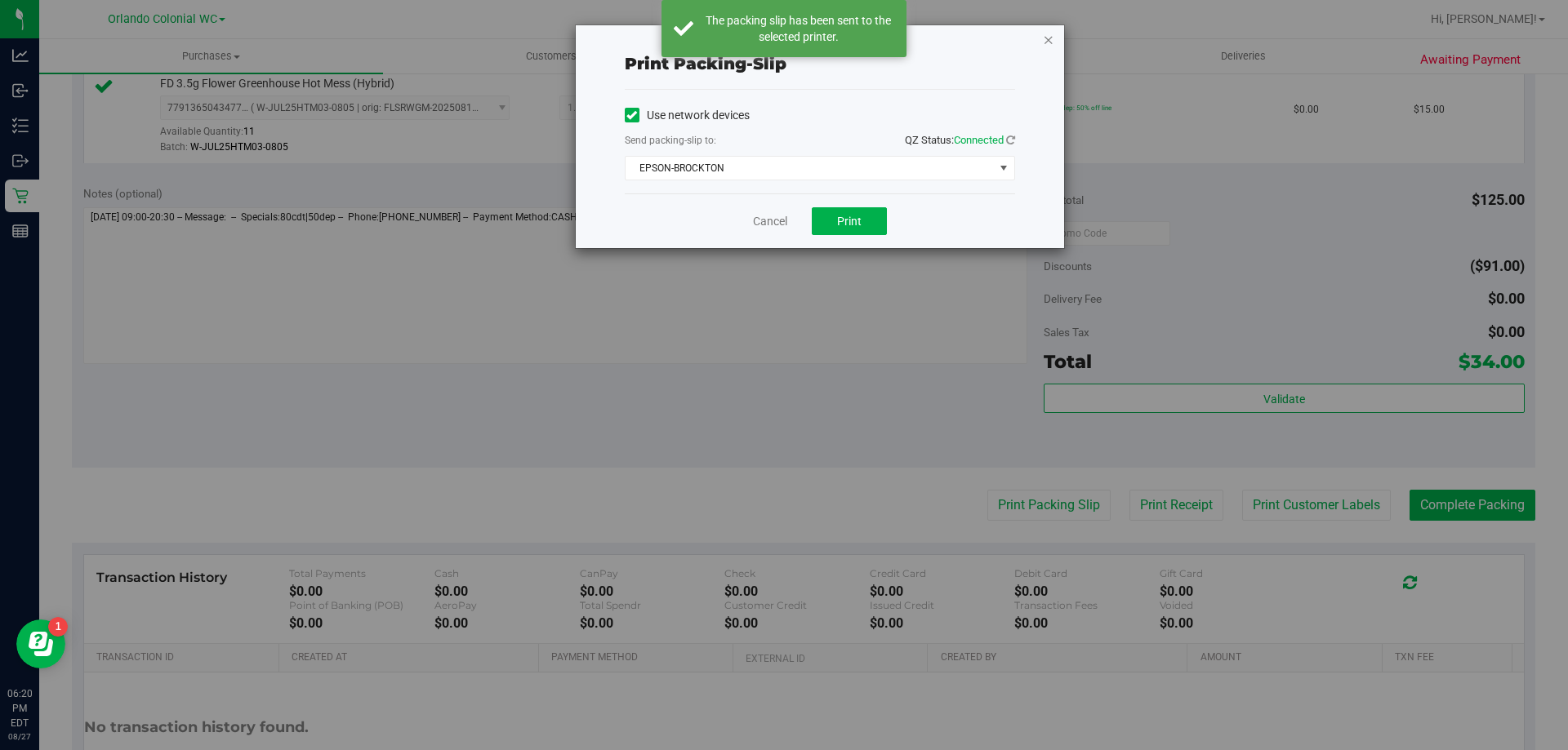
click at [1048, 38] on icon "button" at bounding box center [1048, 39] width 12 height 20
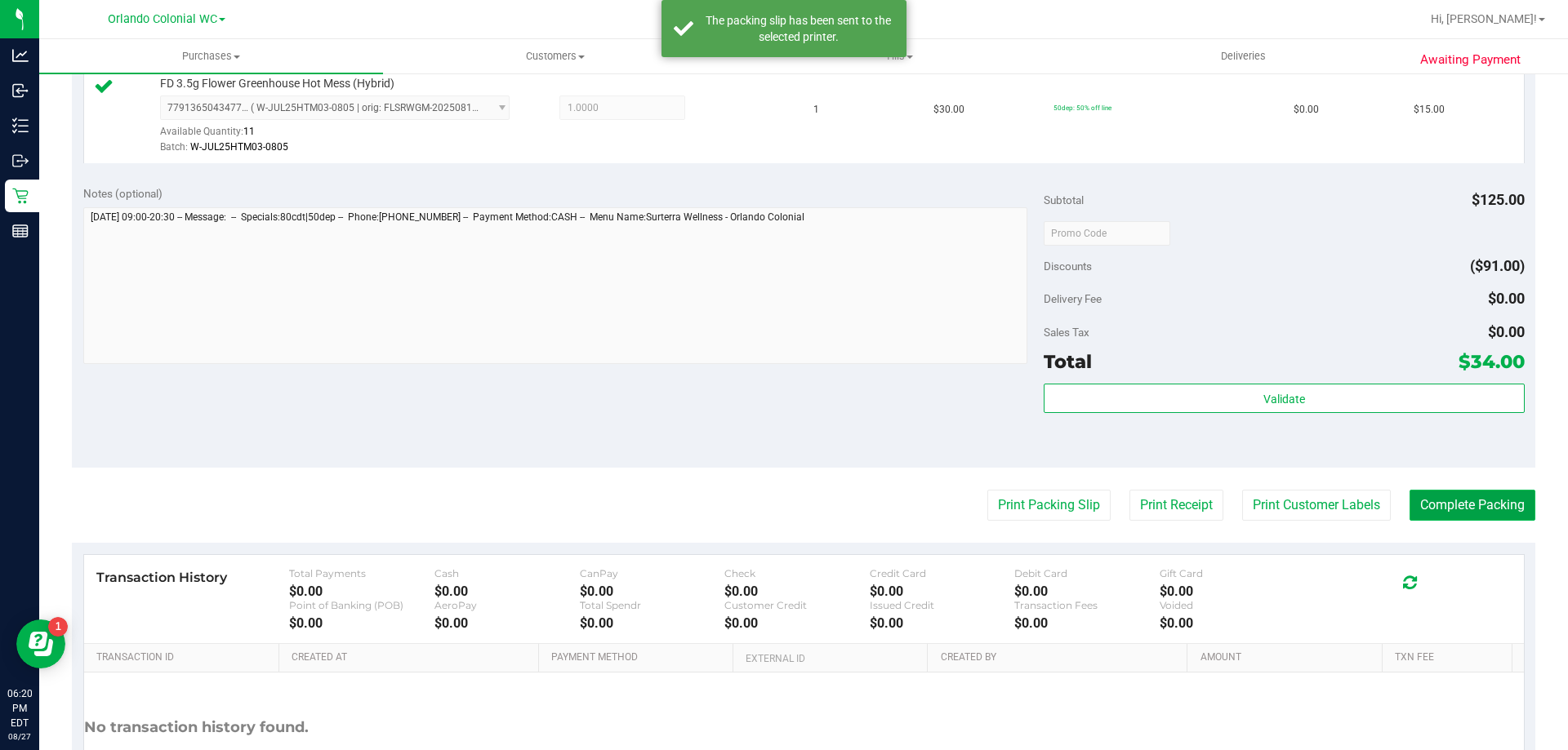
click at [1470, 510] on button "Complete Packing" at bounding box center [1472, 505] width 126 height 31
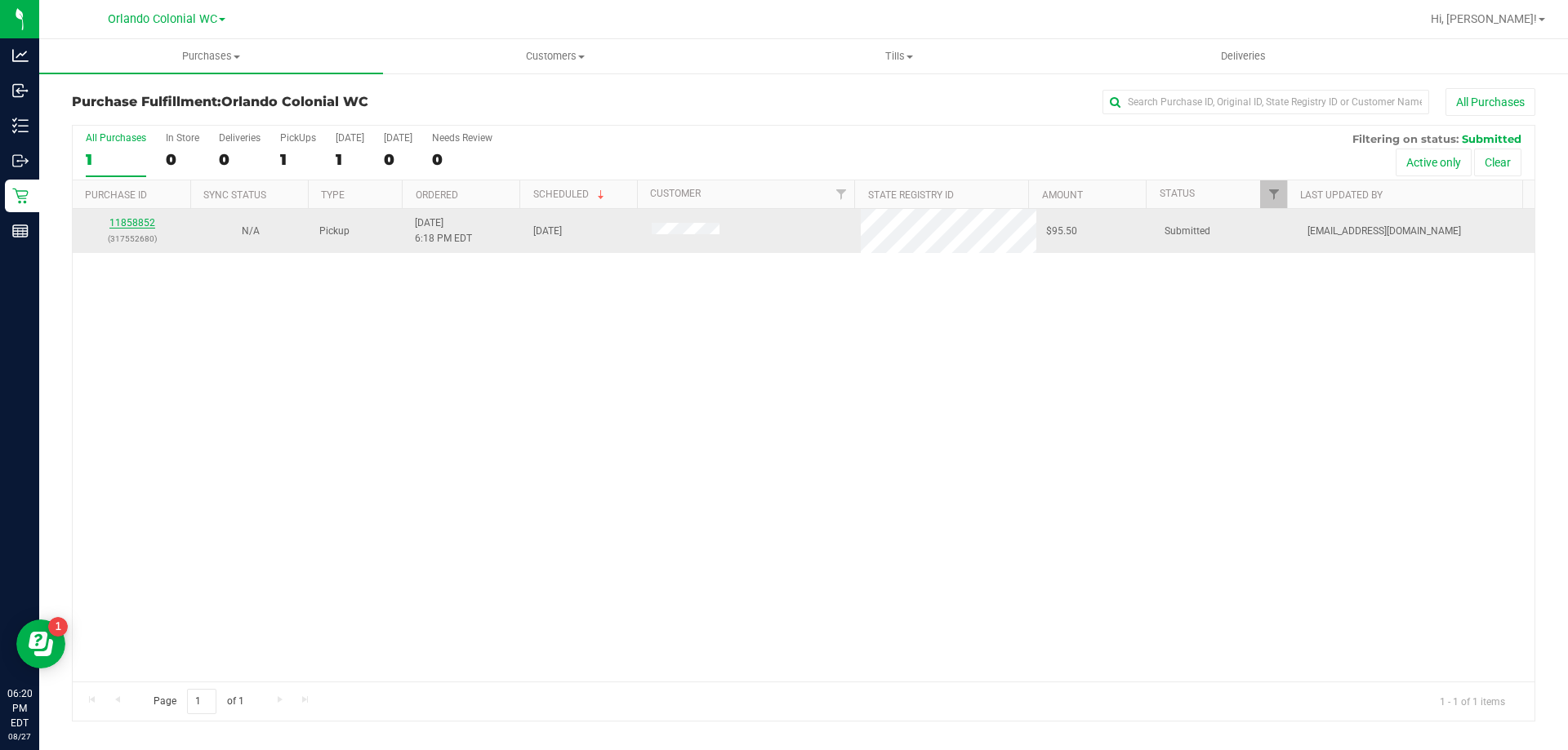
click at [135, 226] on link "11858852" at bounding box center [131, 223] width 46 height 12
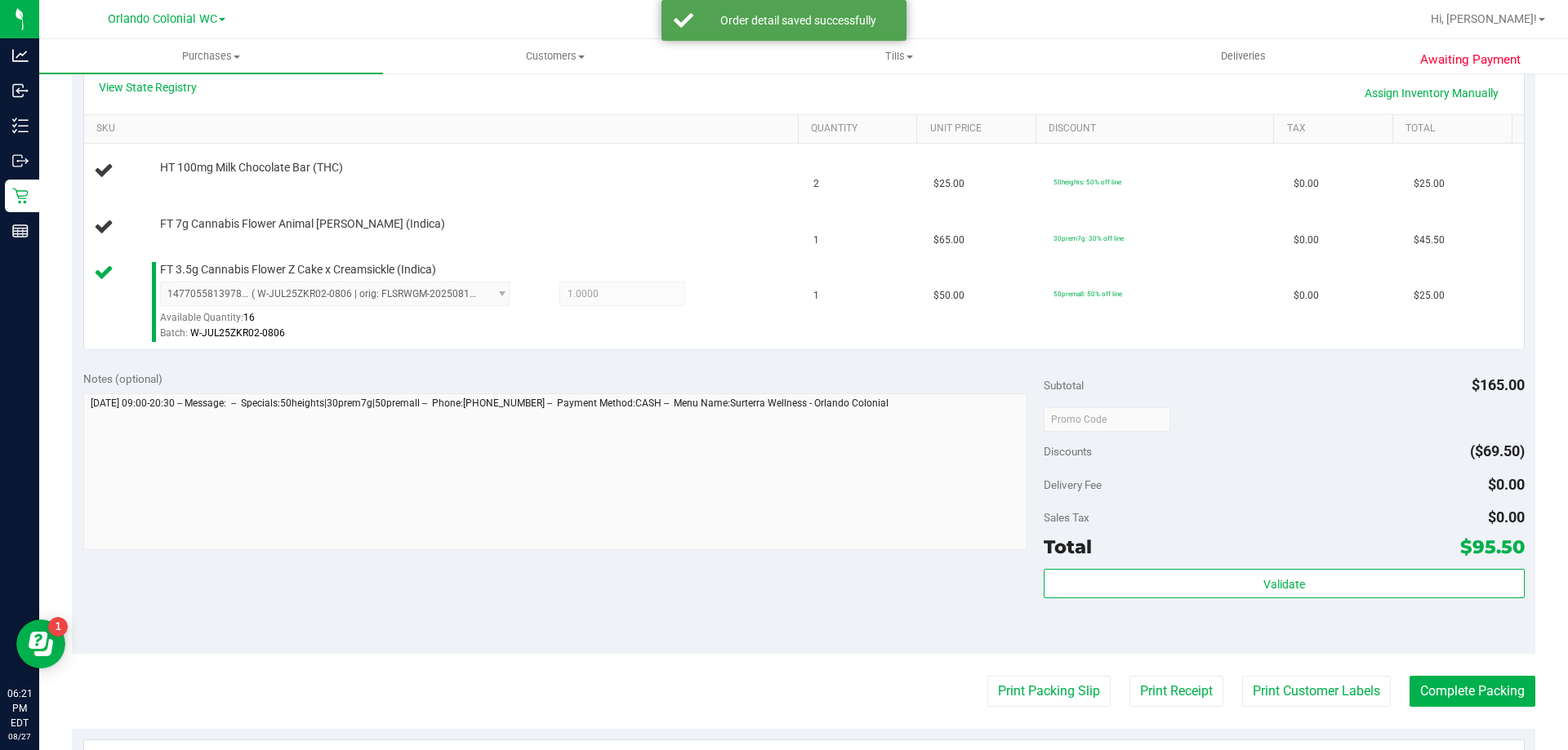
scroll to position [399, 0]
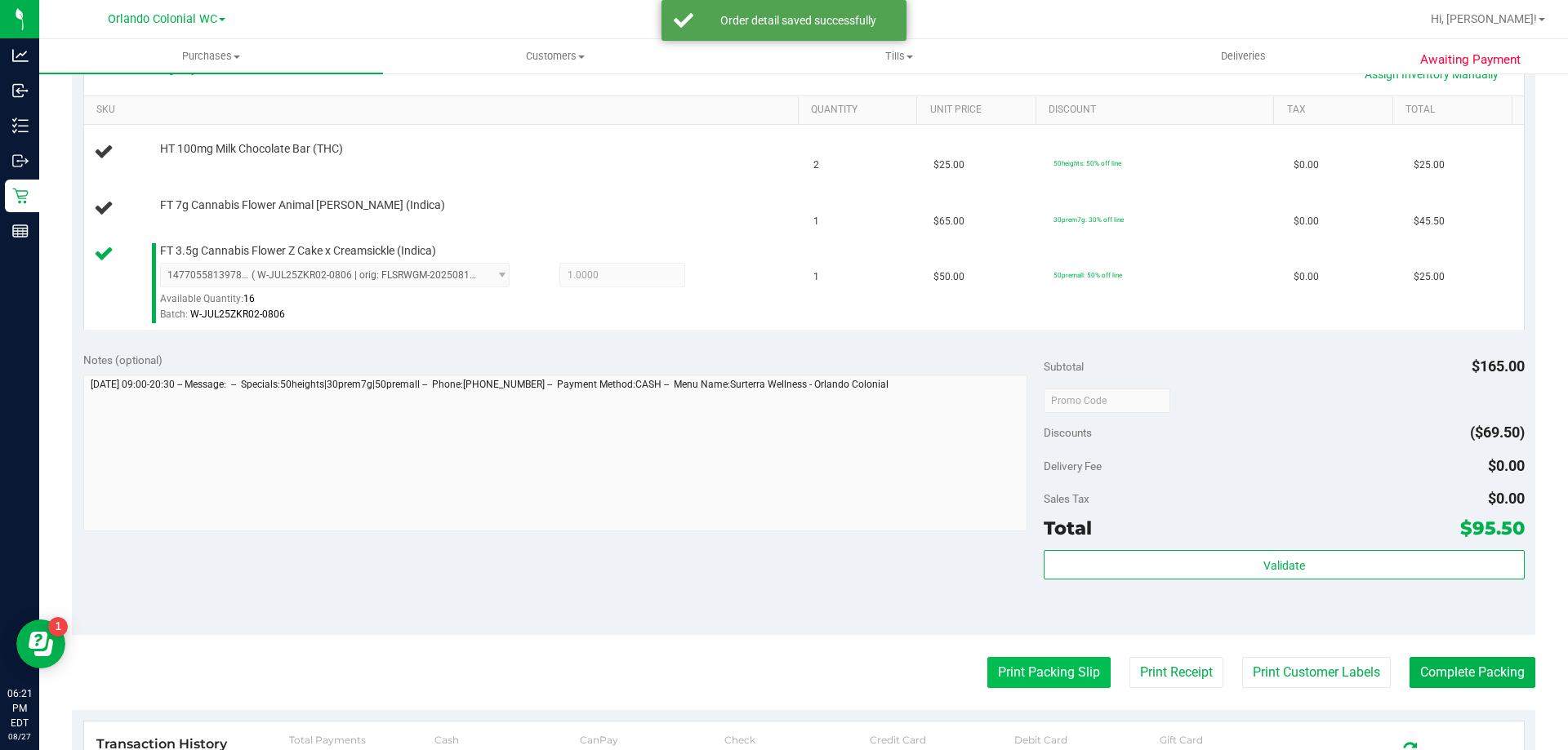
click at [1026, 672] on button "Print Packing Slip" at bounding box center [1049, 672] width 123 height 31
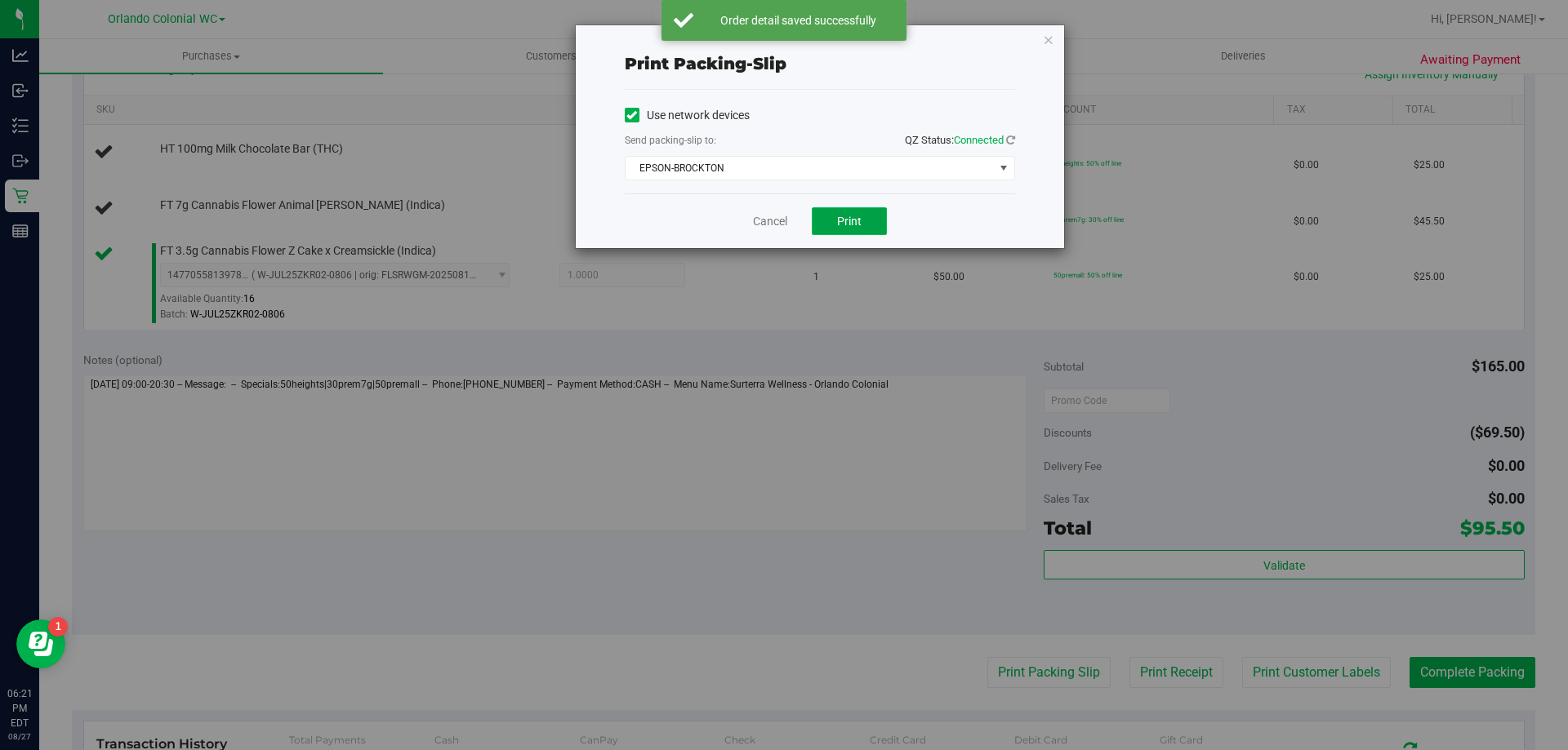
click at [847, 209] on button "Print" at bounding box center [849, 221] width 75 height 28
click at [1029, 33] on div "Print packing-slip Use network devices Send packing-slip to: QZ Status: Connect…" at bounding box center [820, 136] width 488 height 223
click at [1047, 38] on icon "button" at bounding box center [1048, 39] width 12 height 20
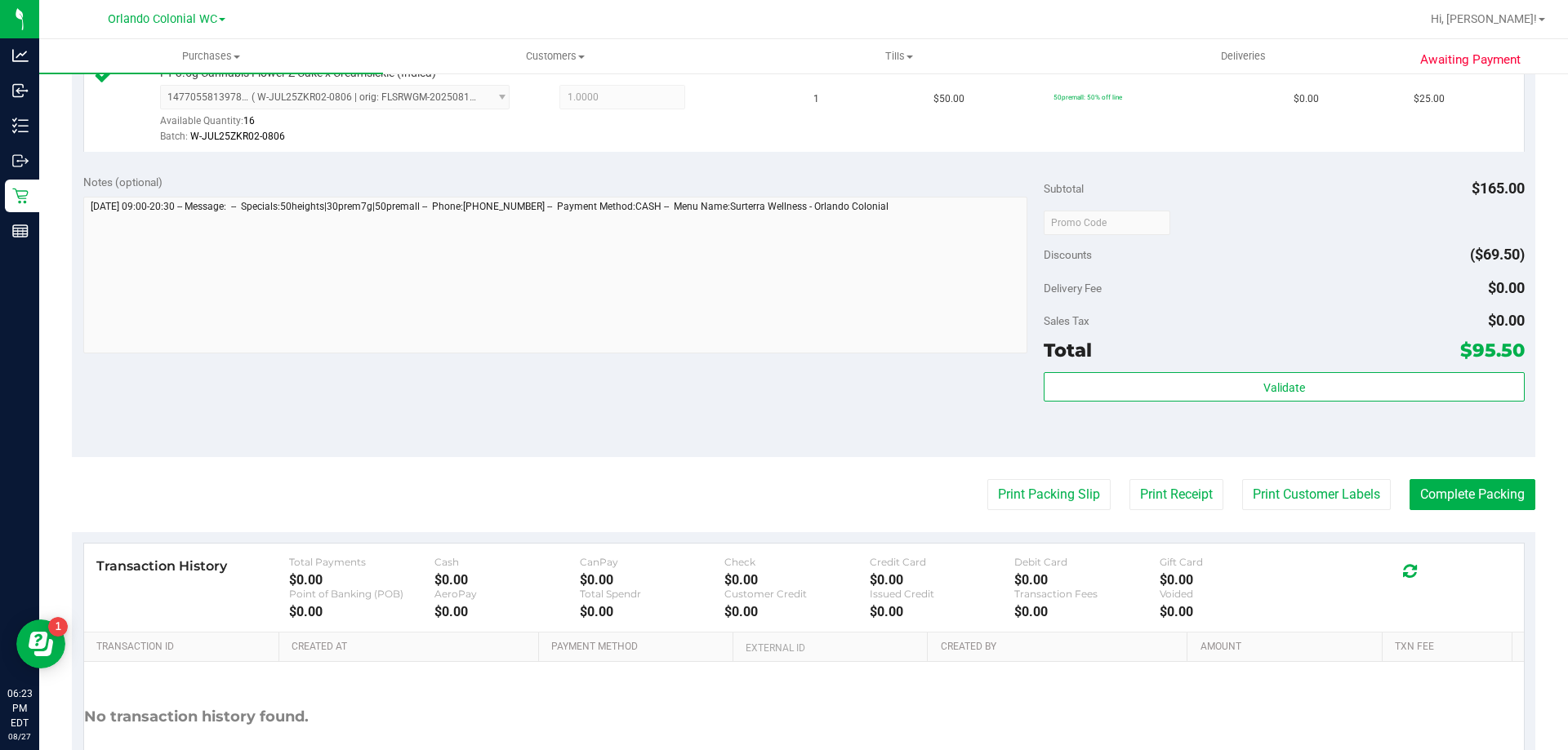
scroll to position [671, 0]
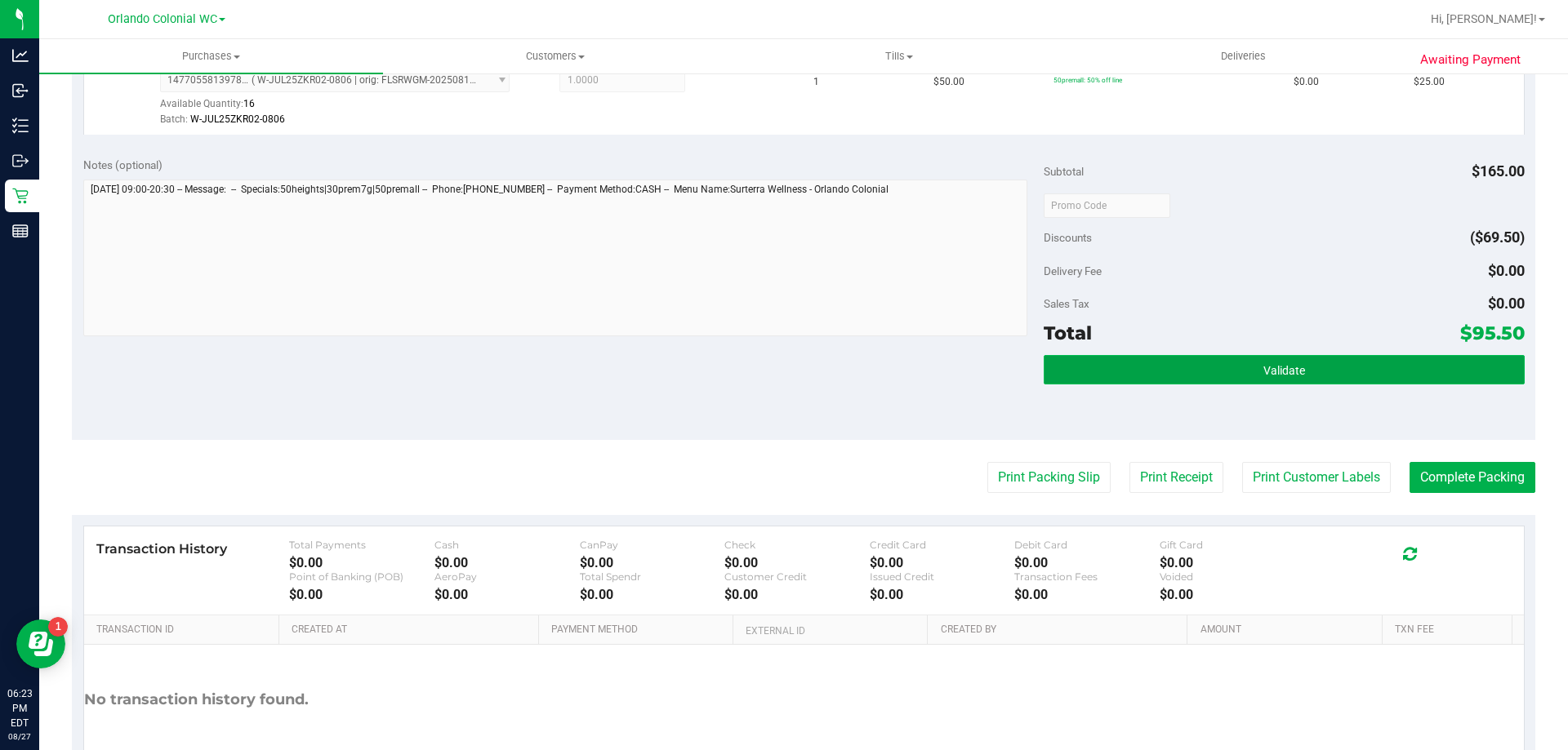
click at [1266, 373] on span "Validate" at bounding box center [1284, 370] width 42 height 13
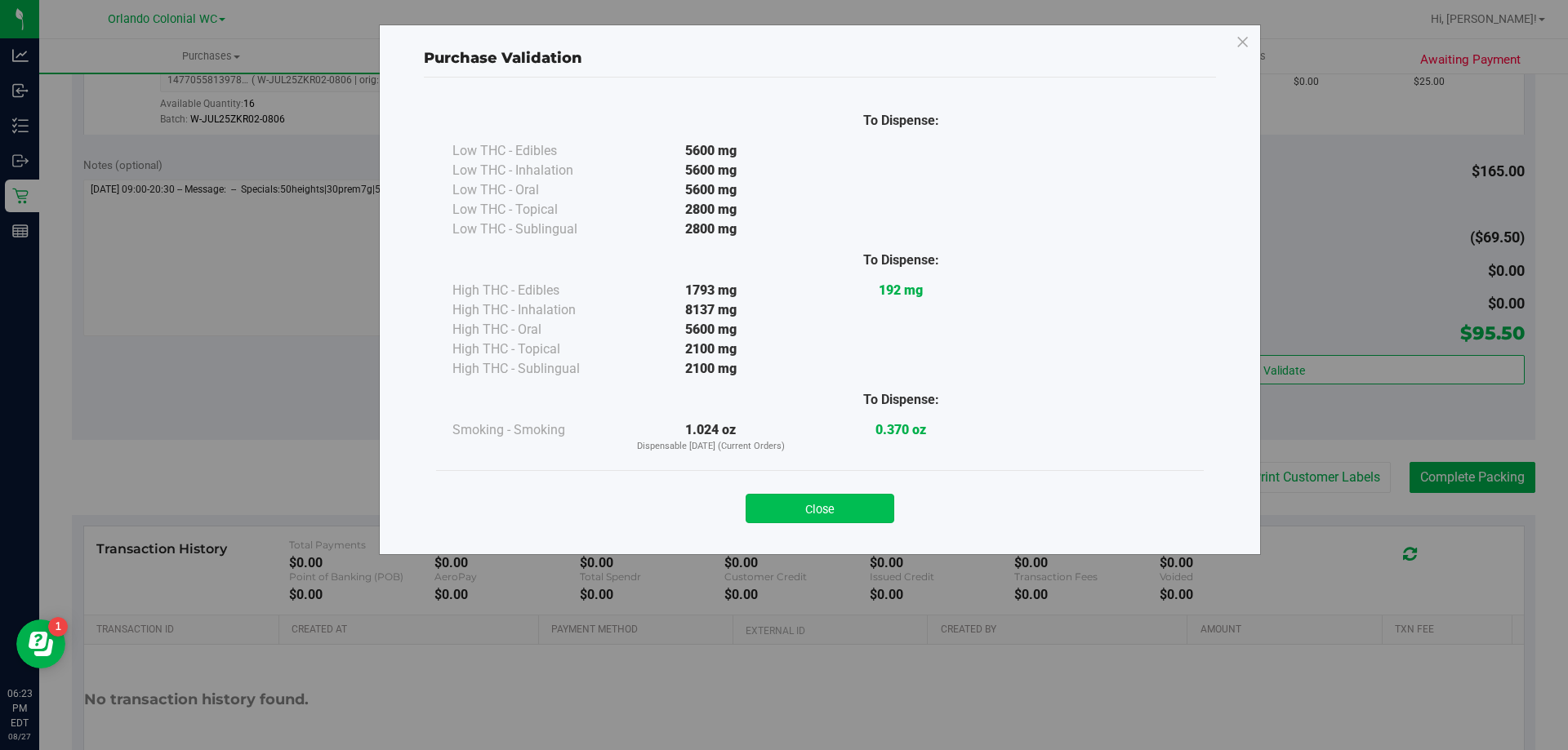
click at [773, 523] on button "Close" at bounding box center [820, 509] width 148 height 29
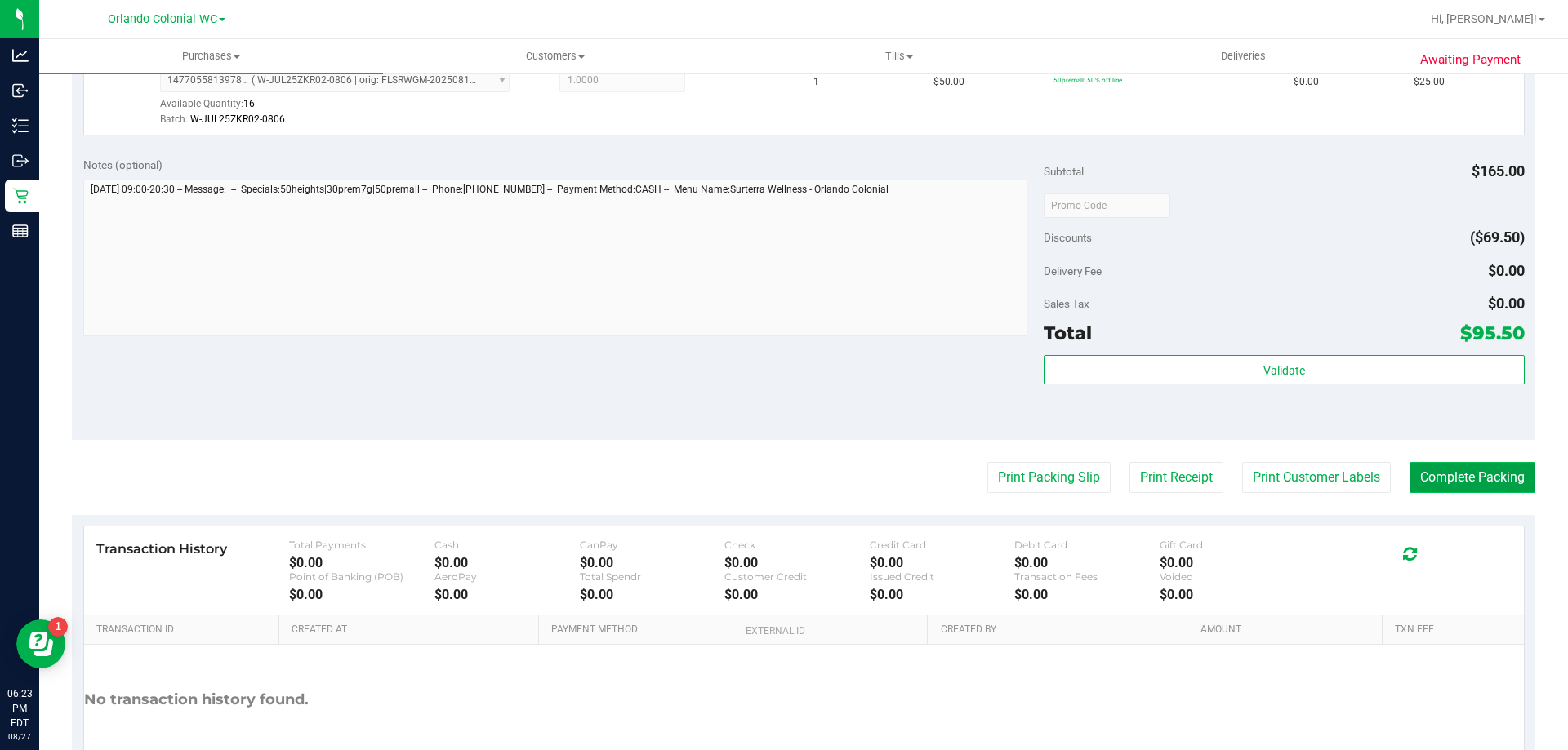
click at [1475, 476] on button "Complete Packing" at bounding box center [1472, 477] width 126 height 31
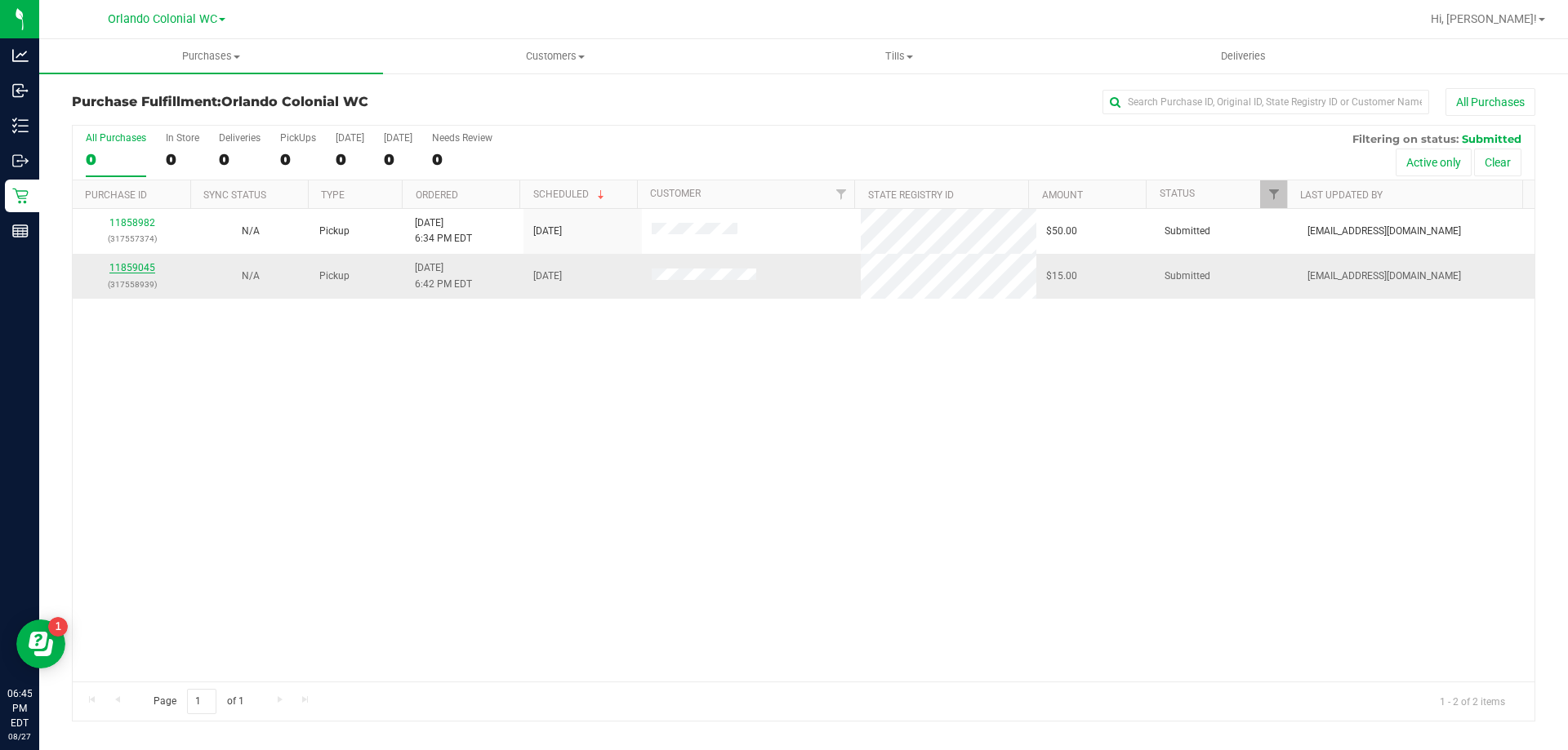
click at [140, 266] on link "11859045" at bounding box center [131, 267] width 46 height 12
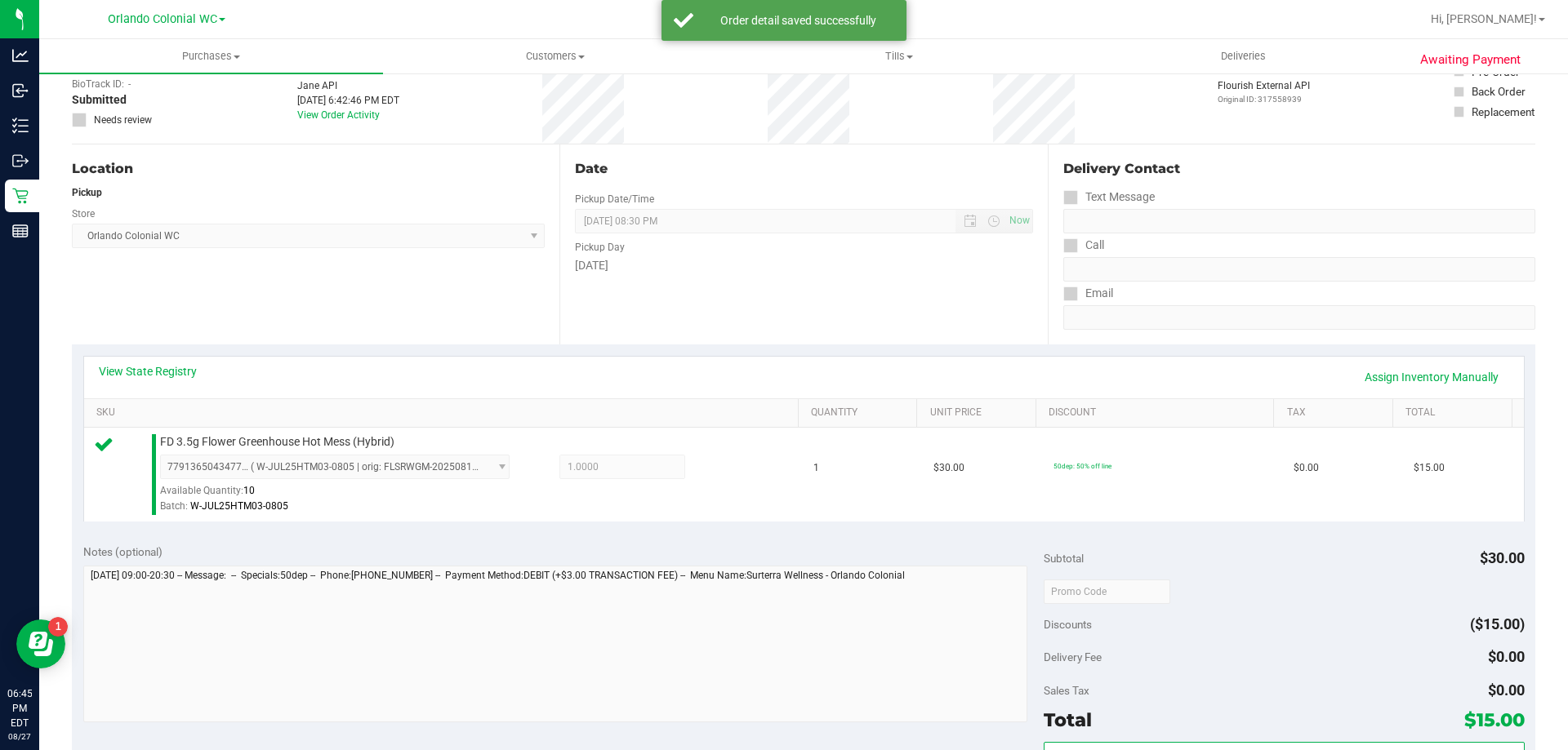
scroll to position [298, 0]
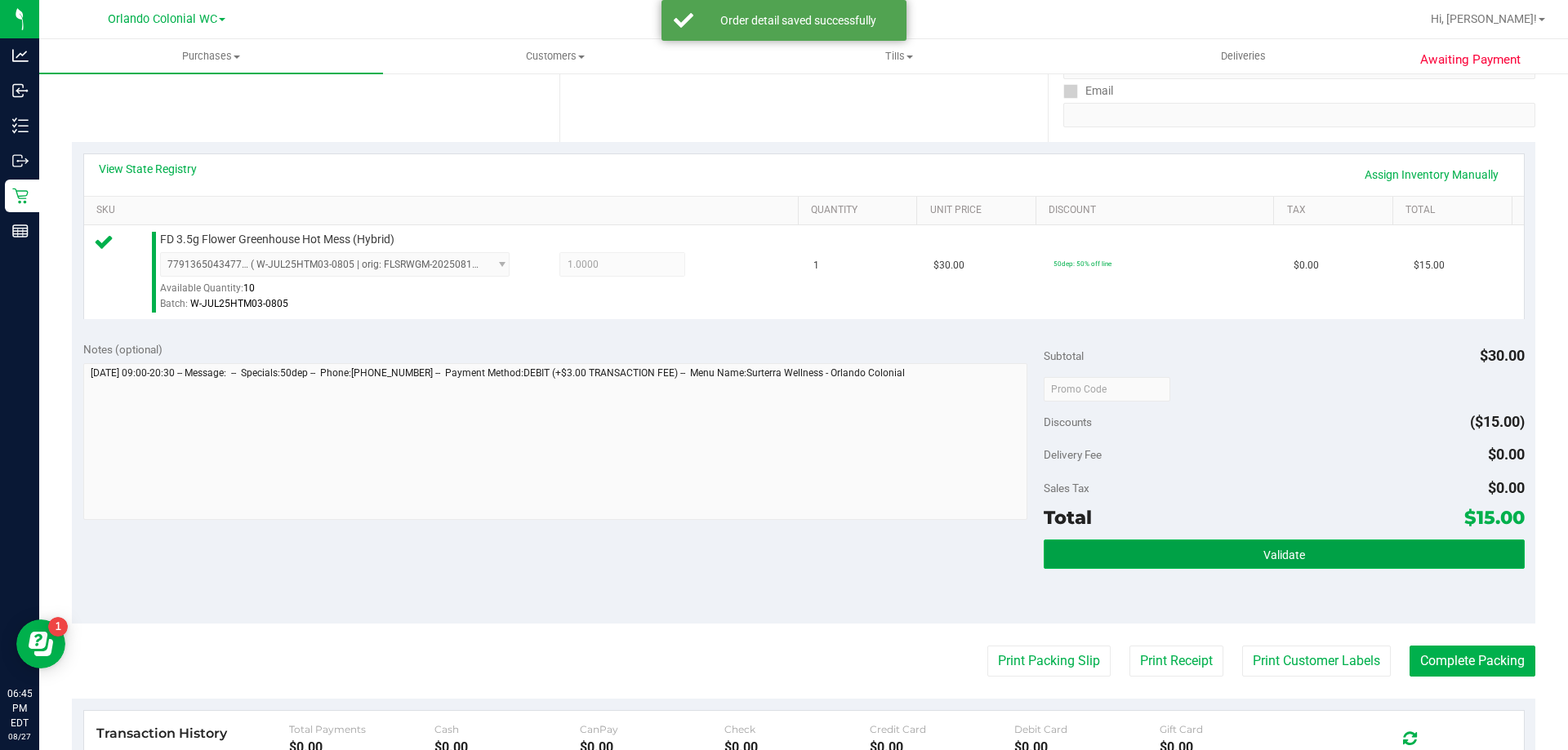
click at [1311, 552] on button "Validate" at bounding box center [1283, 554] width 480 height 29
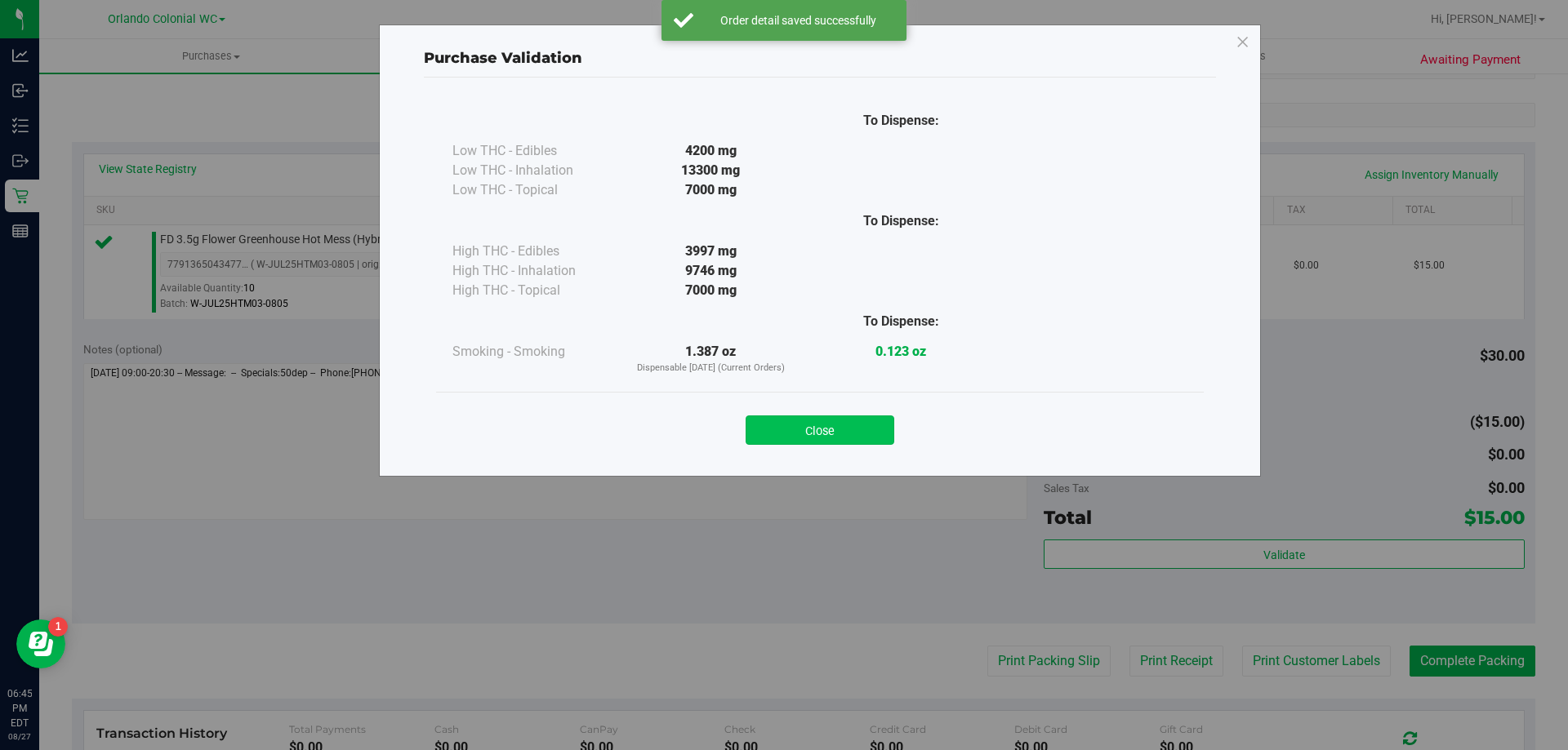
click at [844, 439] on button "Close" at bounding box center [820, 430] width 148 height 29
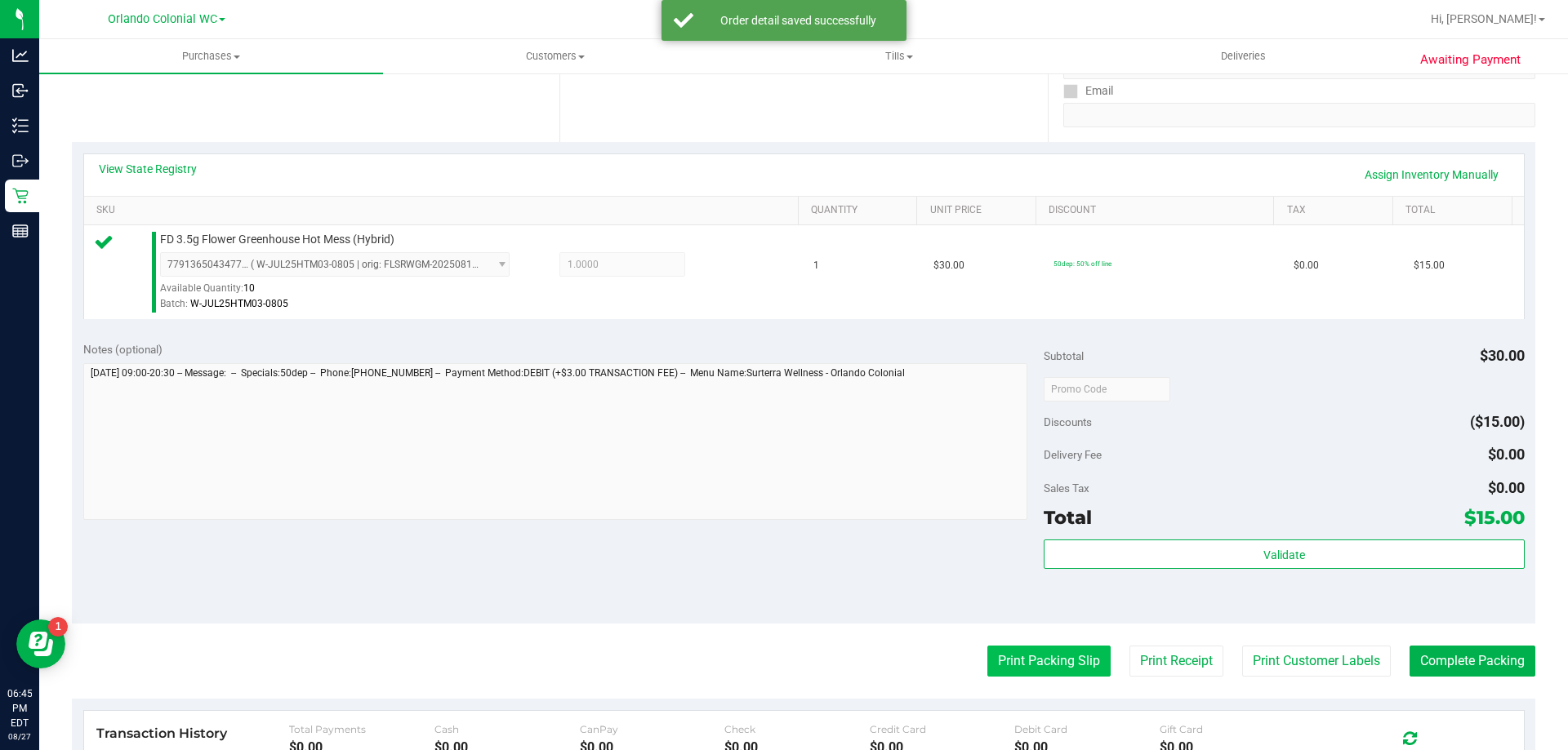
click at [1014, 669] on button "Print Packing Slip" at bounding box center [1049, 662] width 123 height 31
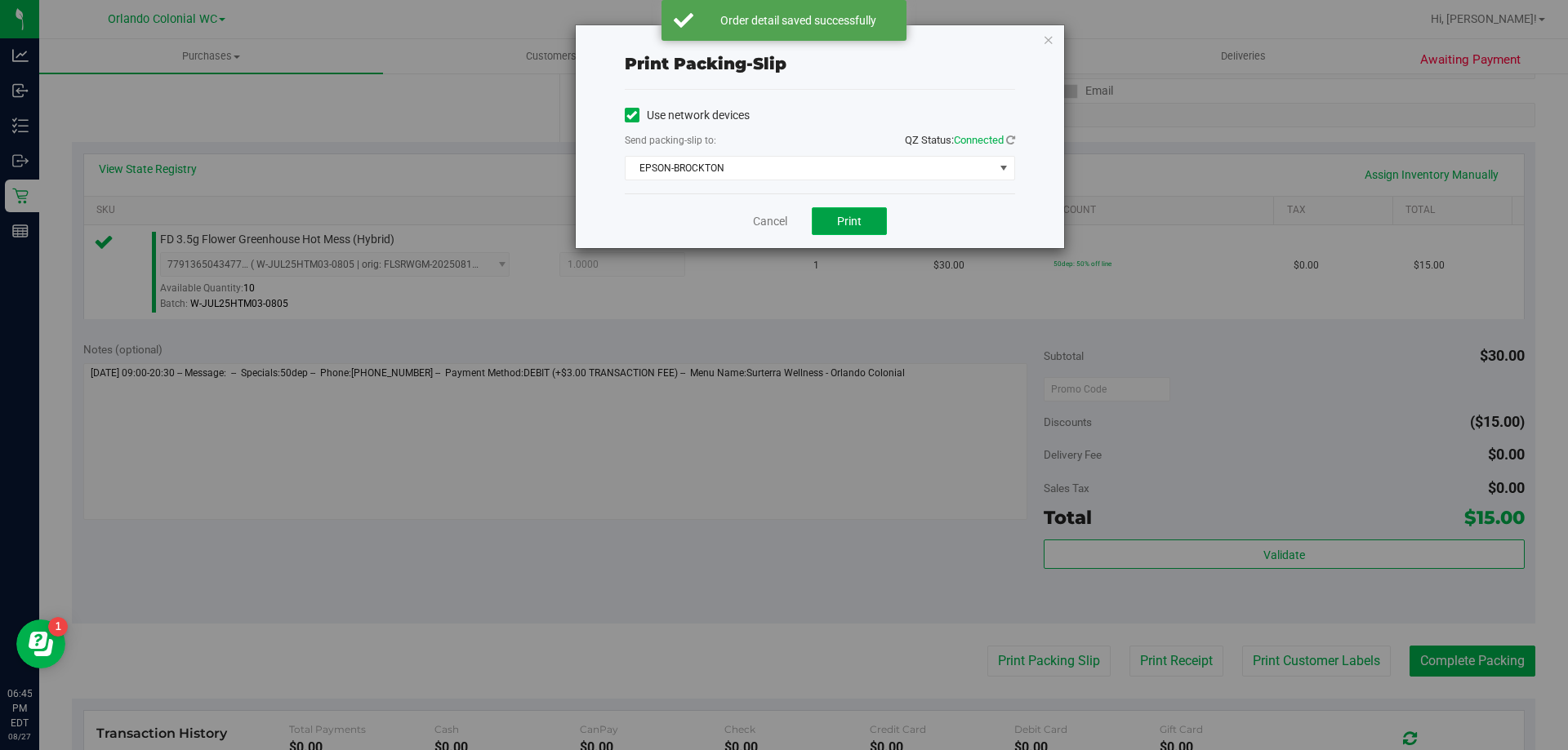
click at [850, 219] on span "Print" at bounding box center [848, 221] width 24 height 13
click at [1051, 38] on icon "button" at bounding box center [1048, 39] width 12 height 20
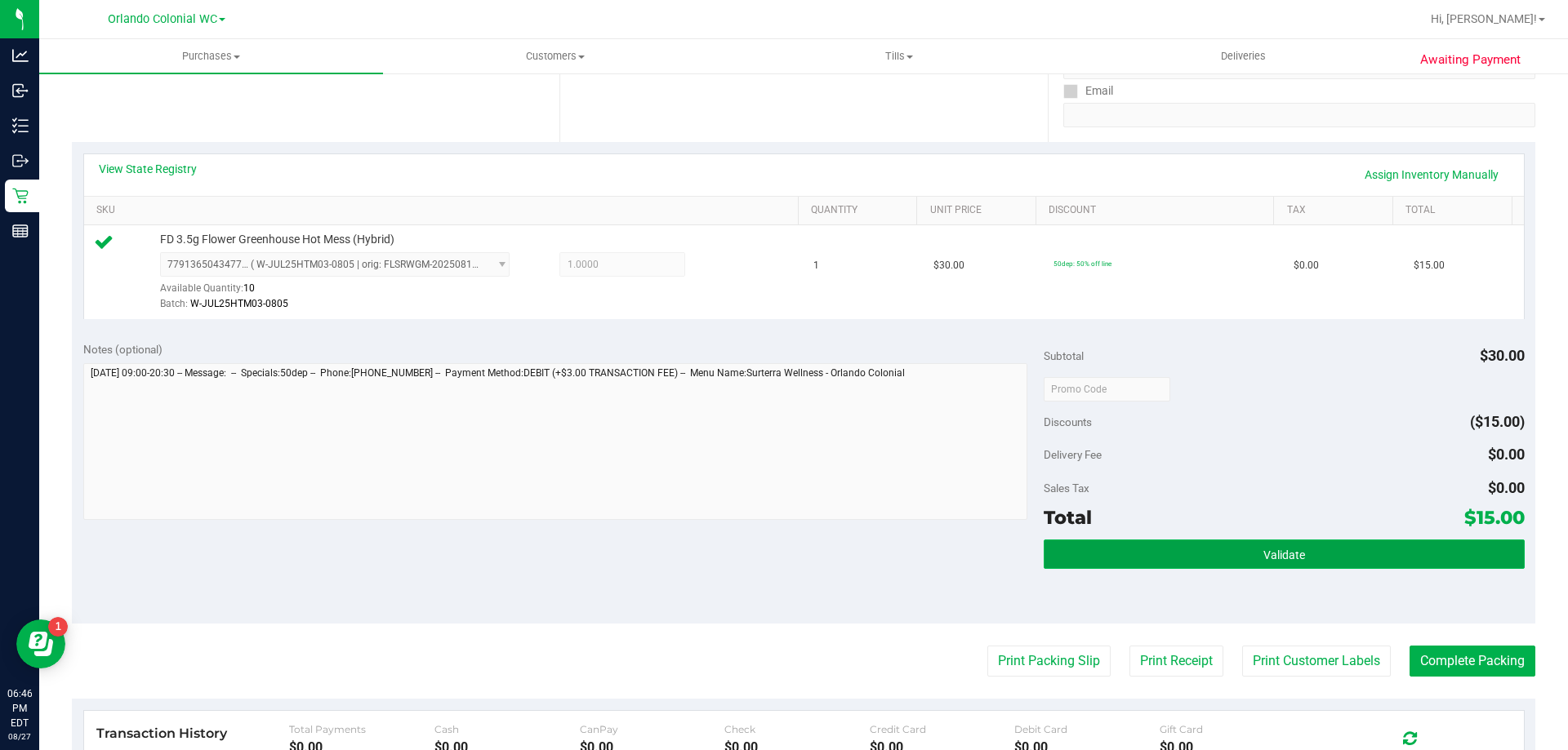
click at [1260, 544] on button "Validate" at bounding box center [1283, 554] width 480 height 29
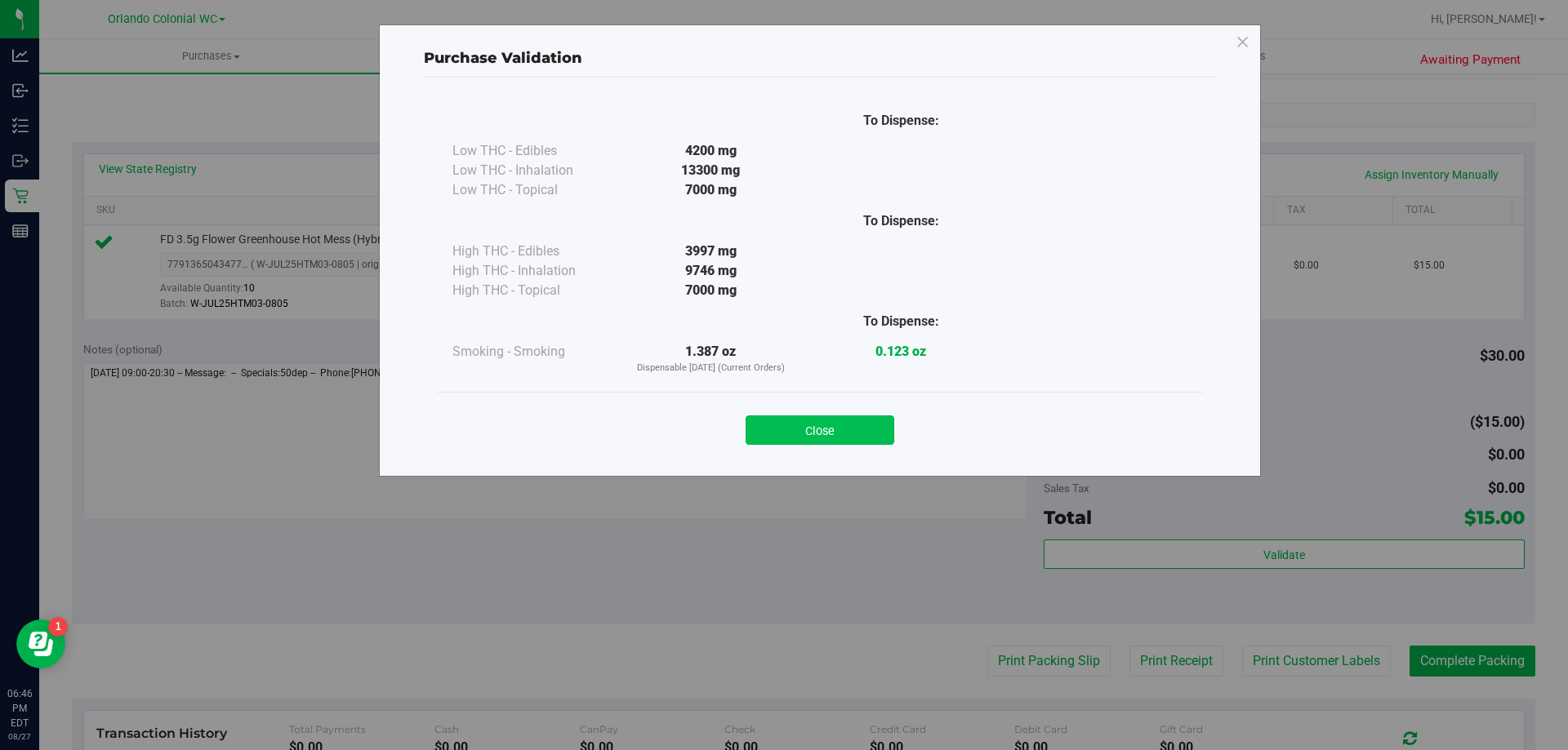
click at [809, 426] on button "Close" at bounding box center [820, 430] width 148 height 29
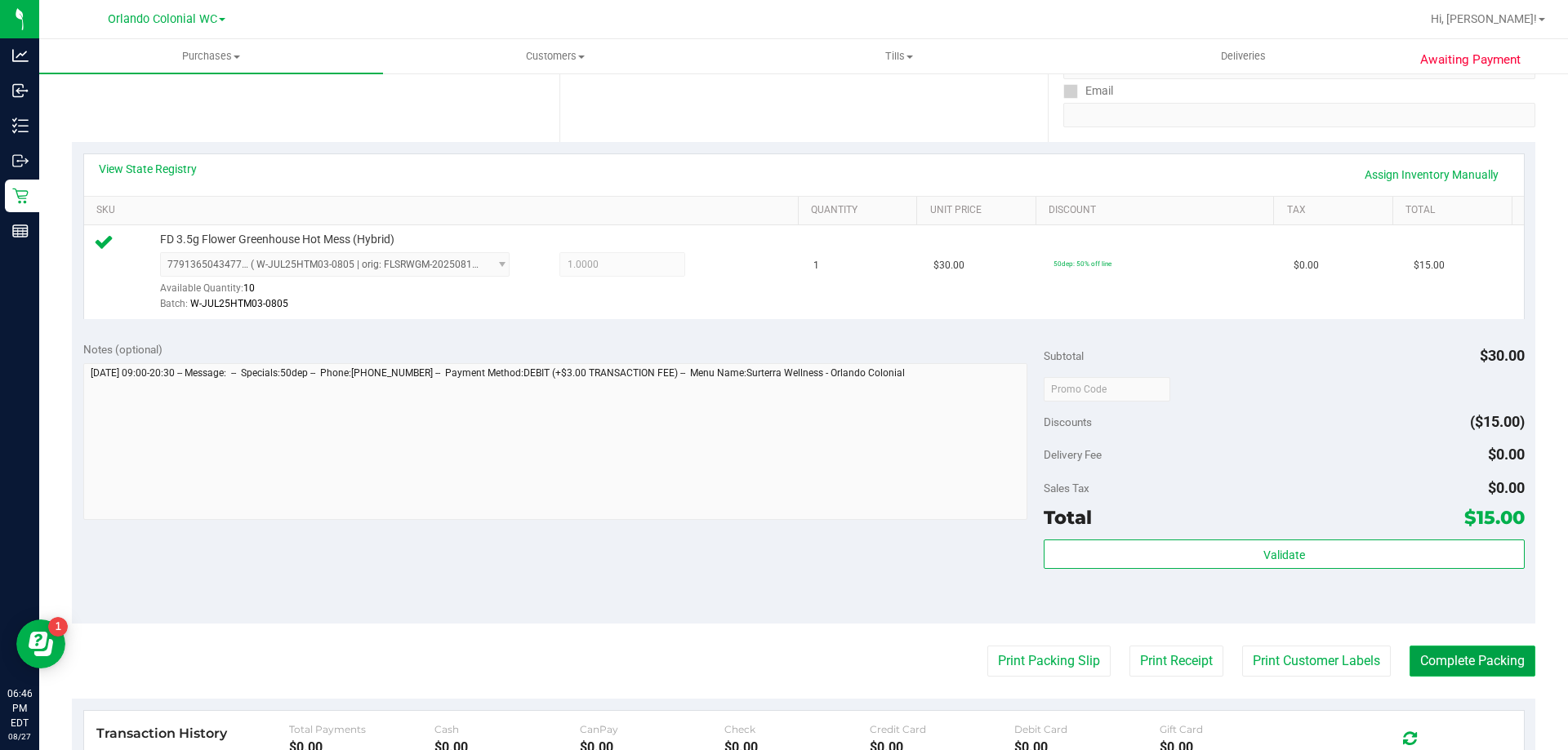
click at [1461, 649] on button "Complete Packing" at bounding box center [1472, 662] width 126 height 31
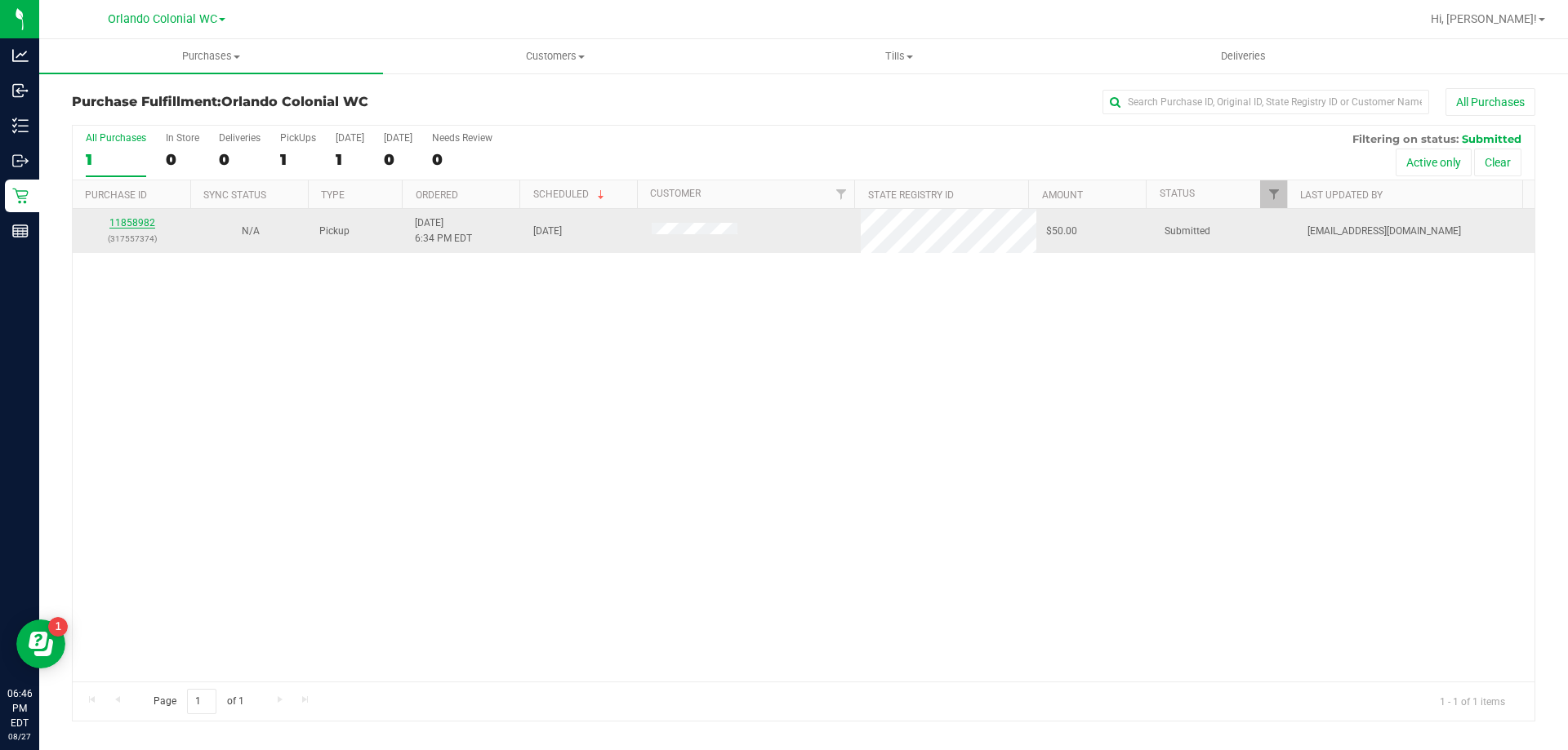
drag, startPoint x: 139, startPoint y: 215, endPoint x: 126, endPoint y: 220, distance: 13.9
click at [139, 212] on td "11858982 (317557374)" at bounding box center [131, 231] width 118 height 44
click at [135, 224] on link "11858982" at bounding box center [131, 223] width 46 height 12
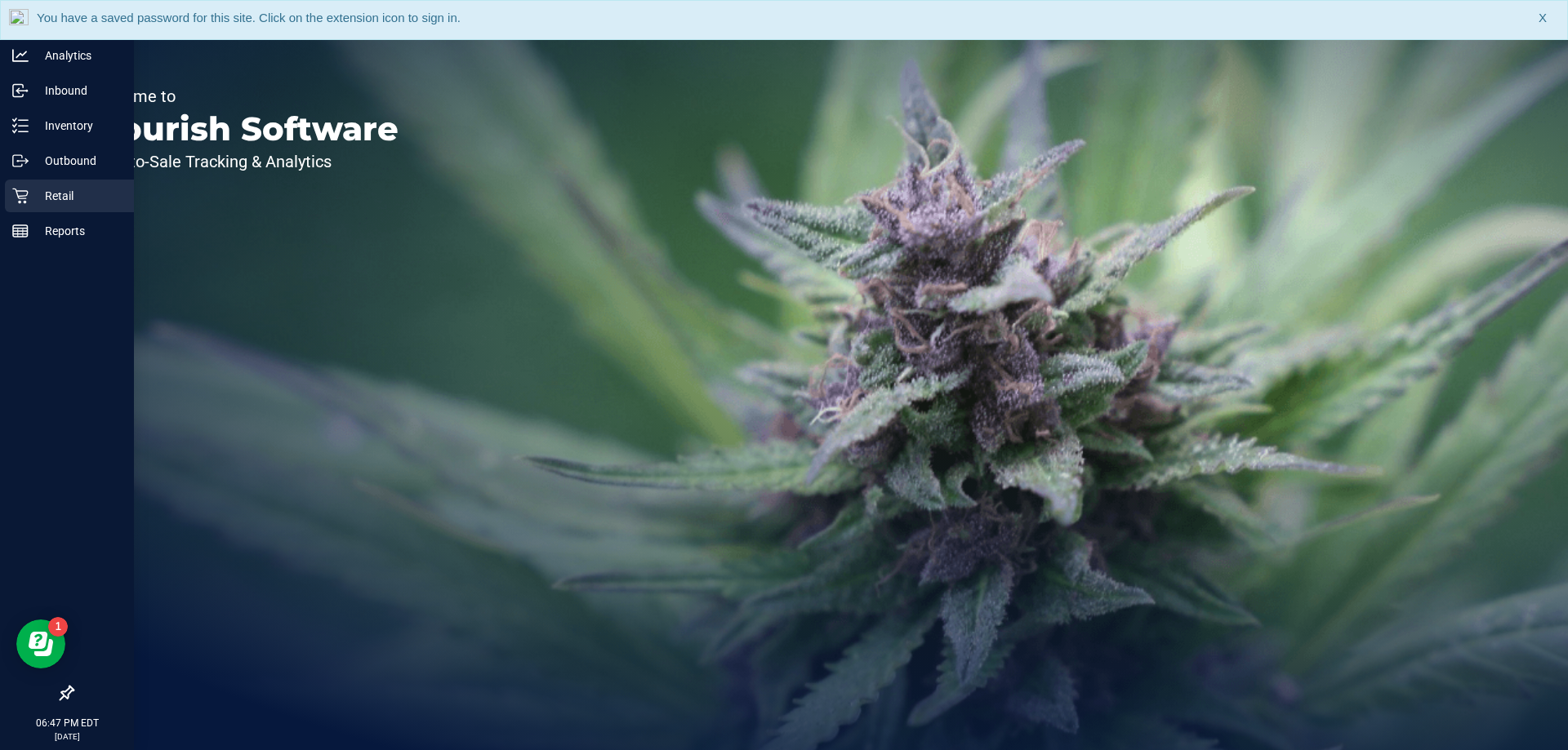
click at [49, 192] on p "Retail" at bounding box center [78, 196] width 98 height 20
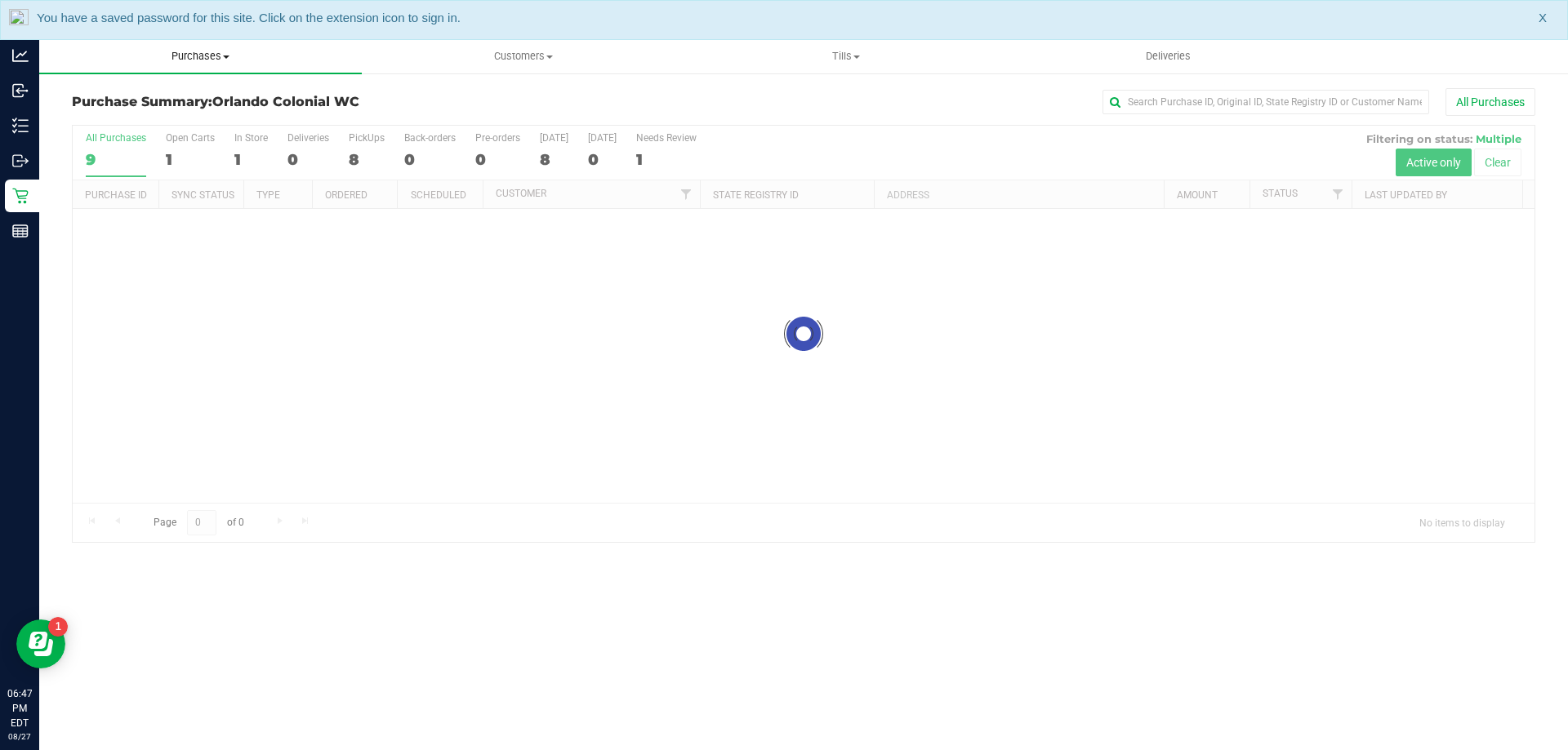
click at [186, 53] on span "Purchases" at bounding box center [200, 56] width 323 height 14
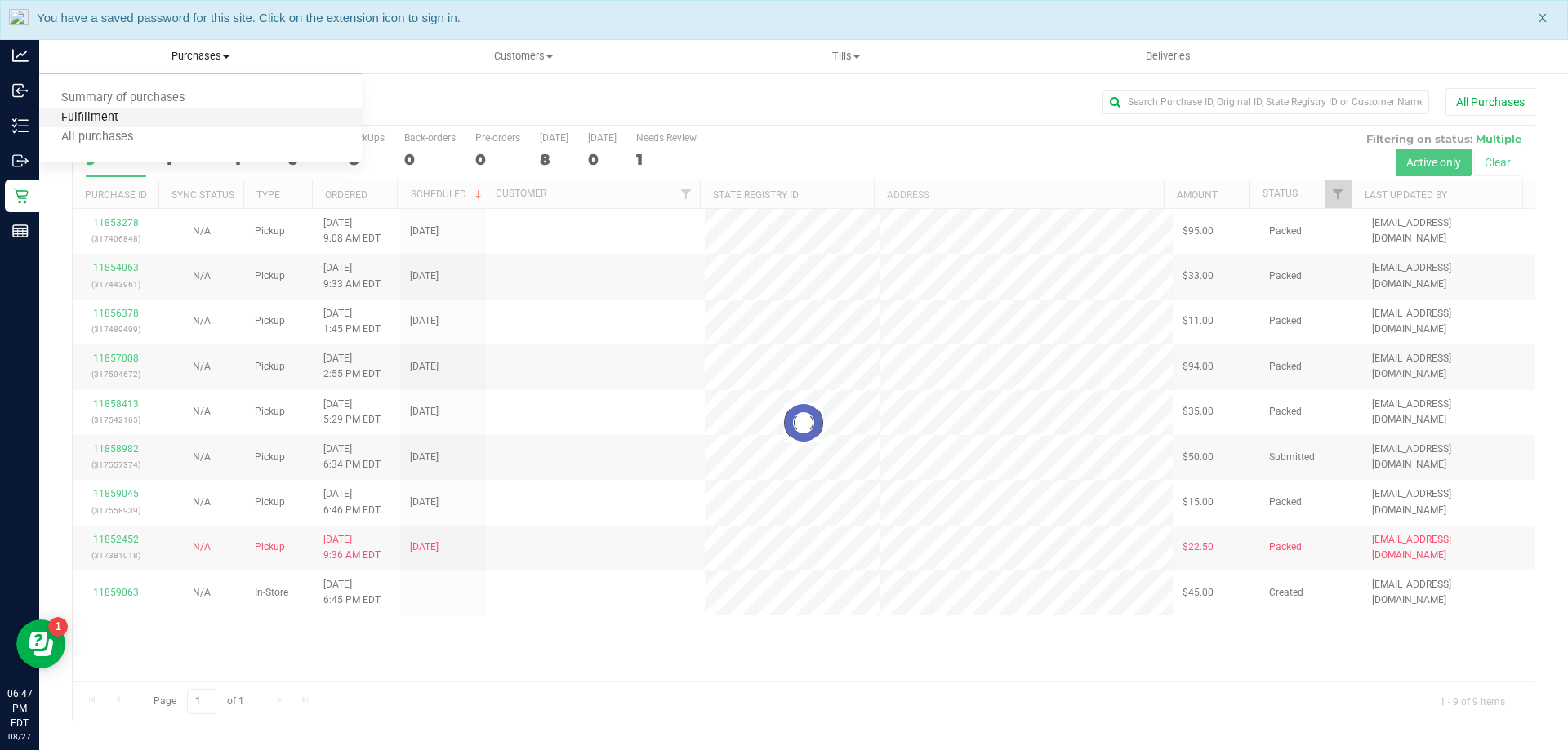
click at [63, 115] on span "Fulfillment" at bounding box center [89, 118] width 101 height 14
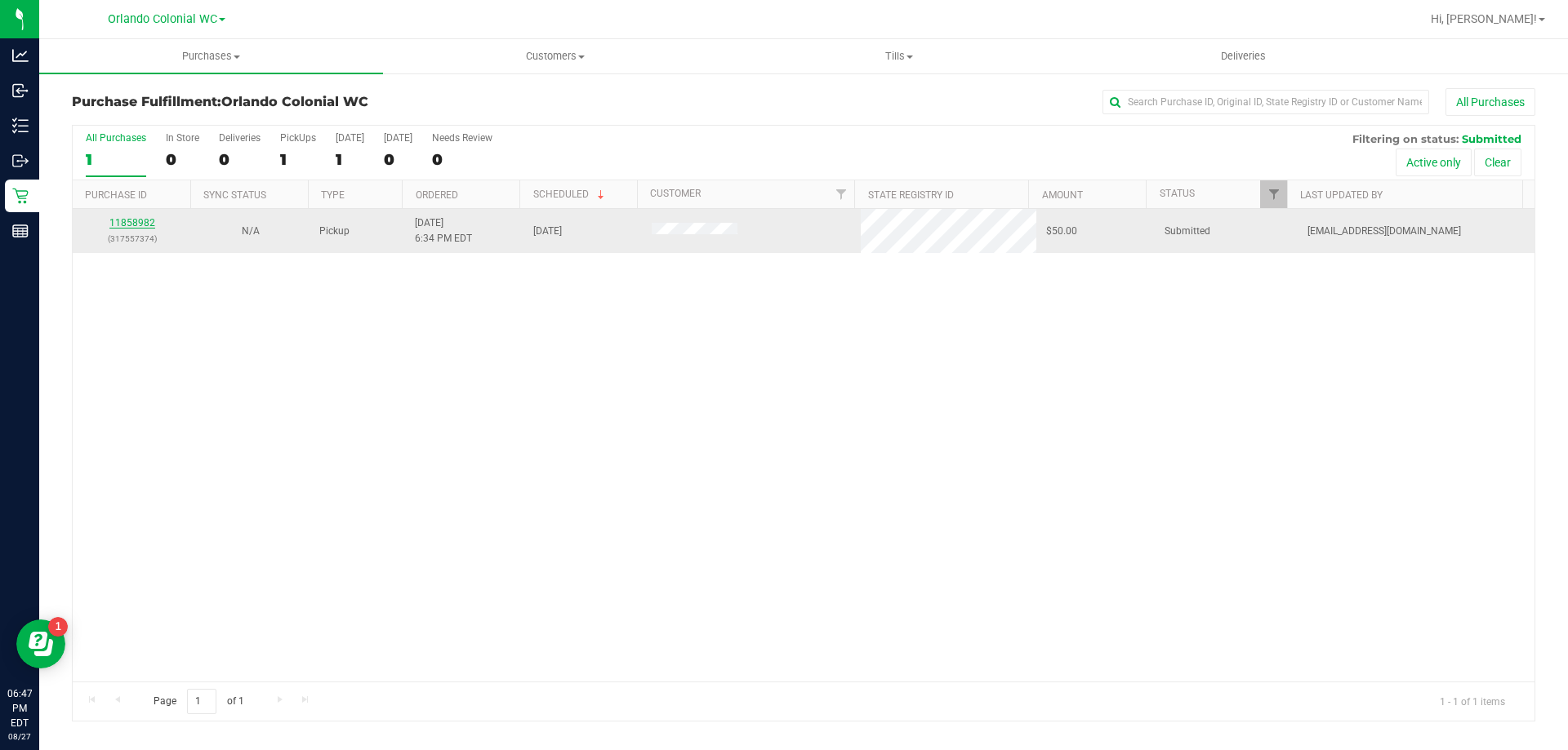
click at [137, 218] on link "11858982" at bounding box center [131, 223] width 46 height 12
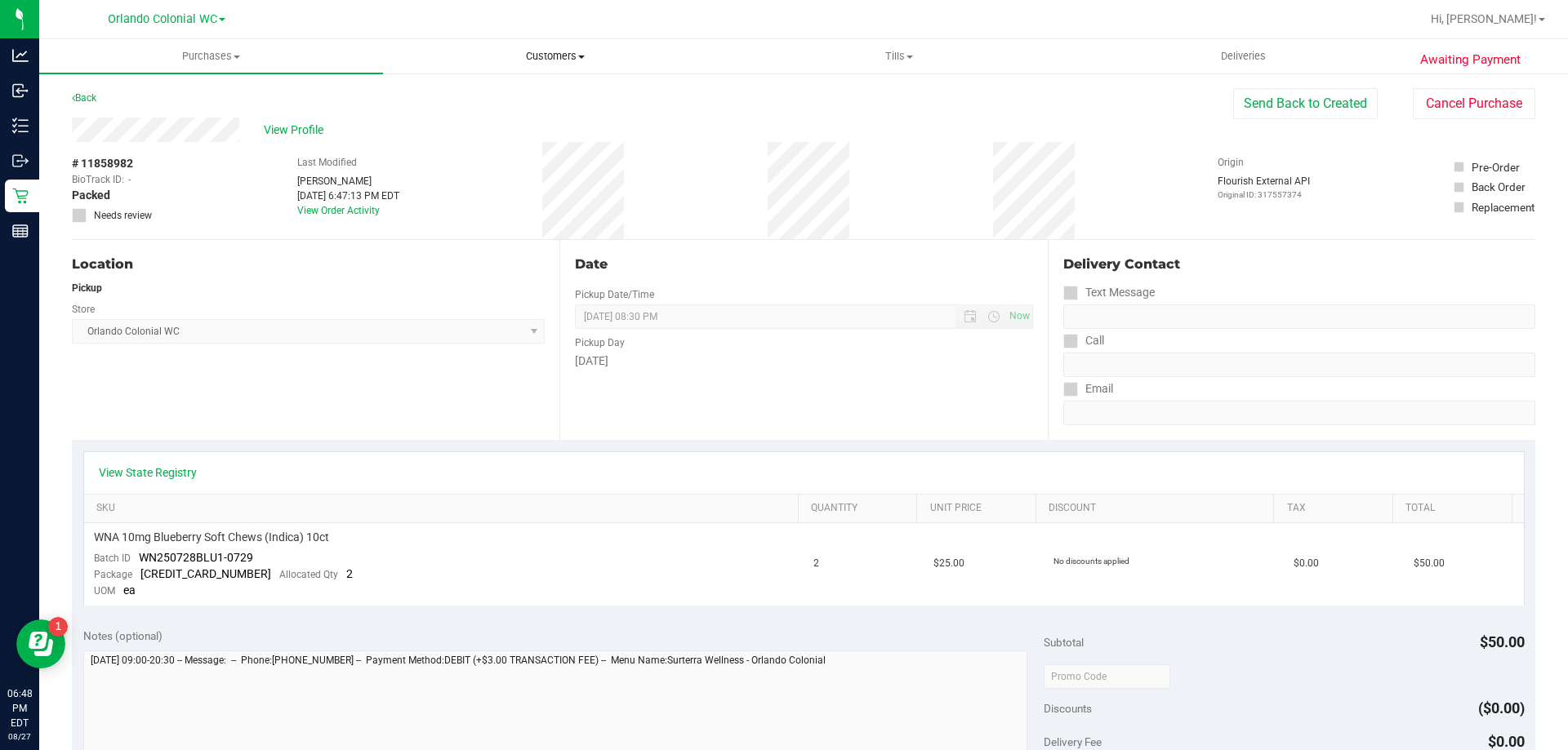
click at [543, 60] on span "Customers" at bounding box center [554, 56] width 342 height 14
click at [457, 97] on span "All customers" at bounding box center [442, 98] width 118 height 14
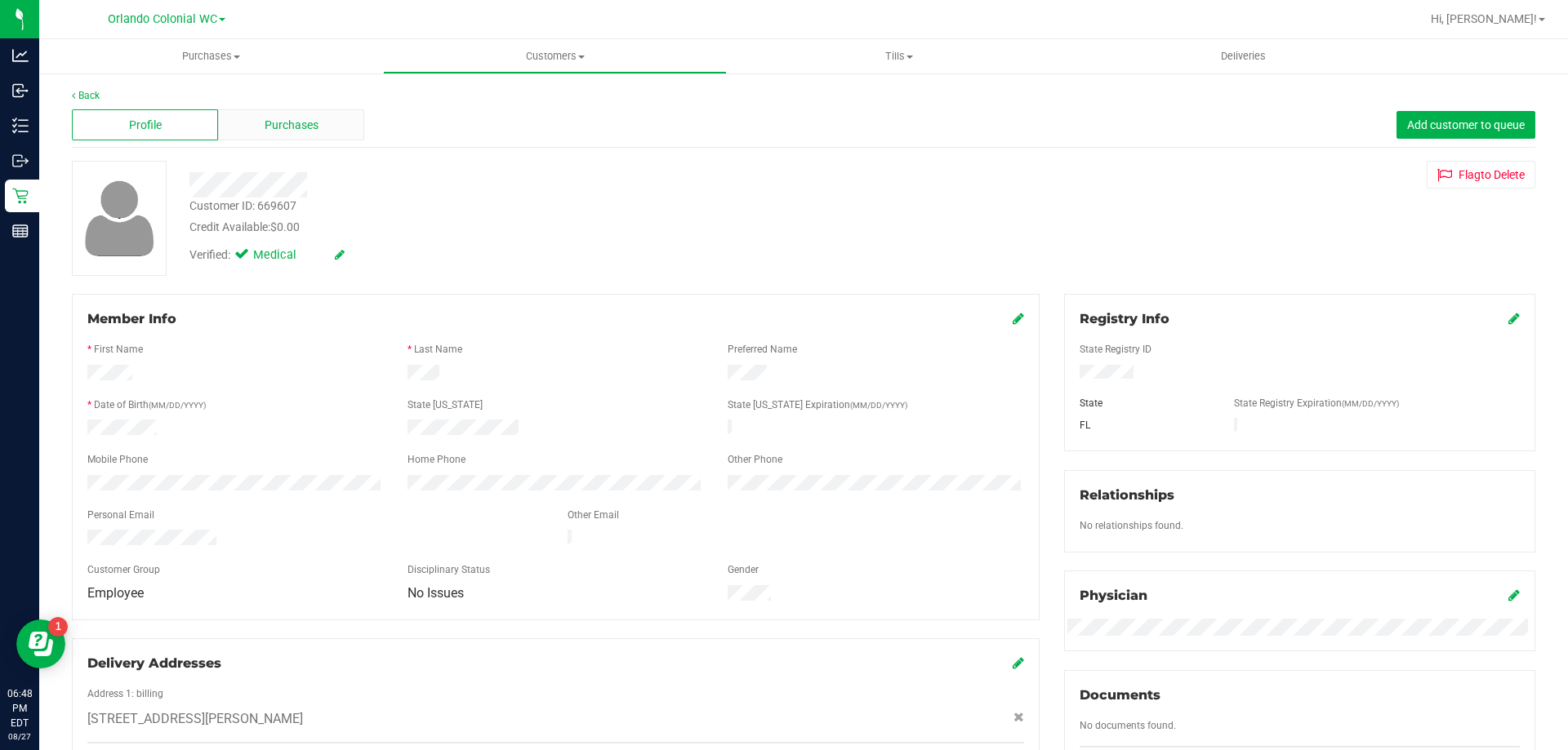
click at [309, 125] on span "Purchases" at bounding box center [291, 125] width 54 height 17
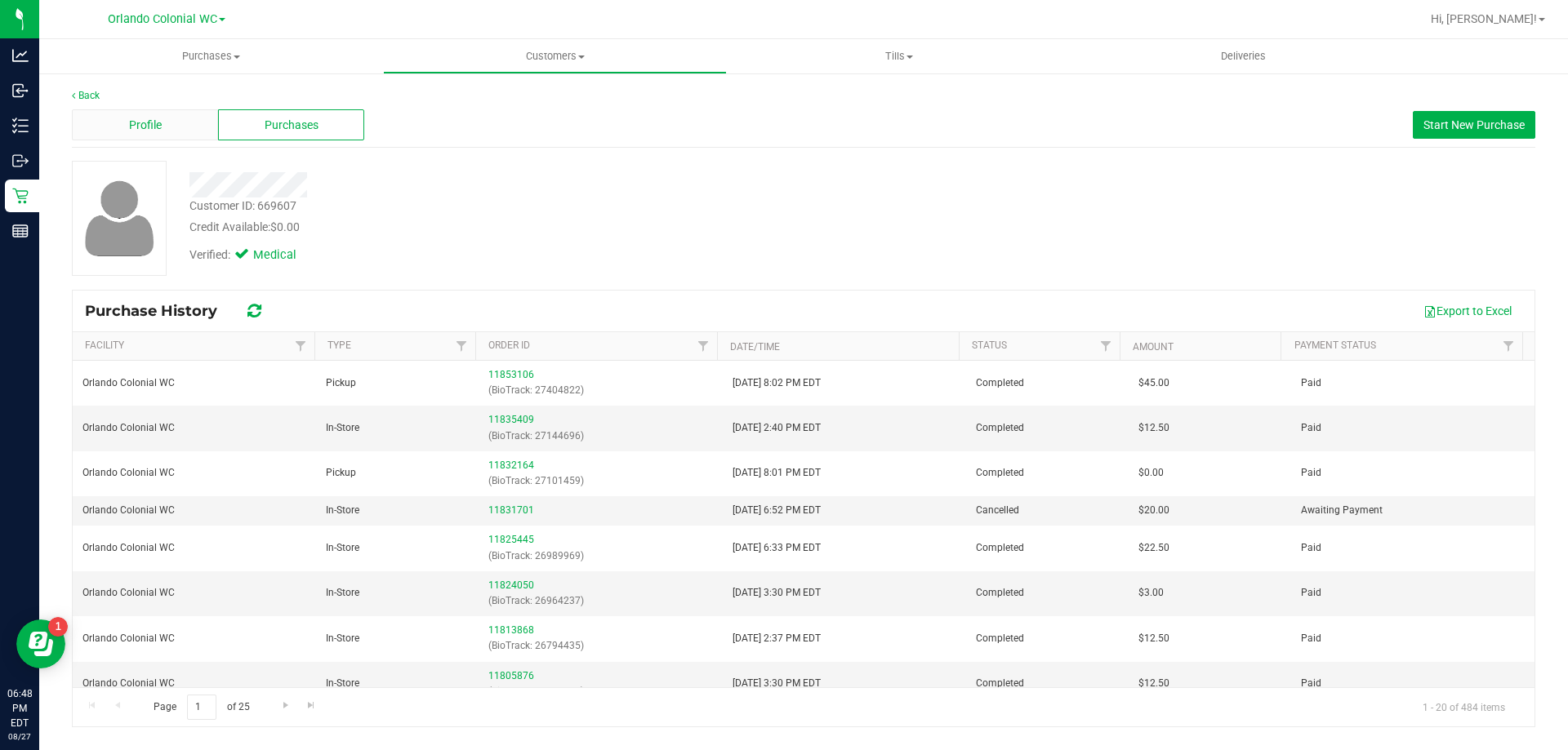
click at [163, 110] on div "Profile" at bounding box center [145, 124] width 147 height 31
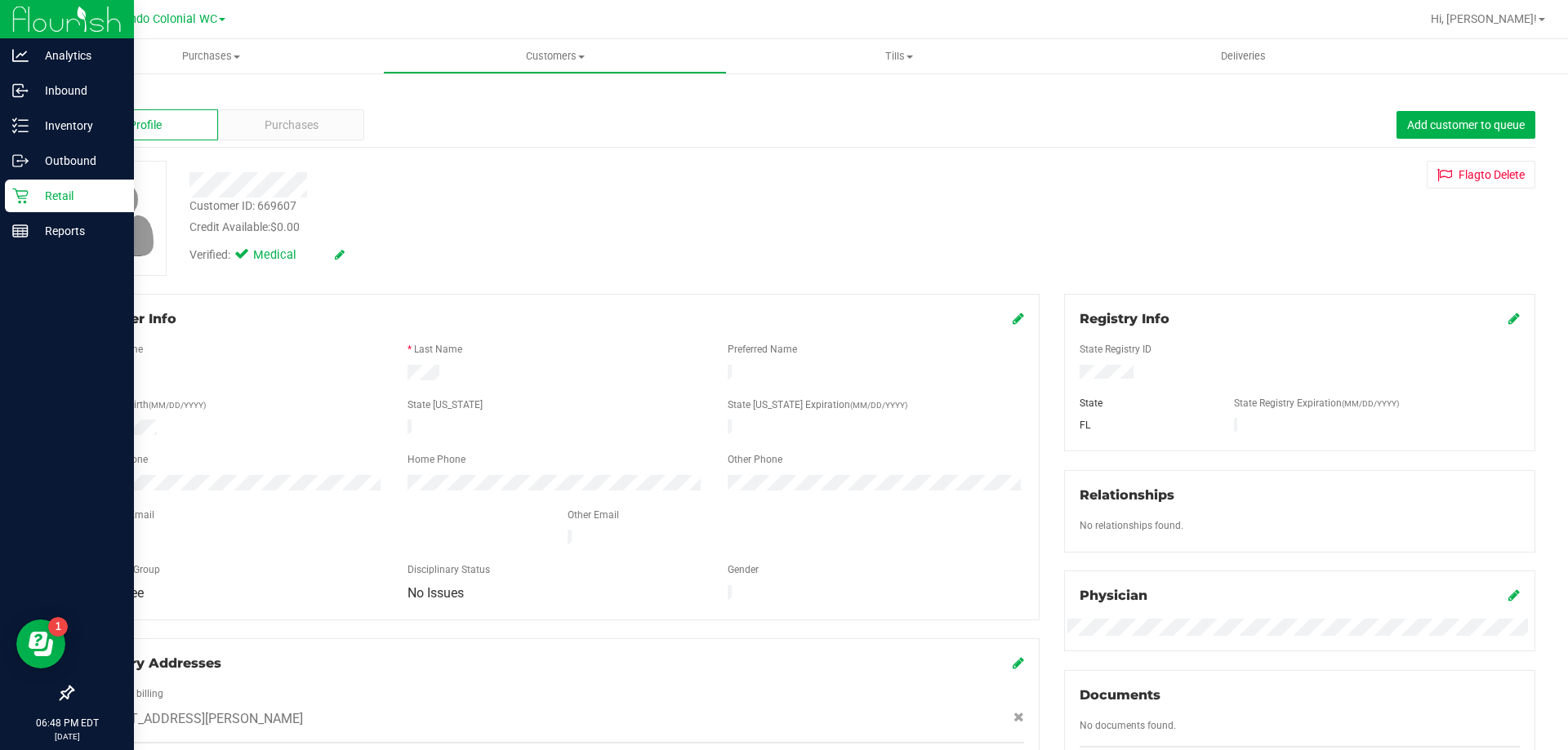
click at [55, 198] on p "Retail" at bounding box center [78, 196] width 98 height 20
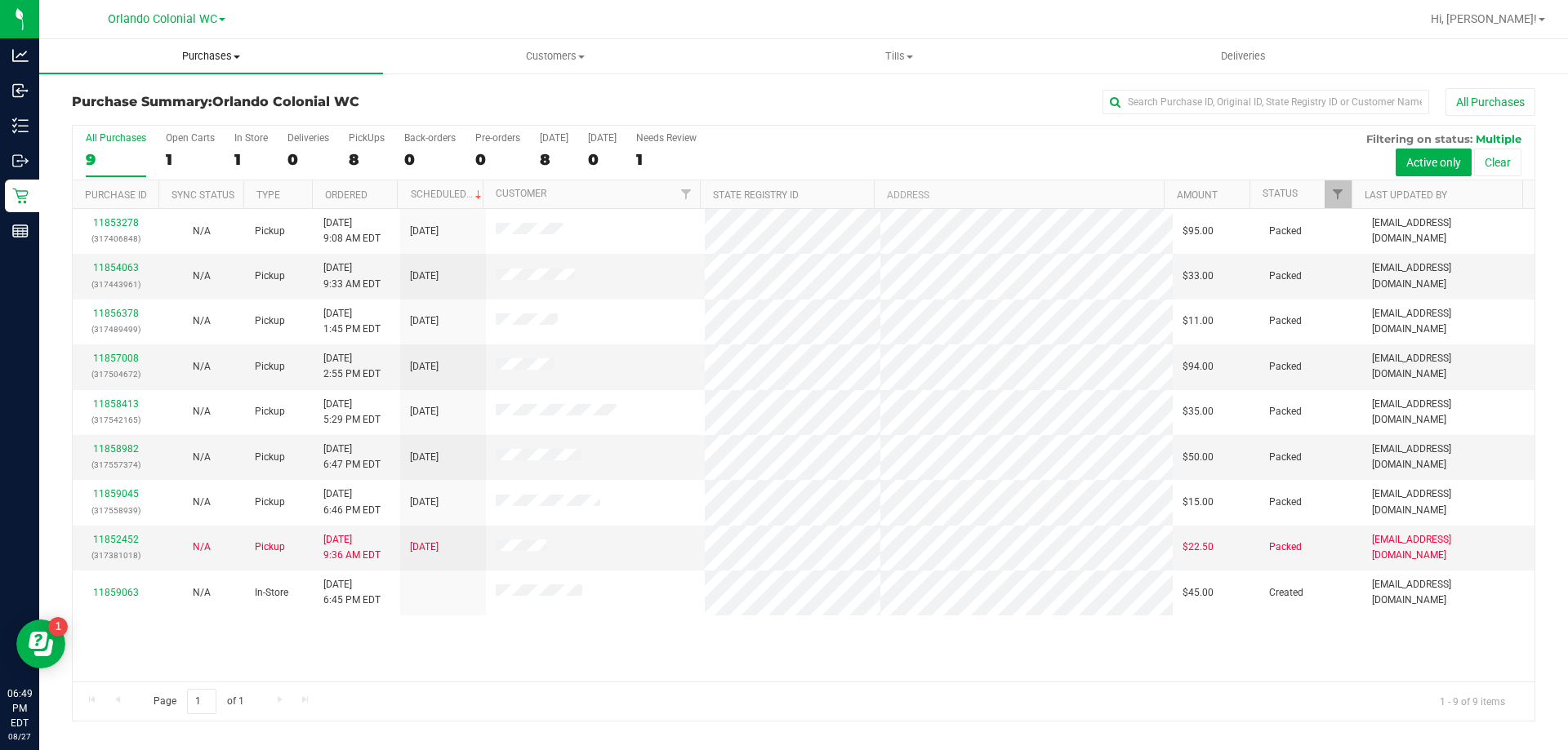
click at [211, 56] on span "Purchases" at bounding box center [211, 56] width 344 height 14
click at [114, 114] on span "Fulfillment" at bounding box center [89, 118] width 101 height 14
